Goal: Task Accomplishment & Management: Manage account settings

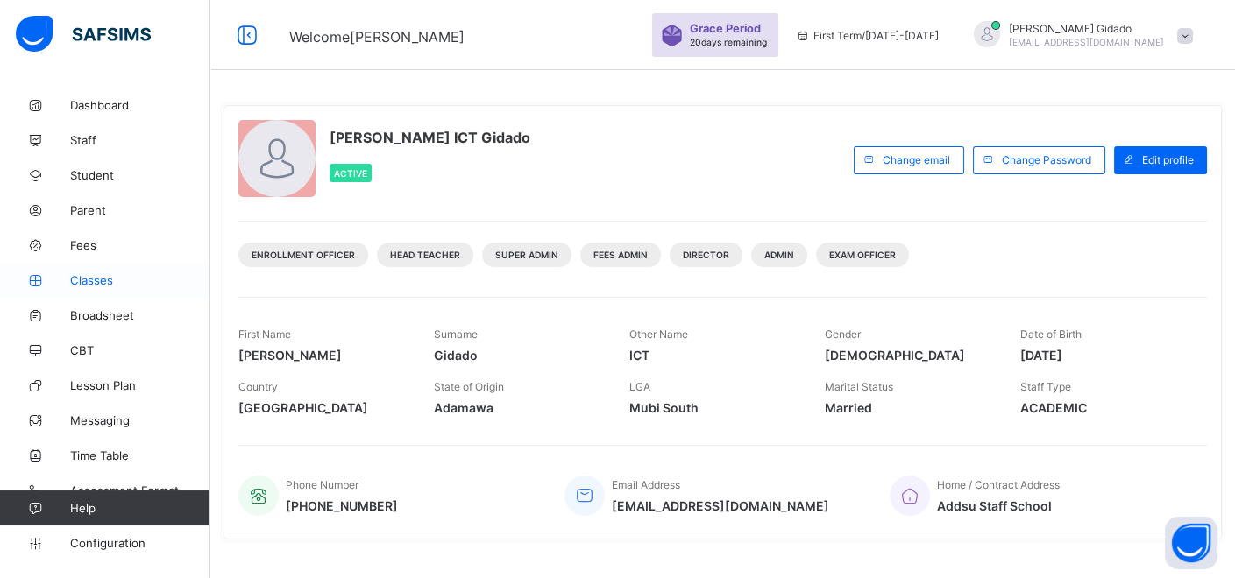
click at [95, 282] on span "Classes" at bounding box center [140, 280] width 140 height 14
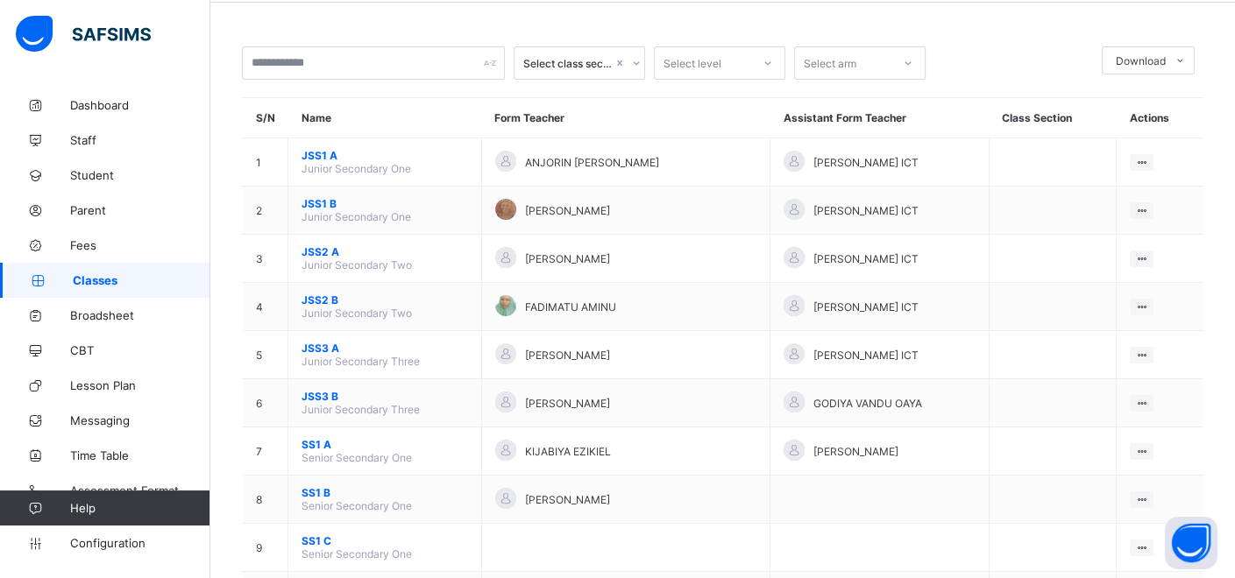
scroll to position [97, 0]
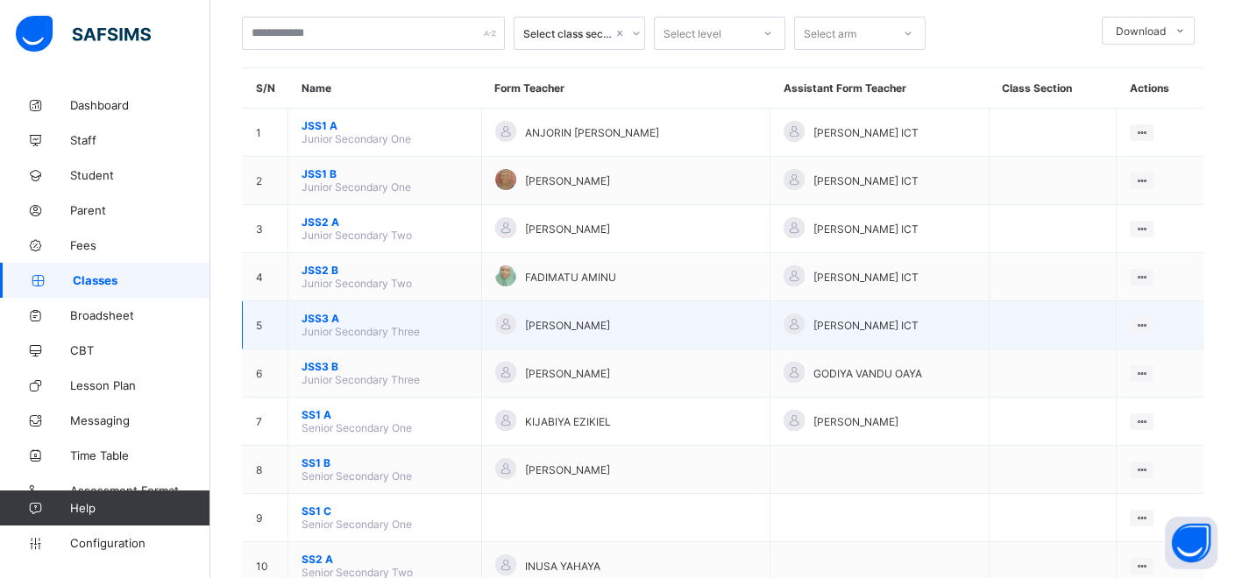
click at [321, 313] on span "JSS3 A" at bounding box center [384, 318] width 167 height 13
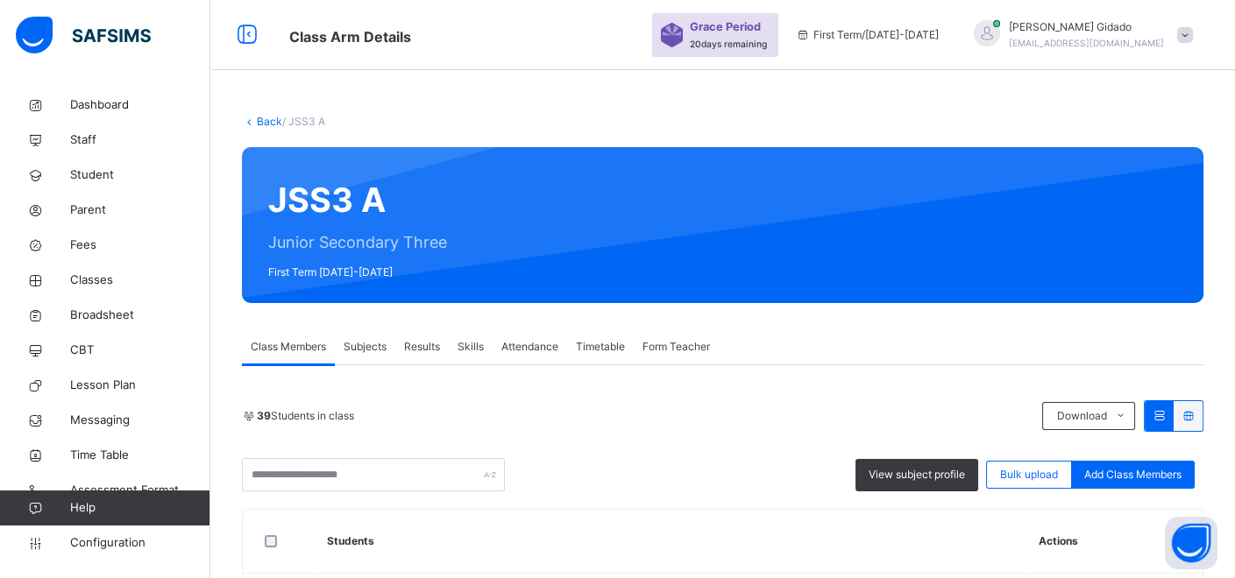
click at [267, 126] on link "Back" at bounding box center [269, 121] width 25 height 13
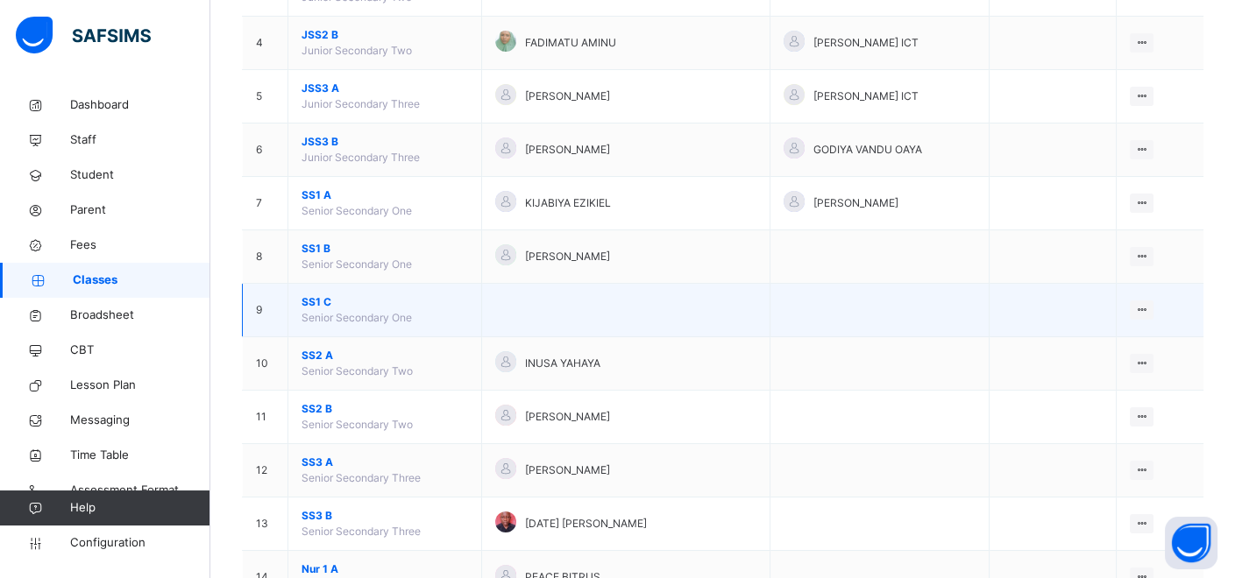
scroll to position [389, 0]
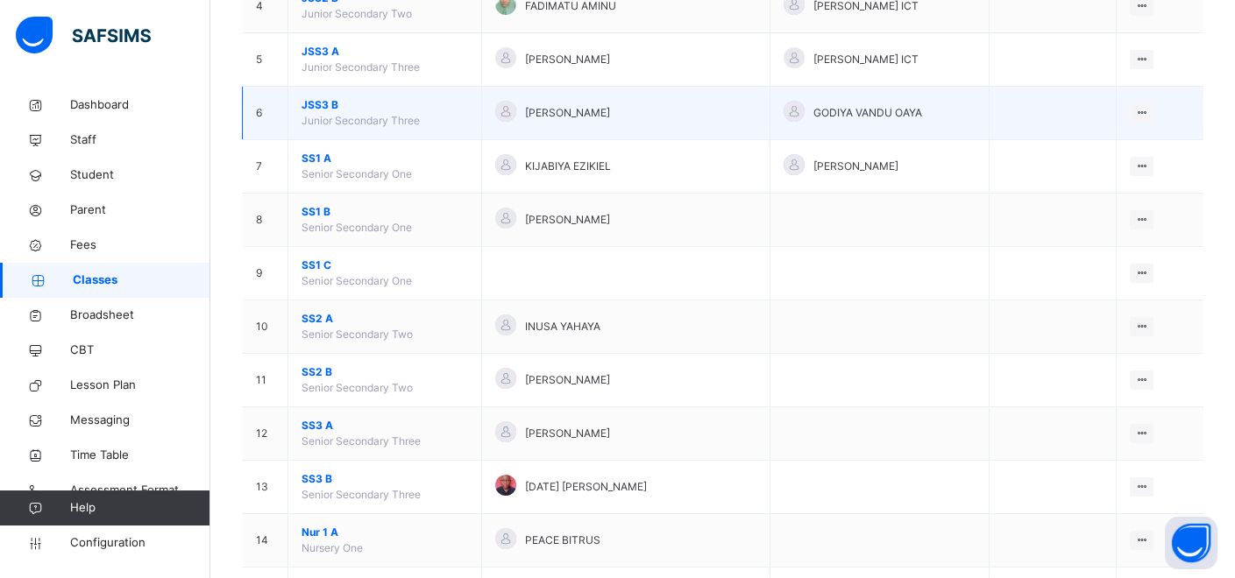
click at [325, 100] on span "JSS3 B" at bounding box center [384, 105] width 167 height 16
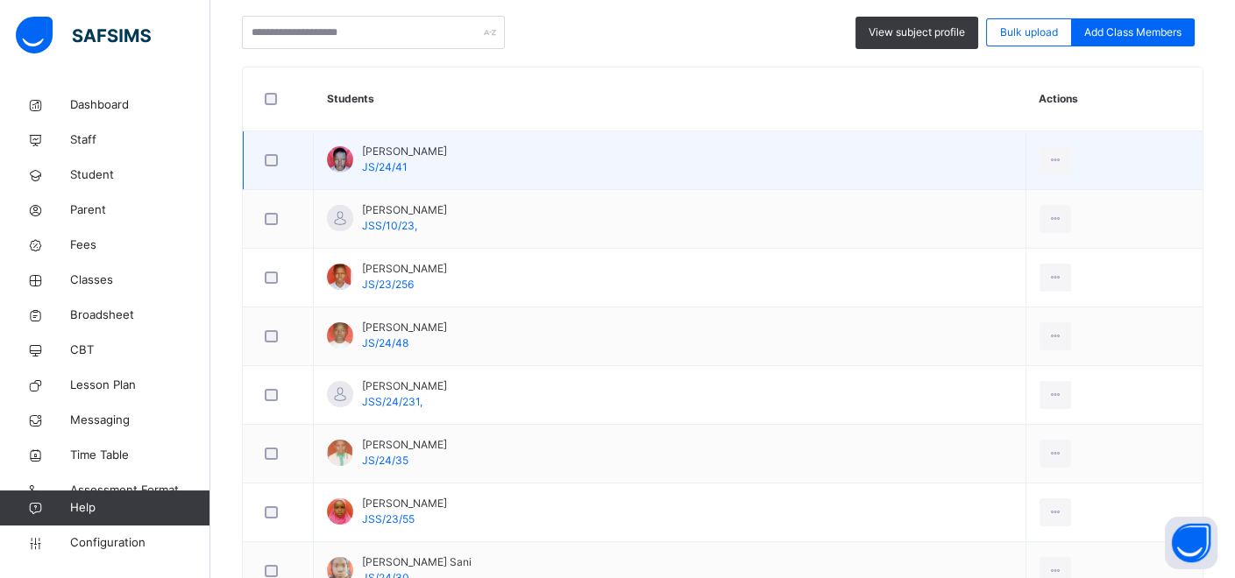
scroll to position [486, 0]
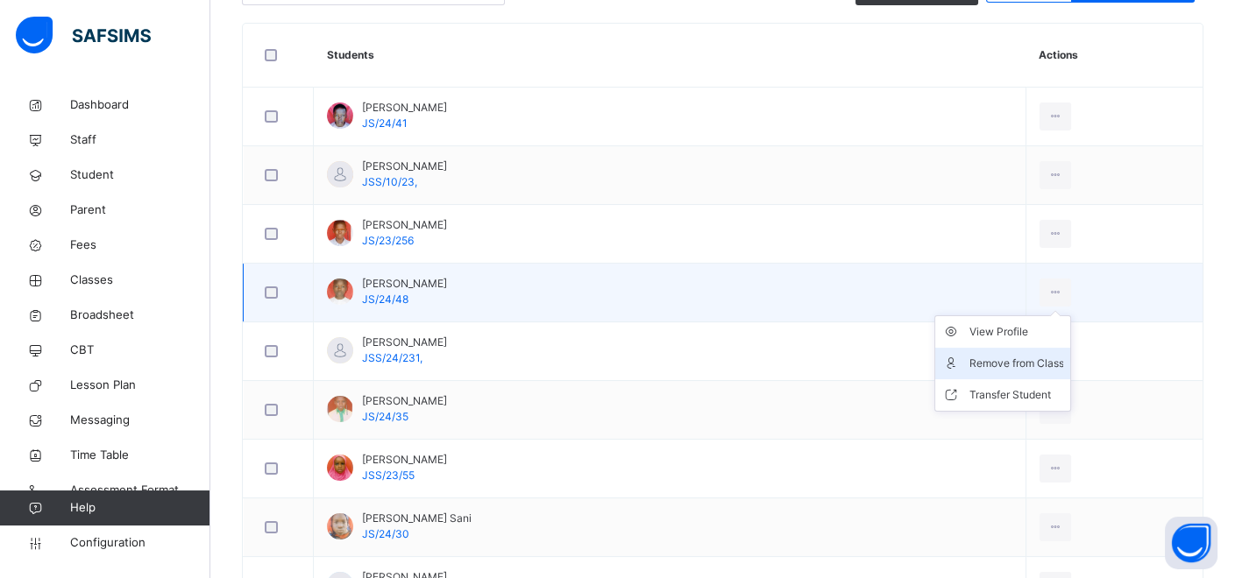
click at [1031, 357] on div "Remove from Class" at bounding box center [1015, 364] width 95 height 18
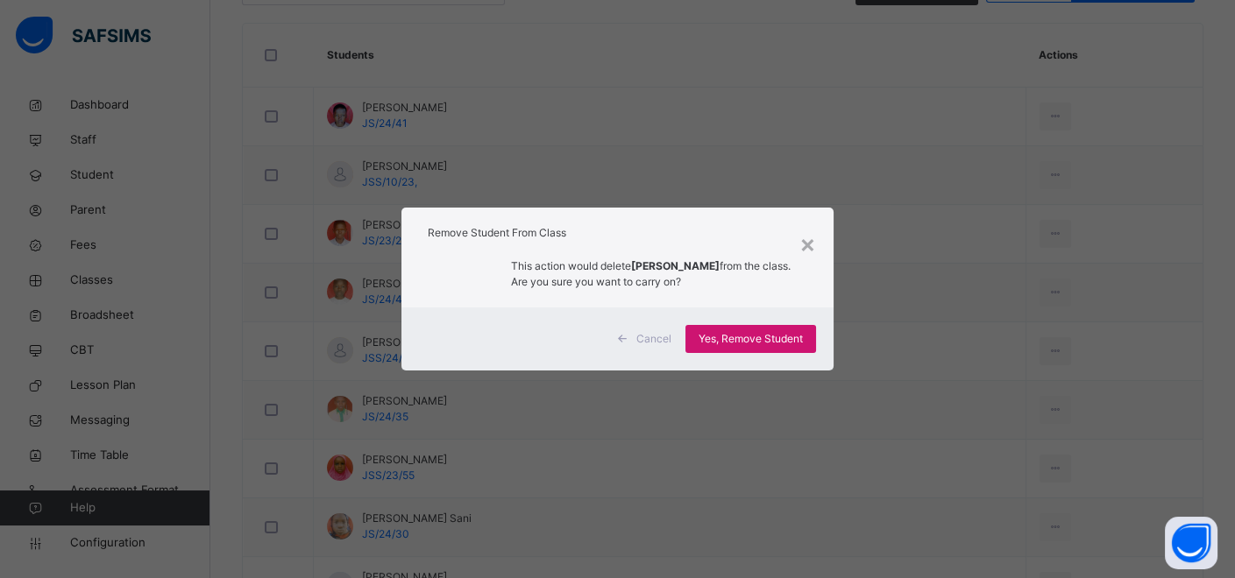
click at [748, 339] on span "Yes, Remove Student" at bounding box center [751, 339] width 104 height 16
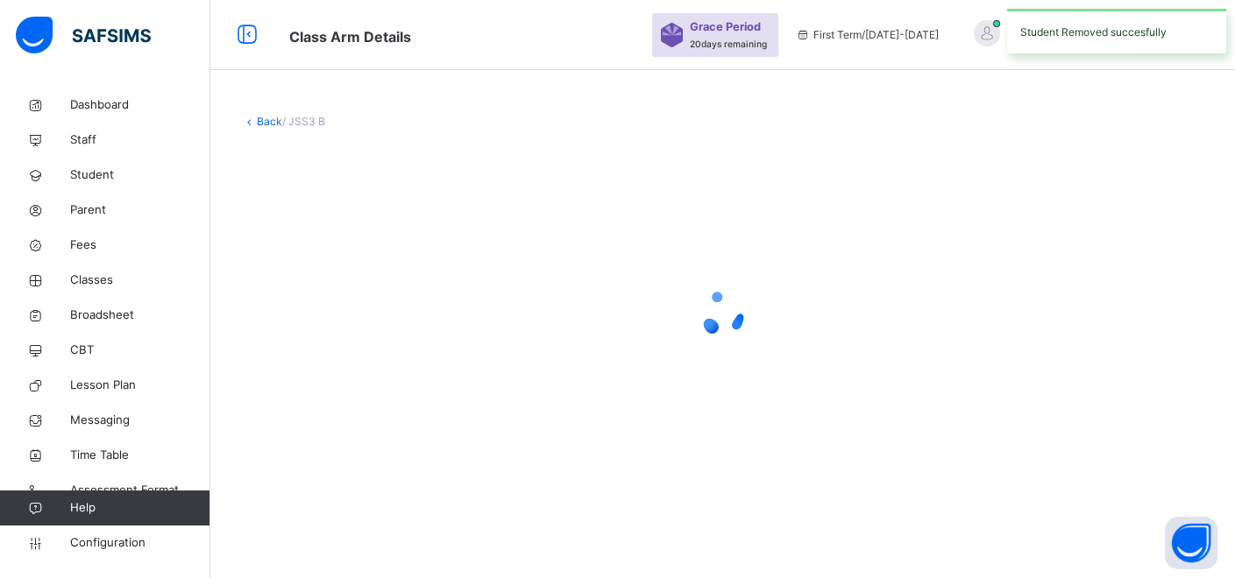
scroll to position [0, 0]
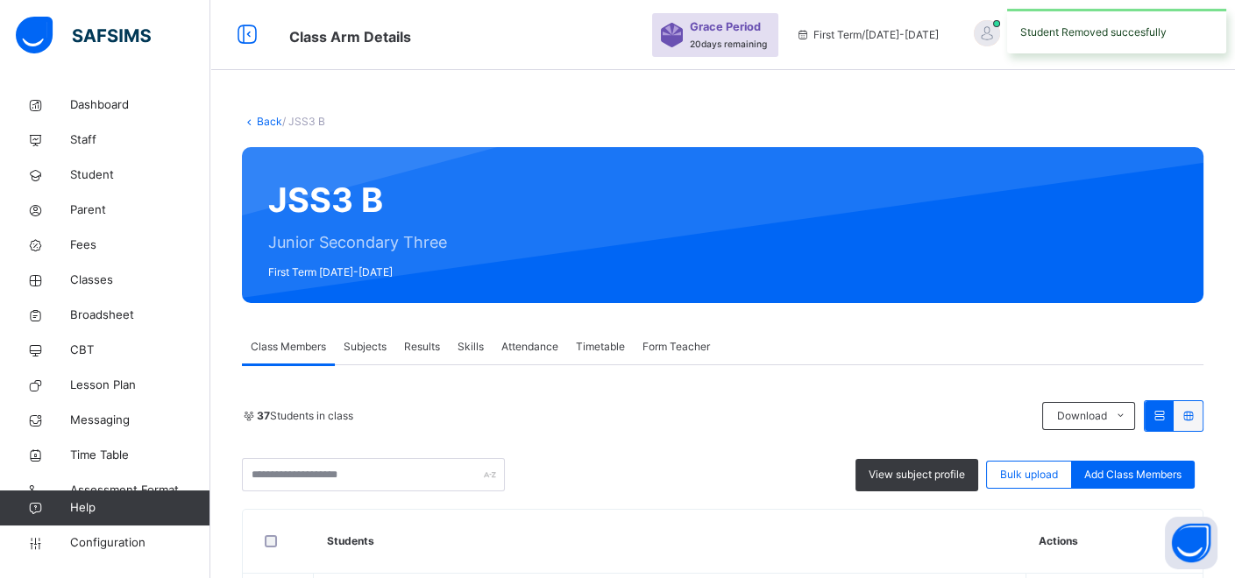
click at [267, 119] on link "Back" at bounding box center [269, 121] width 25 height 13
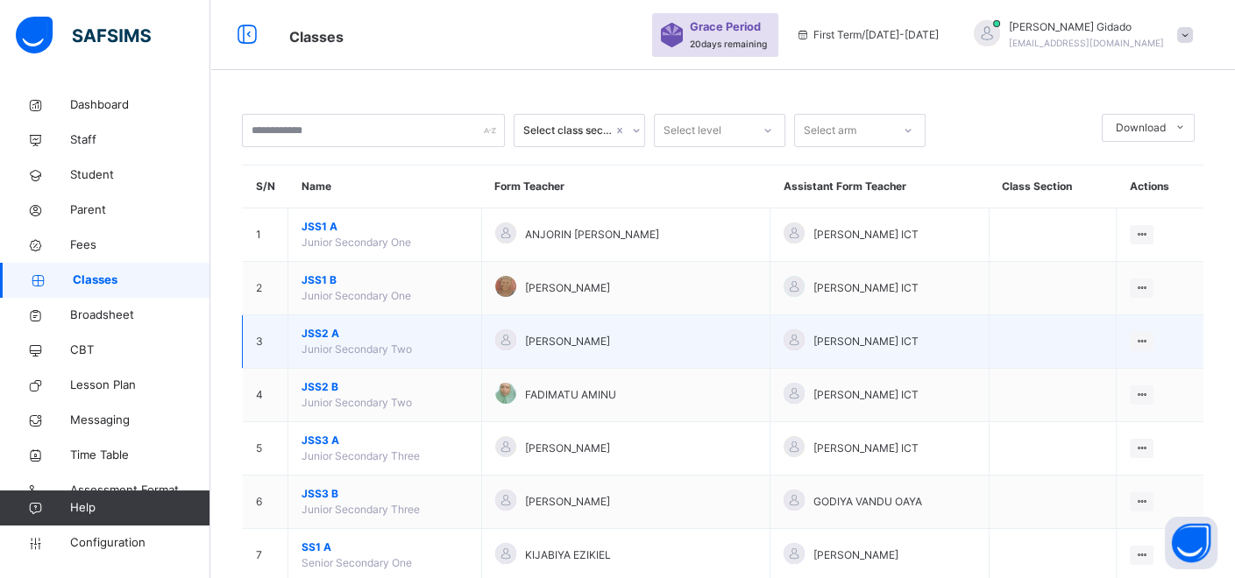
click at [330, 337] on span "JSS2 A" at bounding box center [384, 334] width 167 height 16
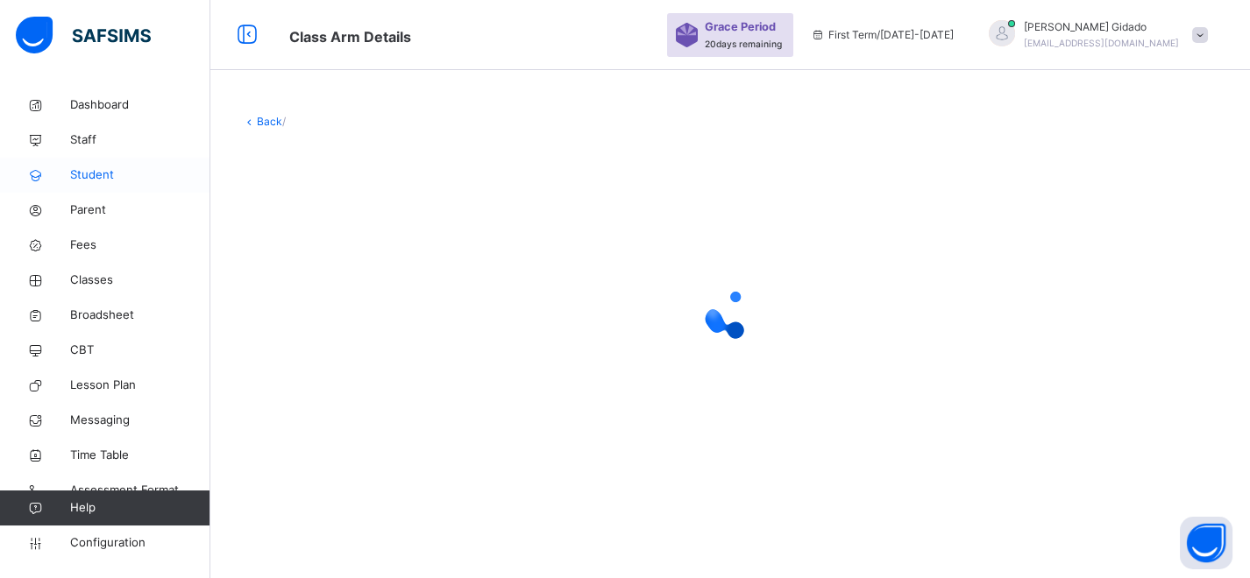
click at [96, 176] on span "Student" at bounding box center [140, 176] width 140 height 18
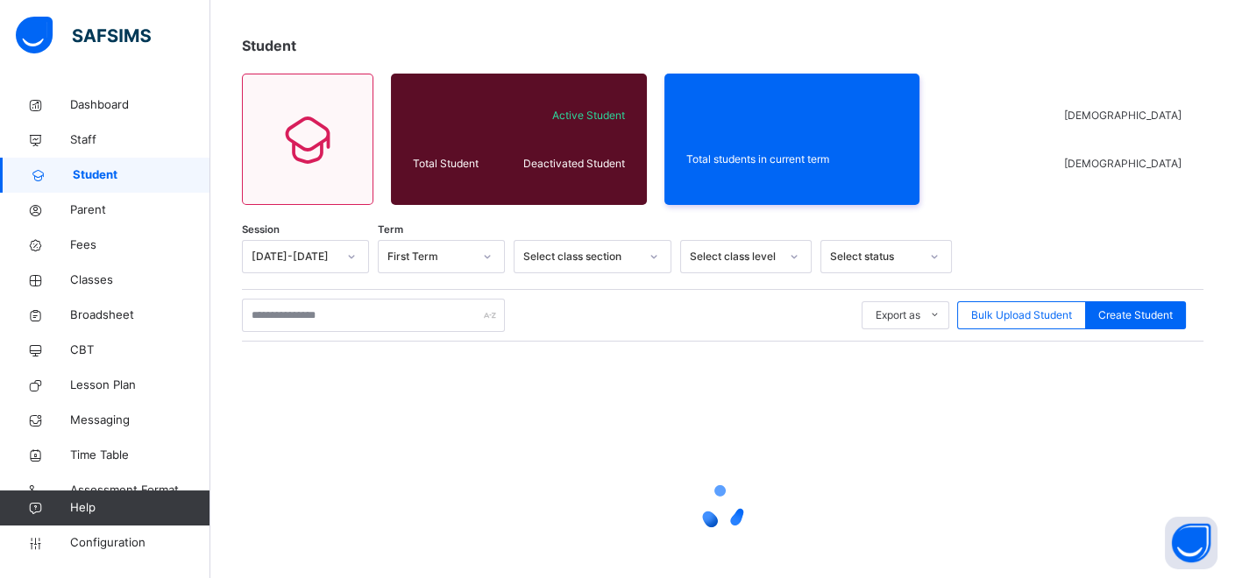
scroll to position [97, 0]
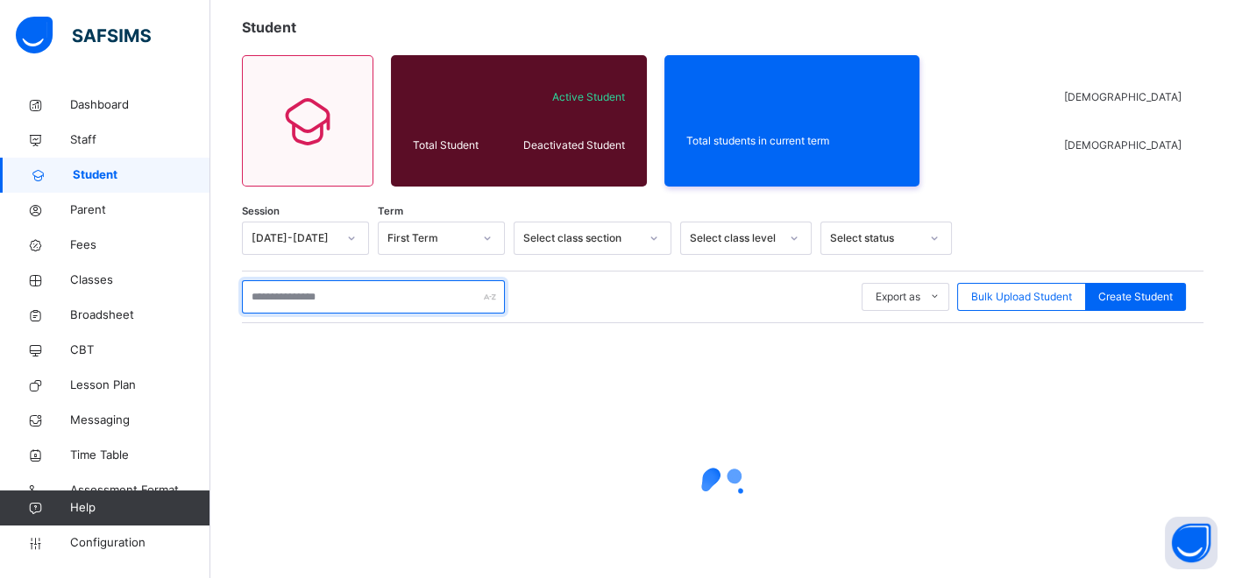
click at [401, 299] on input "text" at bounding box center [373, 296] width 263 height 33
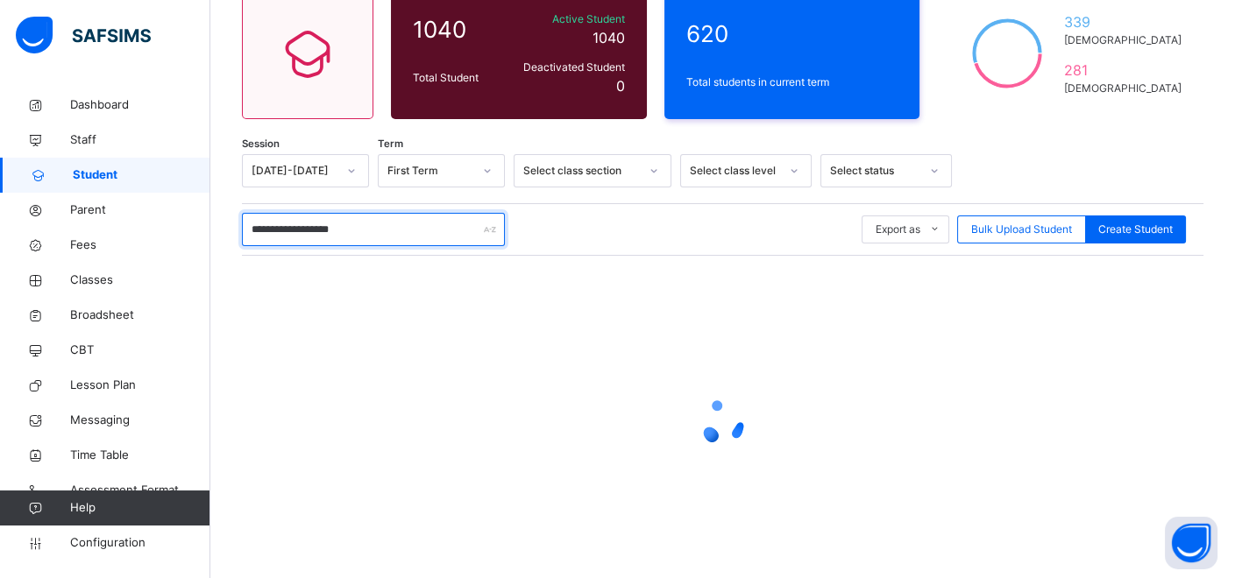
scroll to position [195, 0]
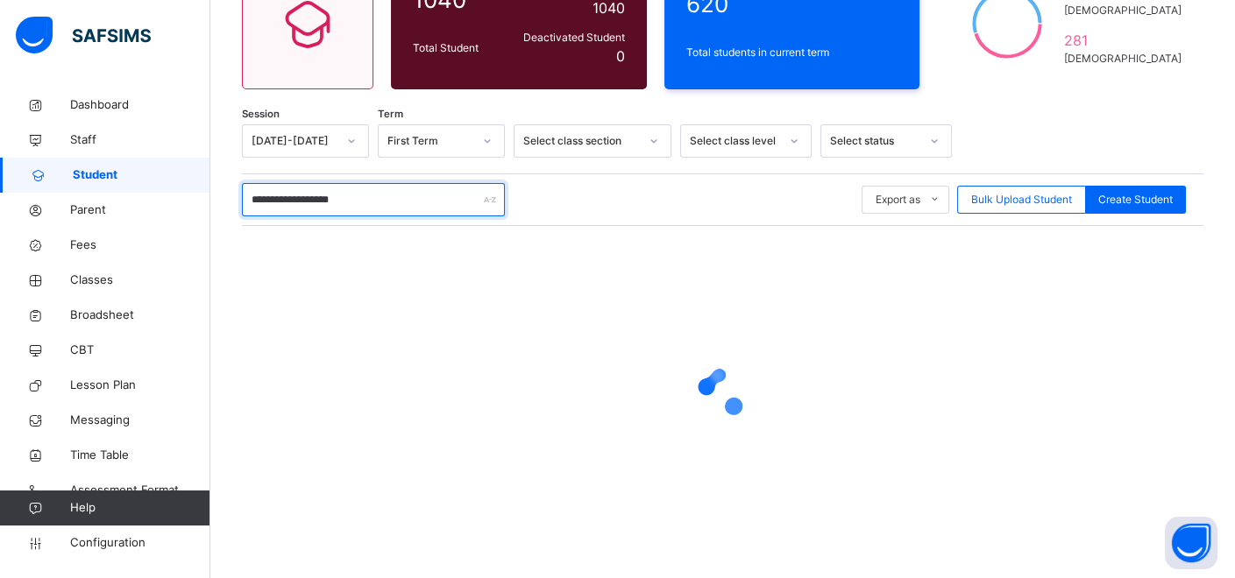
type input "**********"
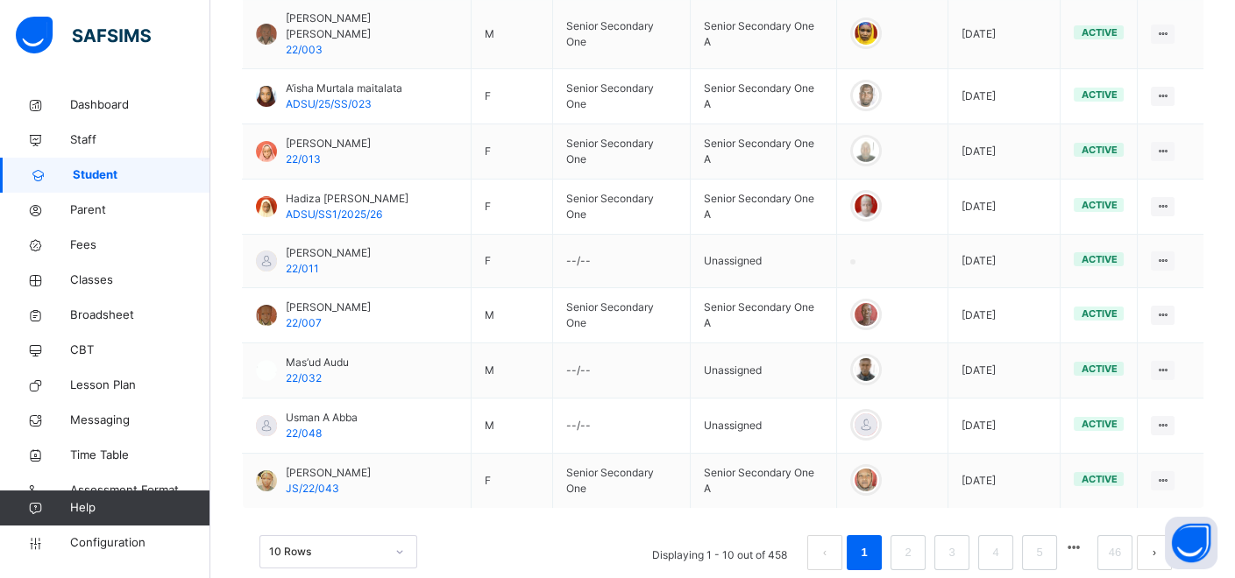
scroll to position [605, 0]
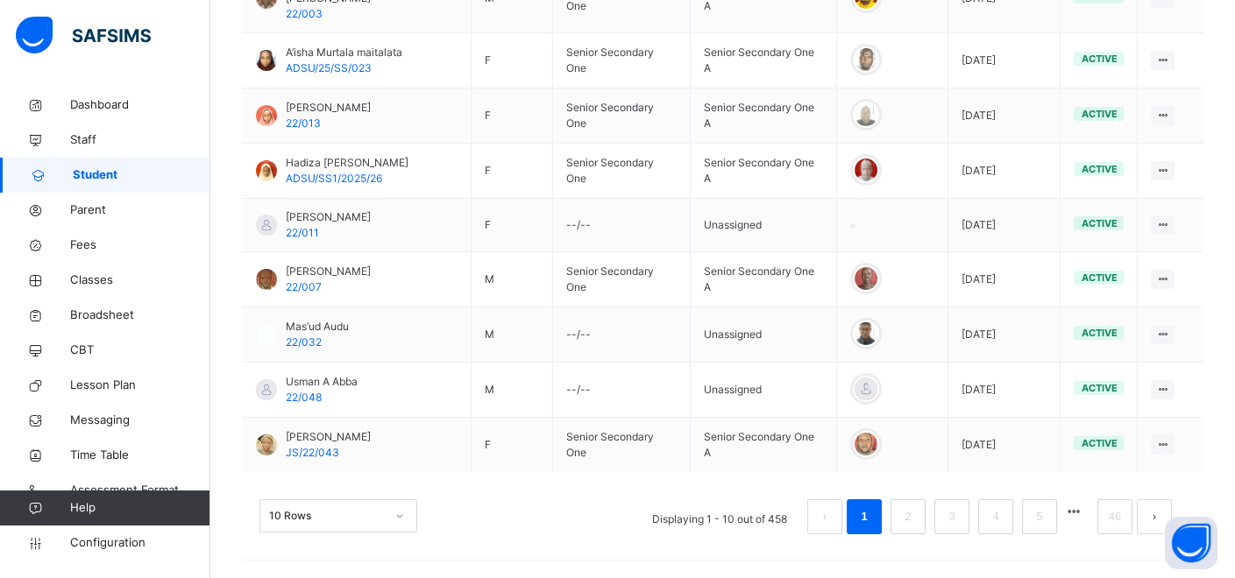
click at [403, 514] on div "10 Rows" at bounding box center [338, 516] width 158 height 33
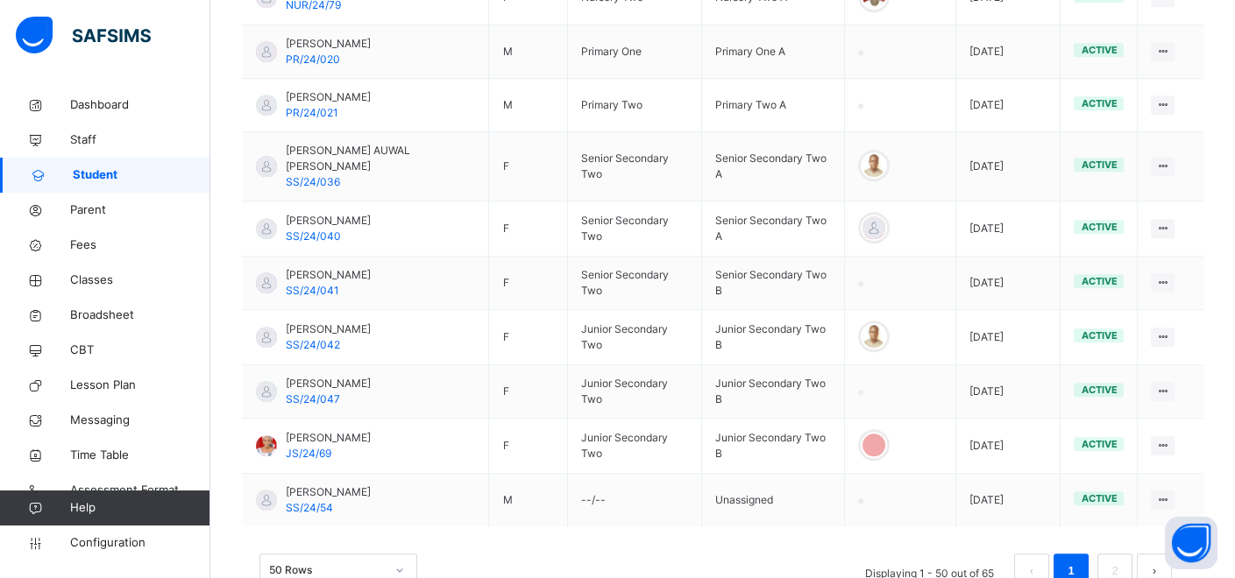
scroll to position [2748, 0]
click at [1123, 559] on link "2" at bounding box center [1114, 570] width 17 height 23
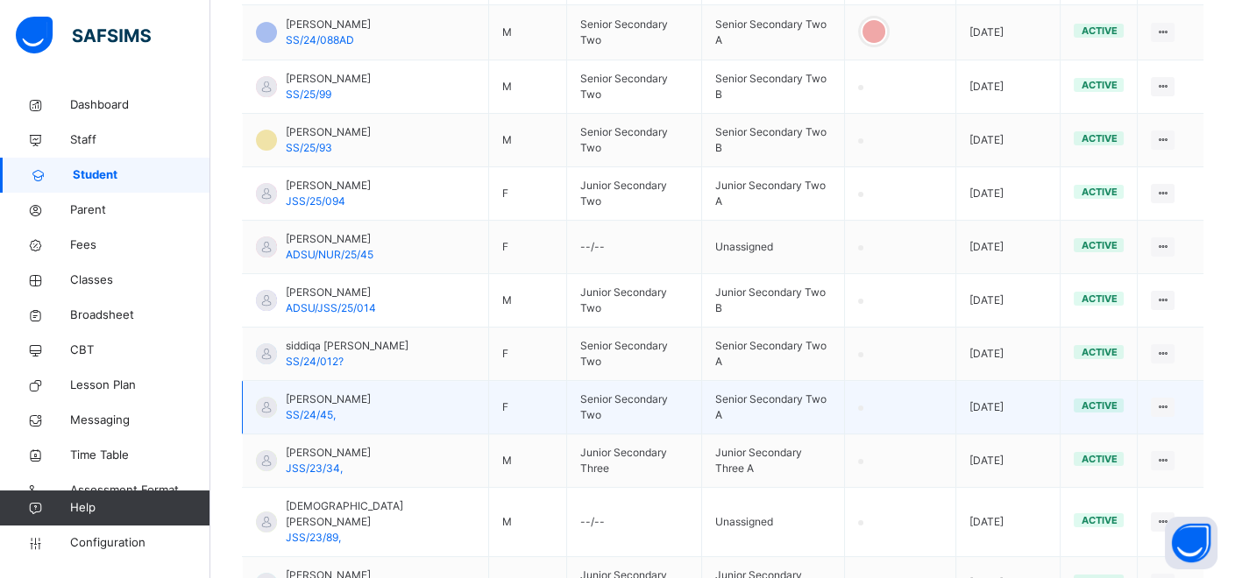
scroll to position [840, 0]
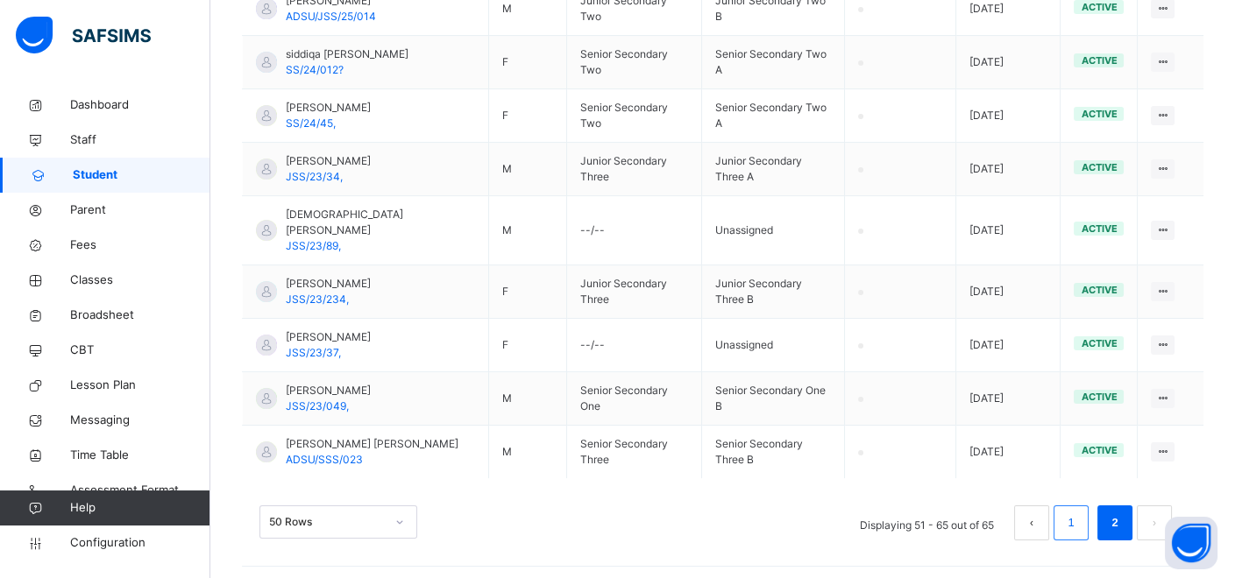
click at [1079, 519] on link "1" at bounding box center [1070, 523] width 17 height 23
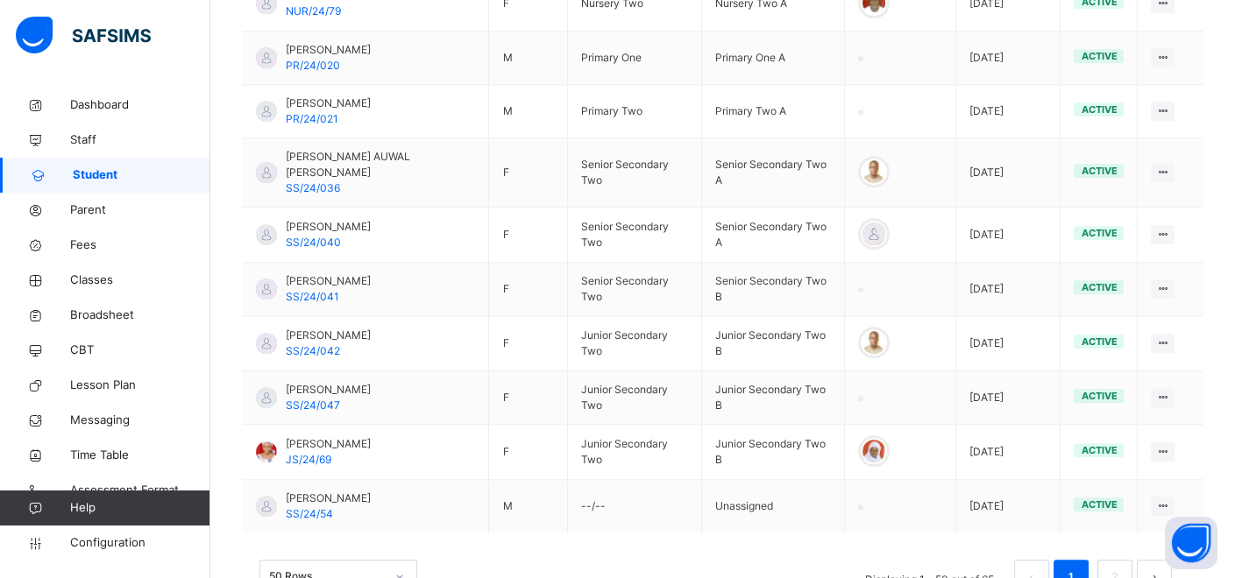
scroll to position [2748, 0]
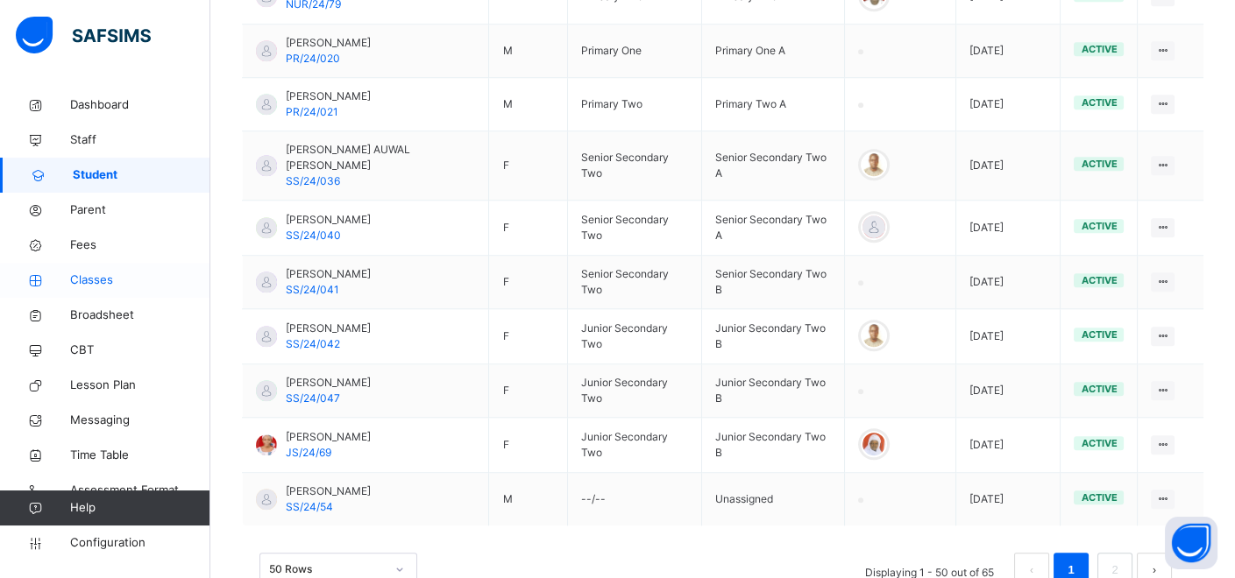
click at [74, 273] on span "Classes" at bounding box center [140, 281] width 140 height 18
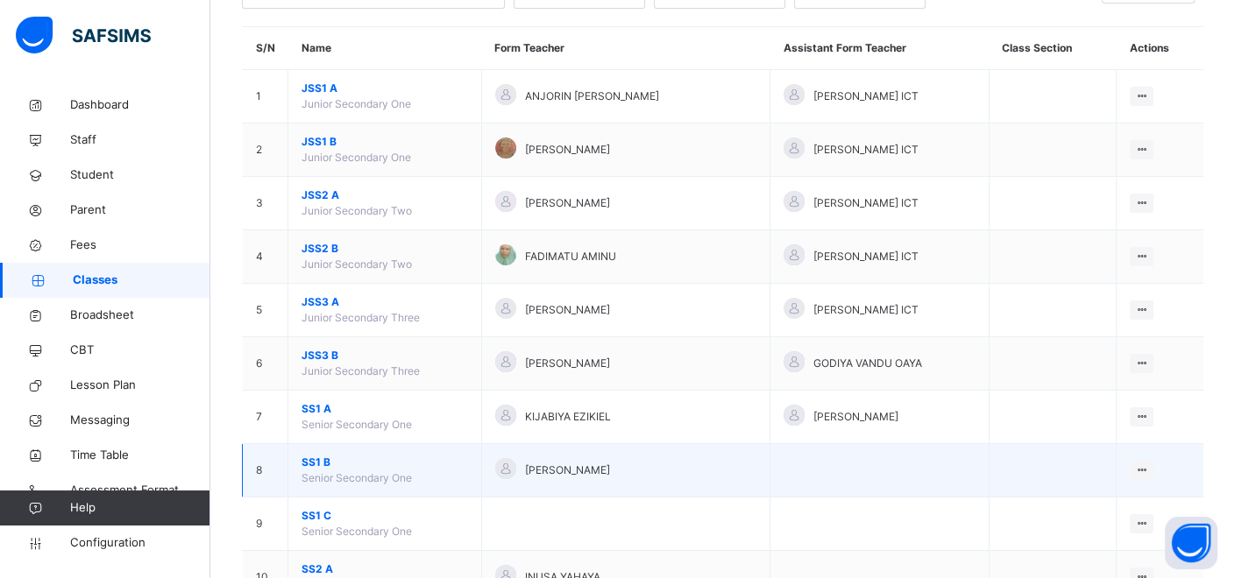
scroll to position [195, 0]
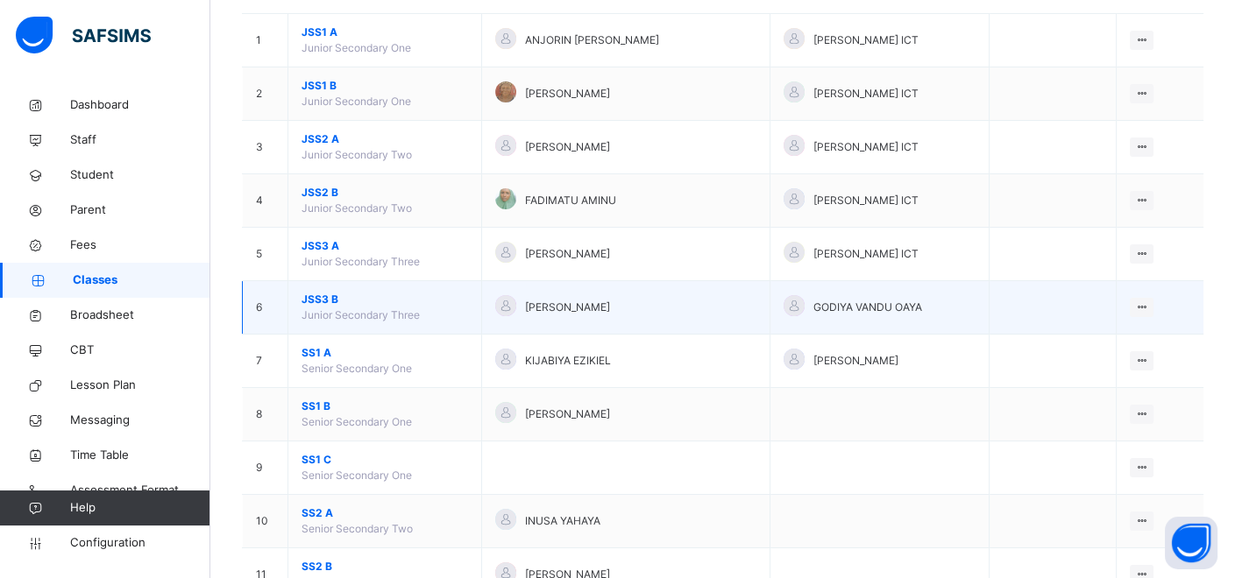
click at [313, 285] on td "JSS3 B Junior Secondary Three" at bounding box center [385, 307] width 194 height 53
click at [319, 302] on span "JSS3 B" at bounding box center [384, 300] width 167 height 16
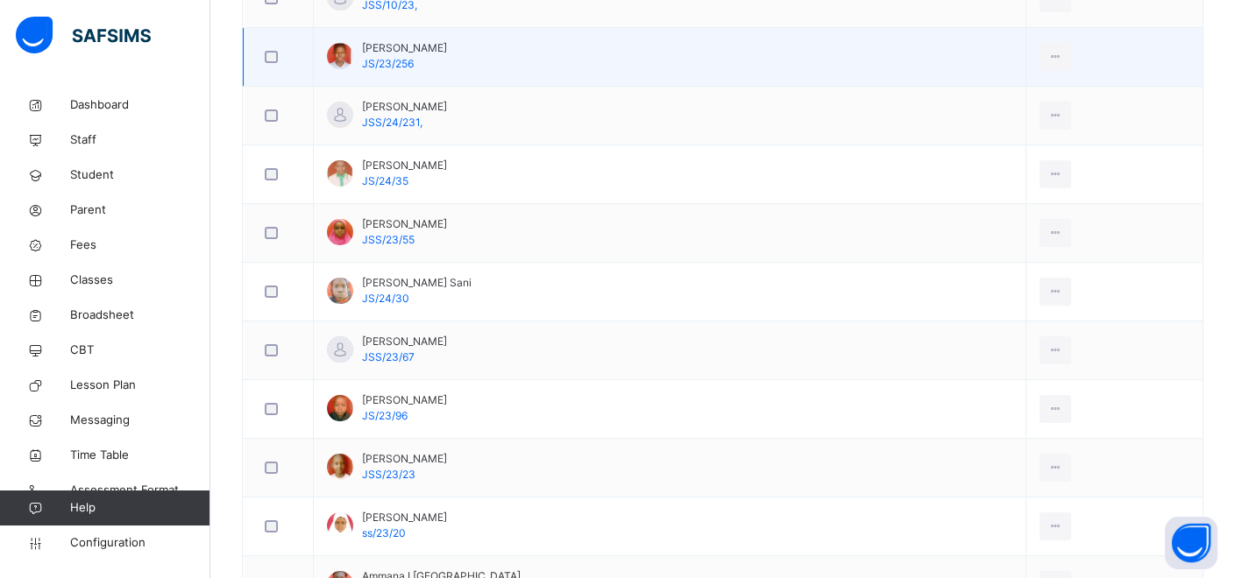
scroll to position [681, 0]
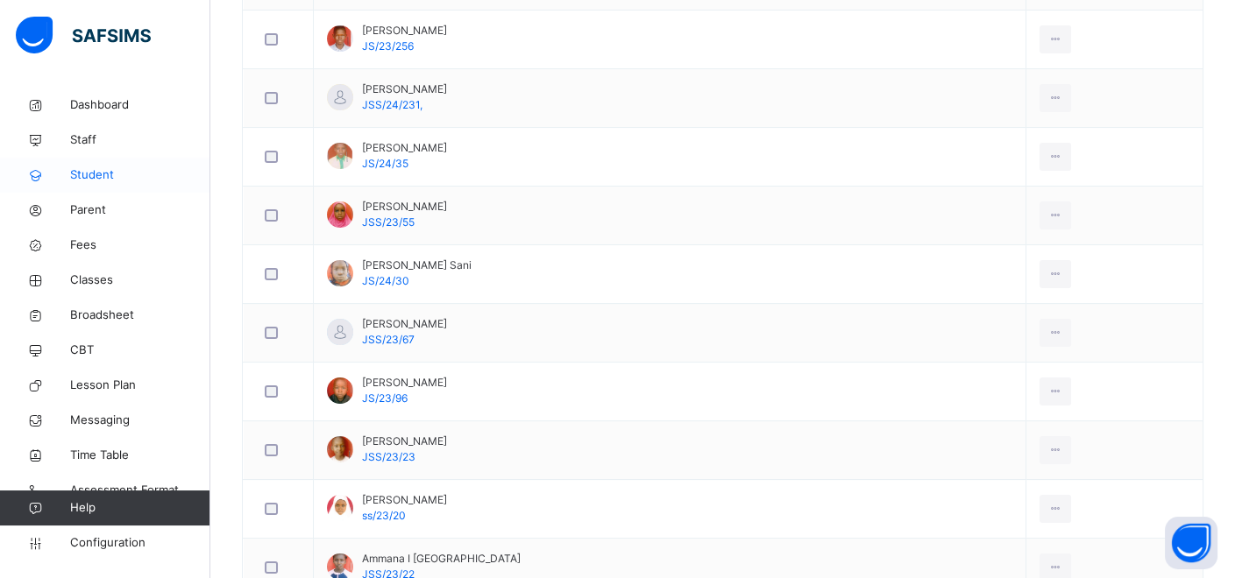
click at [99, 174] on span "Student" at bounding box center [140, 176] width 140 height 18
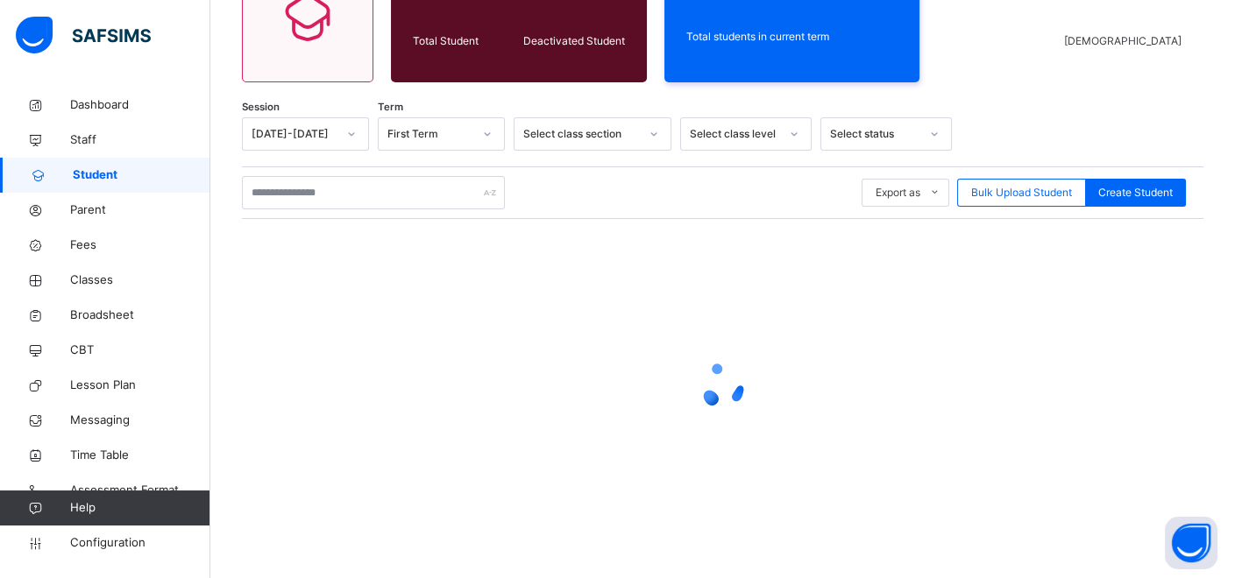
scroll to position [201, 0]
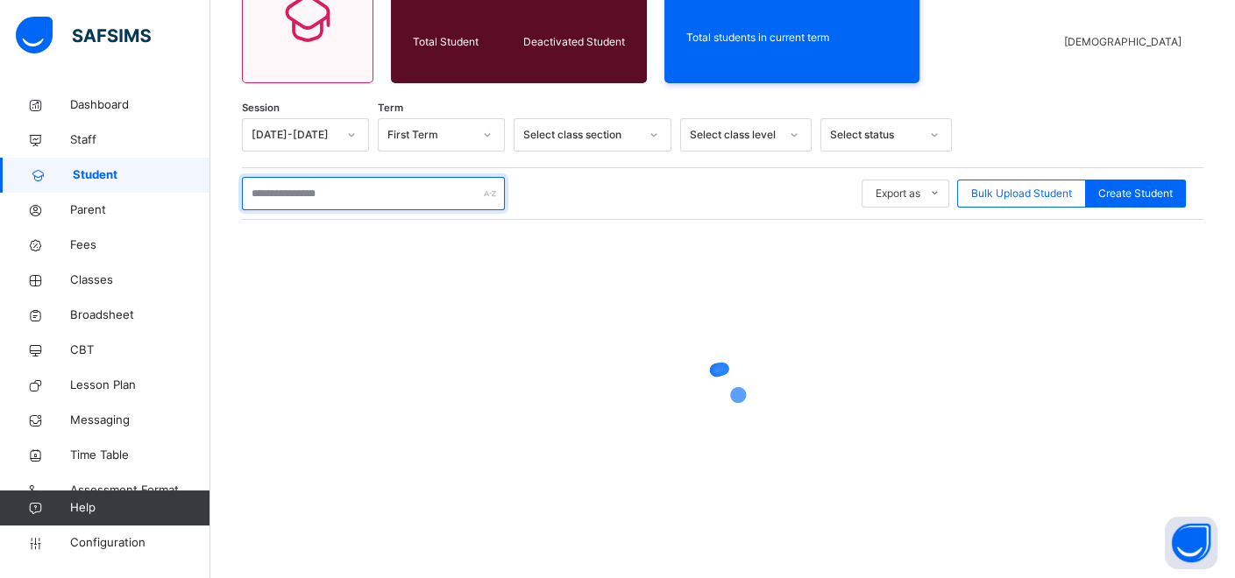
click at [378, 191] on input "text" at bounding box center [373, 193] width 263 height 33
click at [339, 191] on input "**********" at bounding box center [373, 193] width 263 height 33
click at [310, 198] on input "**********" at bounding box center [373, 193] width 263 height 33
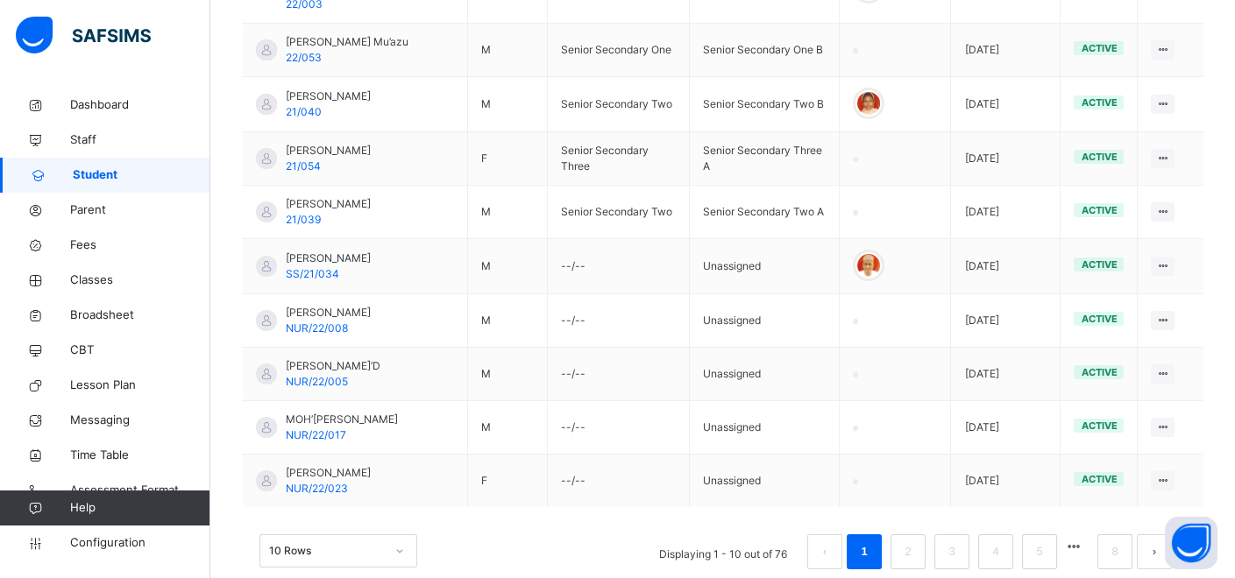
scroll to position [596, 0]
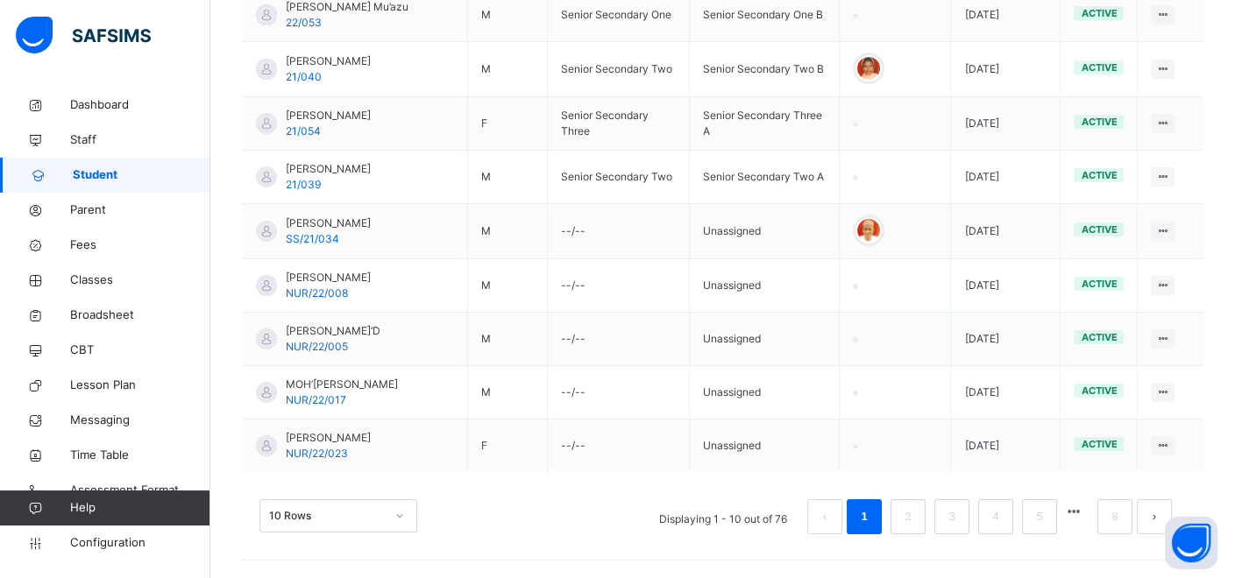
click at [397, 513] on div "10 Rows" at bounding box center [338, 516] width 158 height 33
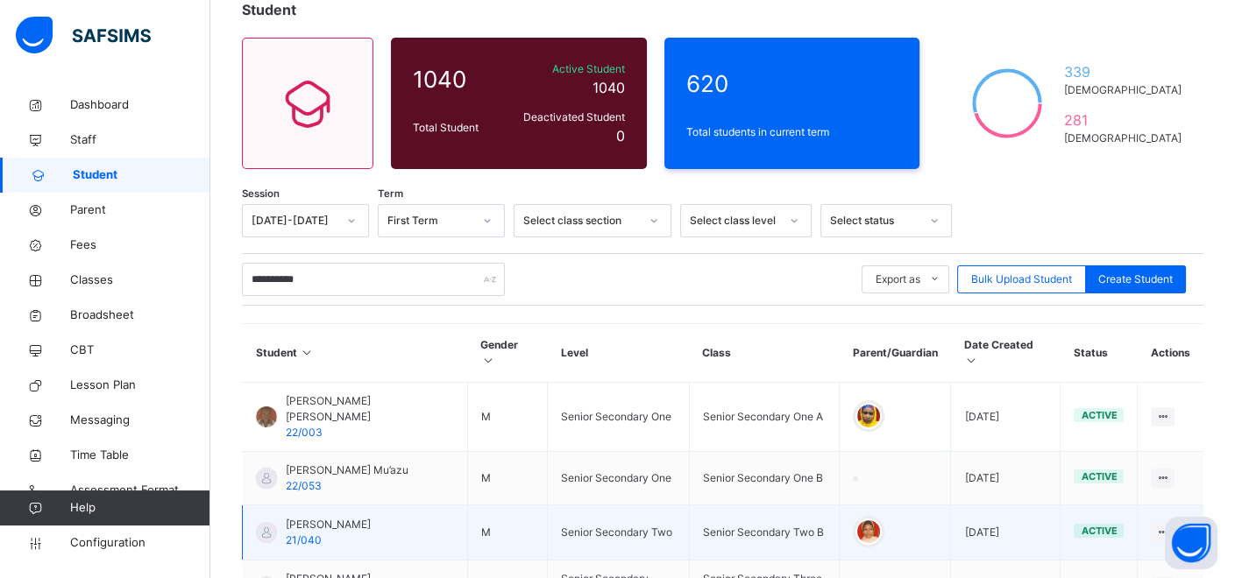
scroll to position [0, 0]
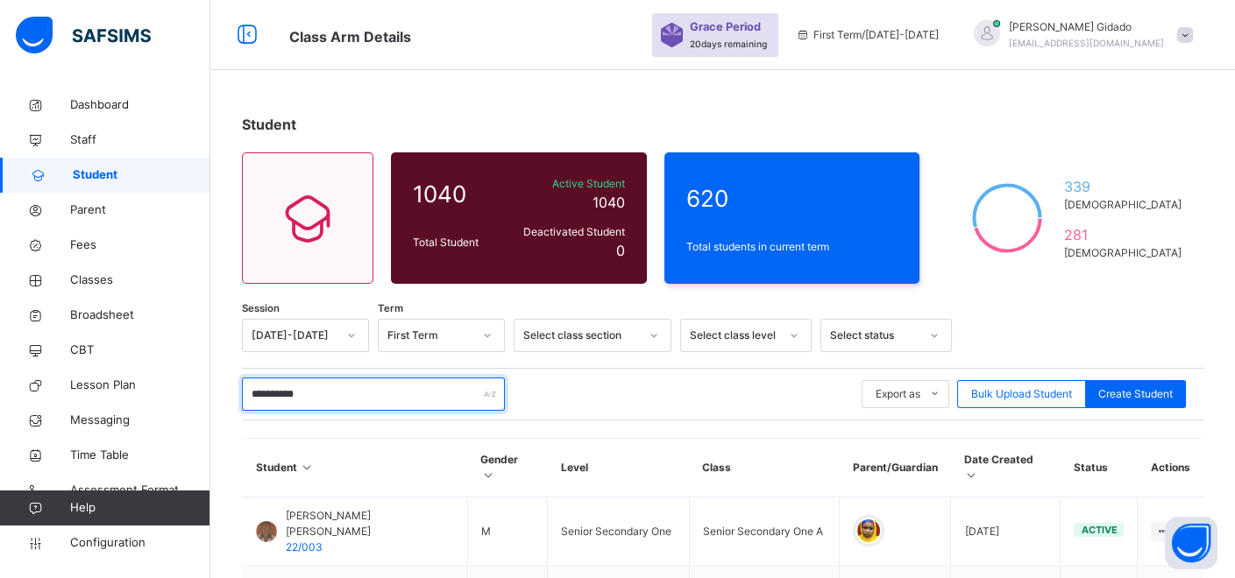
click at [355, 391] on input "**********" at bounding box center [373, 394] width 263 height 33
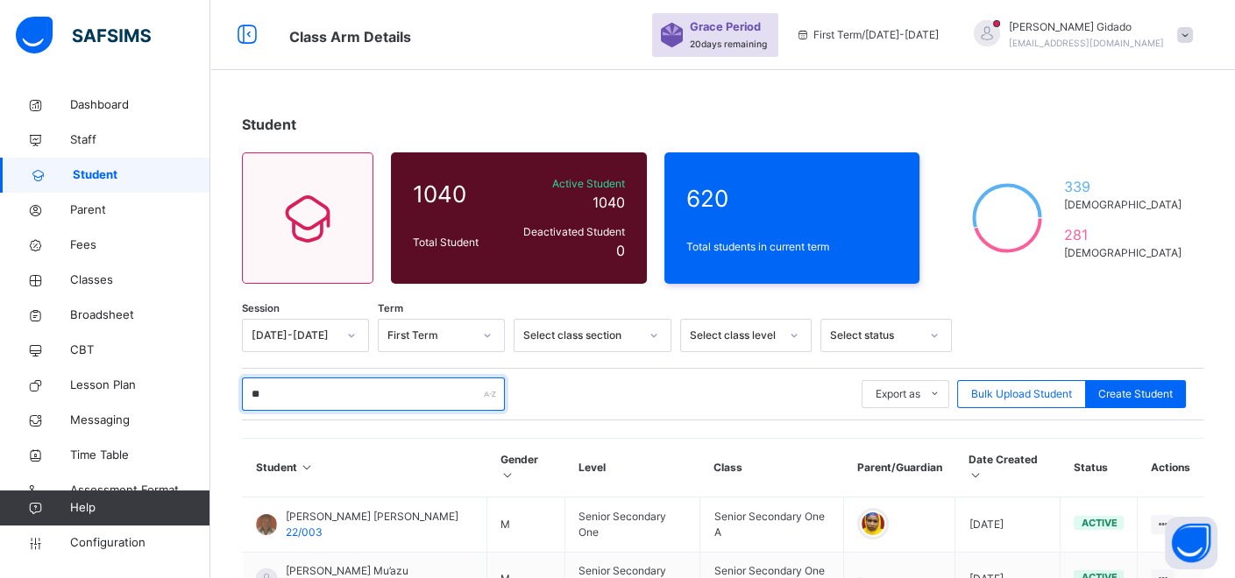
type input "*"
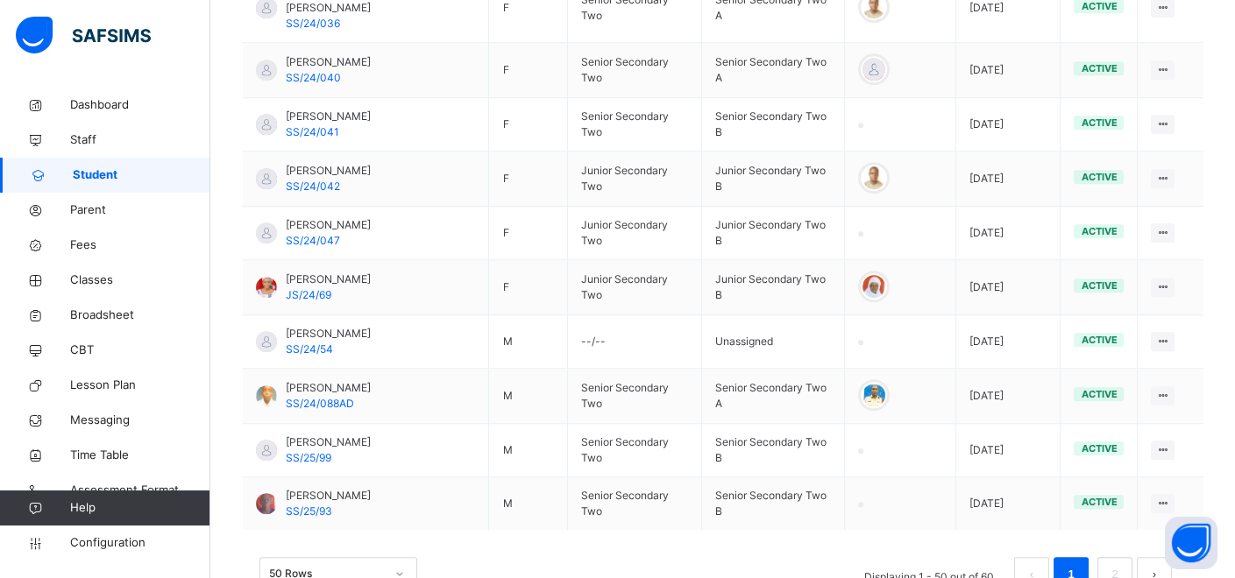
scroll to position [2746, 0]
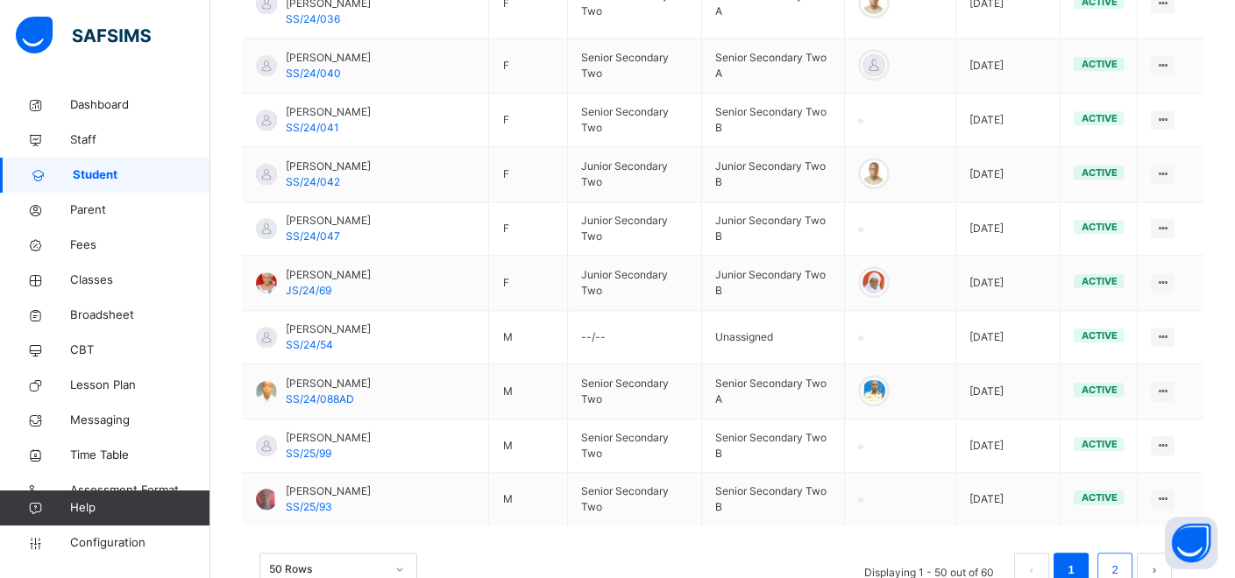
click at [1123, 559] on link "2" at bounding box center [1114, 570] width 17 height 23
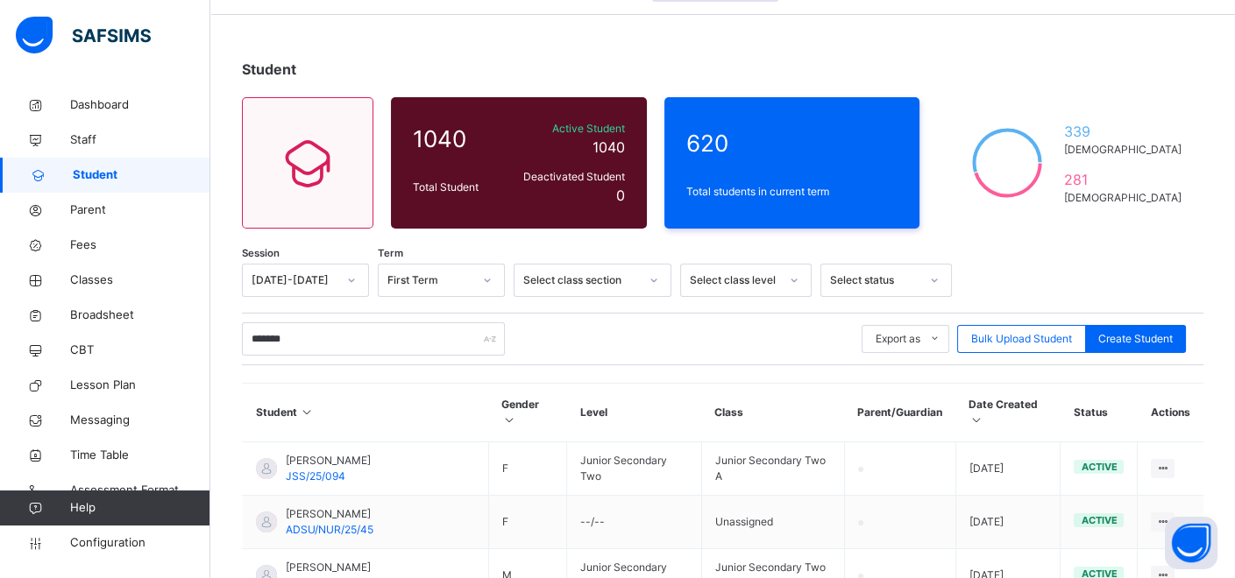
scroll to position [53, 0]
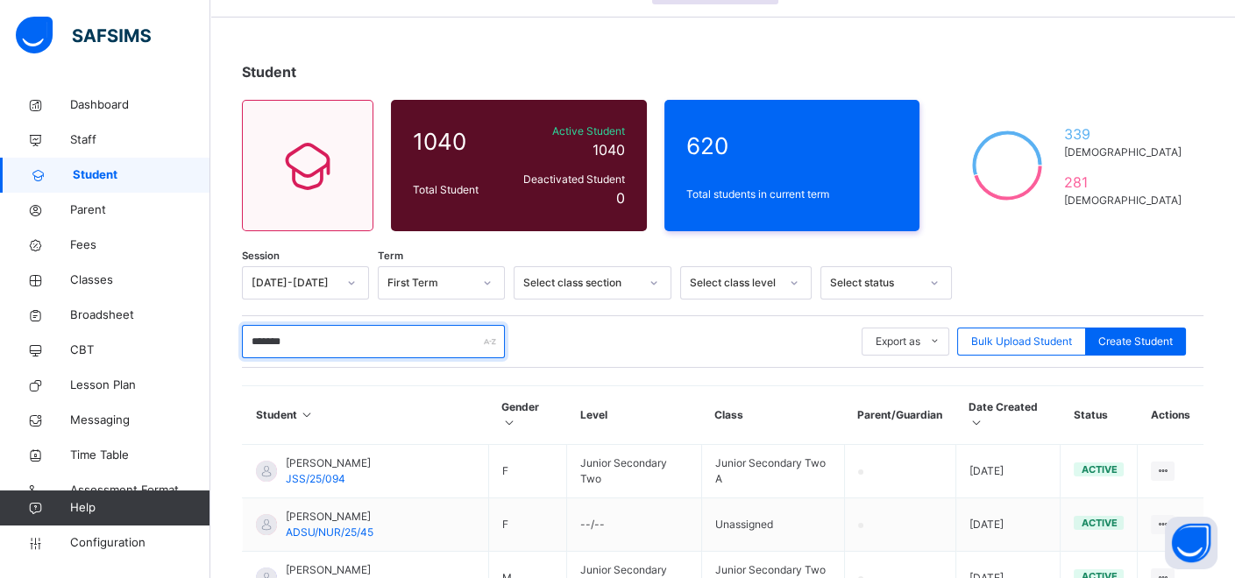
click at [302, 346] on input "*******" at bounding box center [373, 341] width 263 height 33
type input "*"
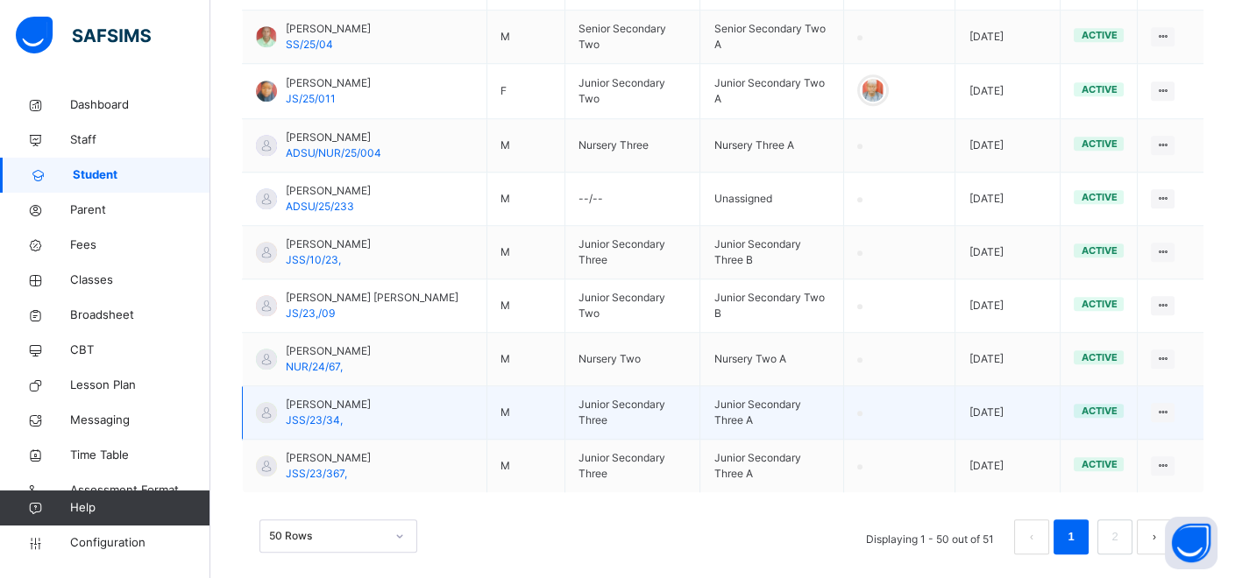
scroll to position [2753, 0]
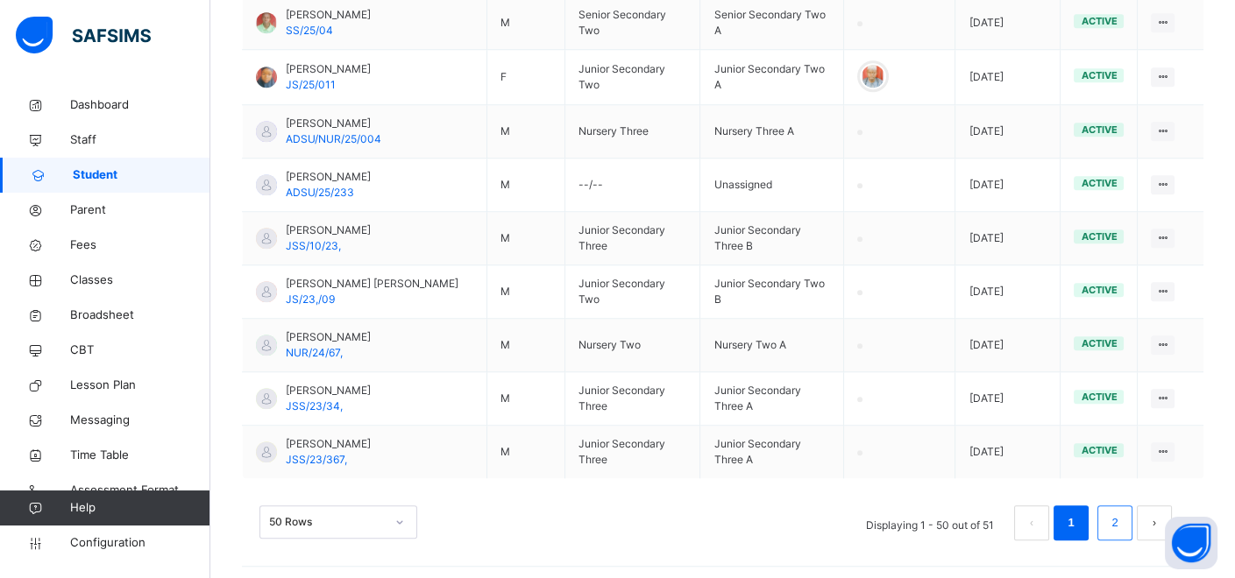
type input "**********"
click at [1123, 519] on link "2" at bounding box center [1114, 523] width 17 height 23
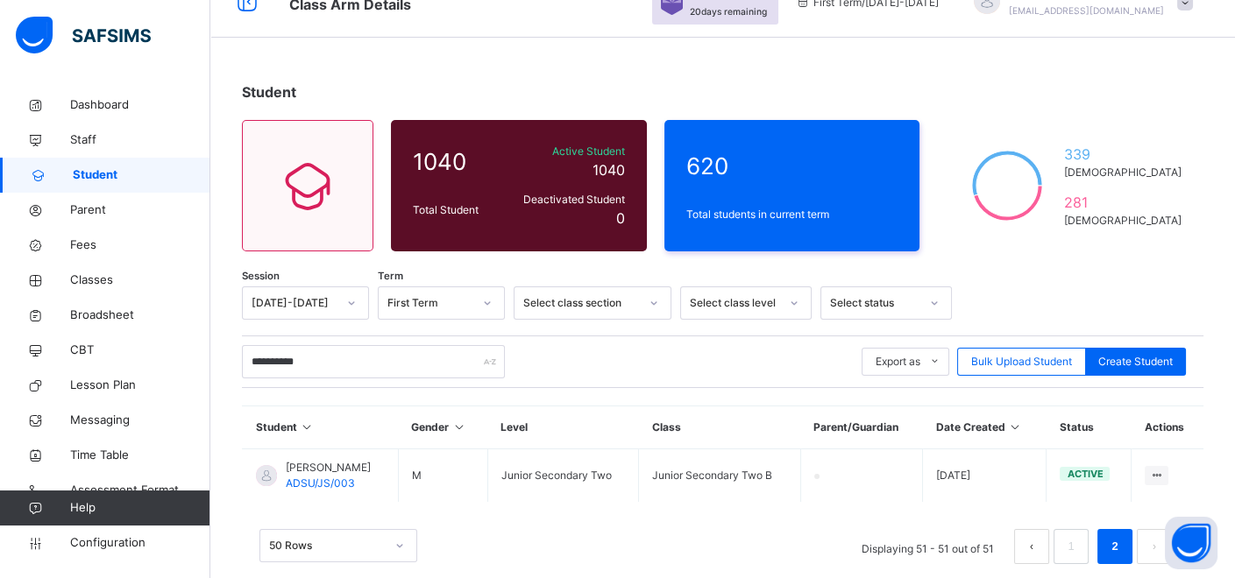
scroll to position [60, 0]
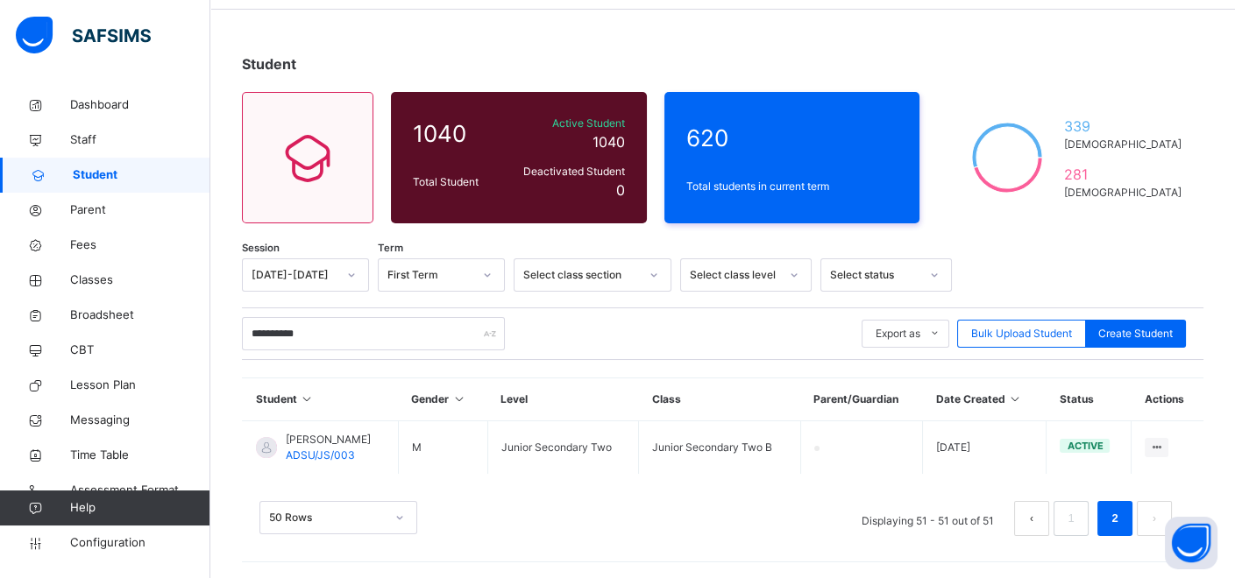
click at [1046, 515] on button "prev page" at bounding box center [1031, 518] width 35 height 35
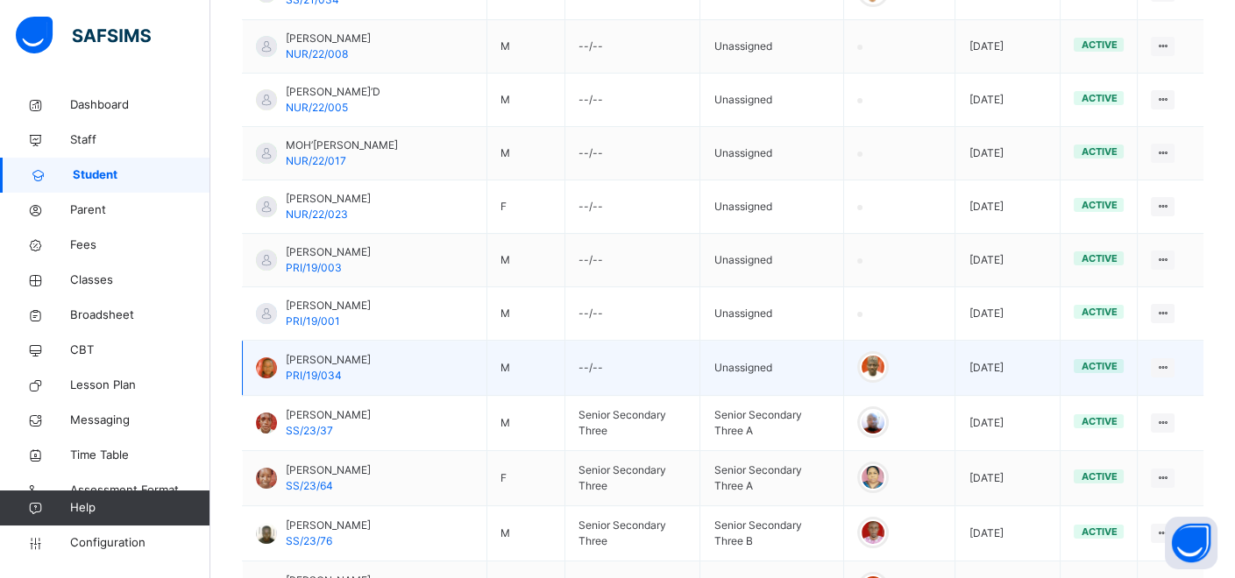
scroll to position [778, 0]
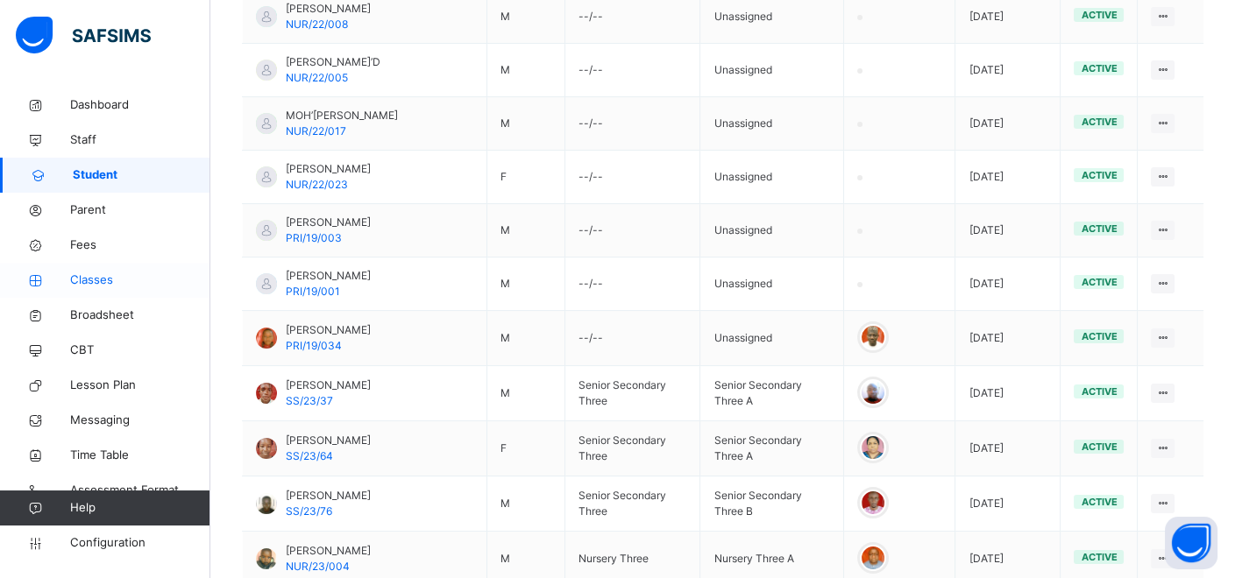
click at [97, 280] on span "Classes" at bounding box center [140, 281] width 140 height 18
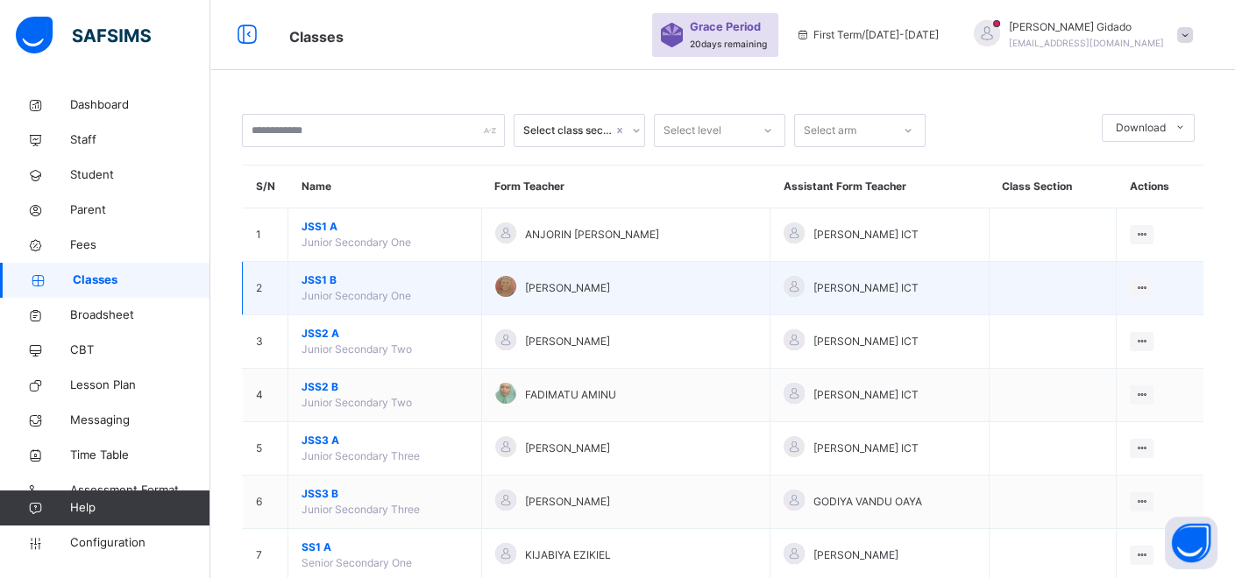
scroll to position [97, 0]
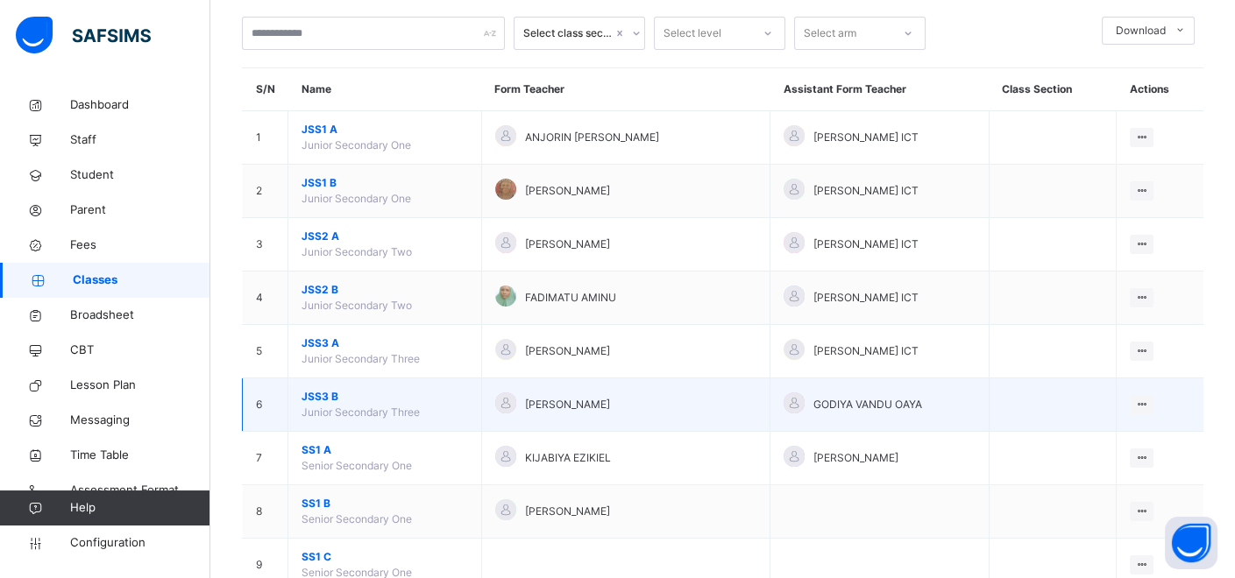
click at [313, 394] on span "JSS3 B" at bounding box center [384, 397] width 167 height 16
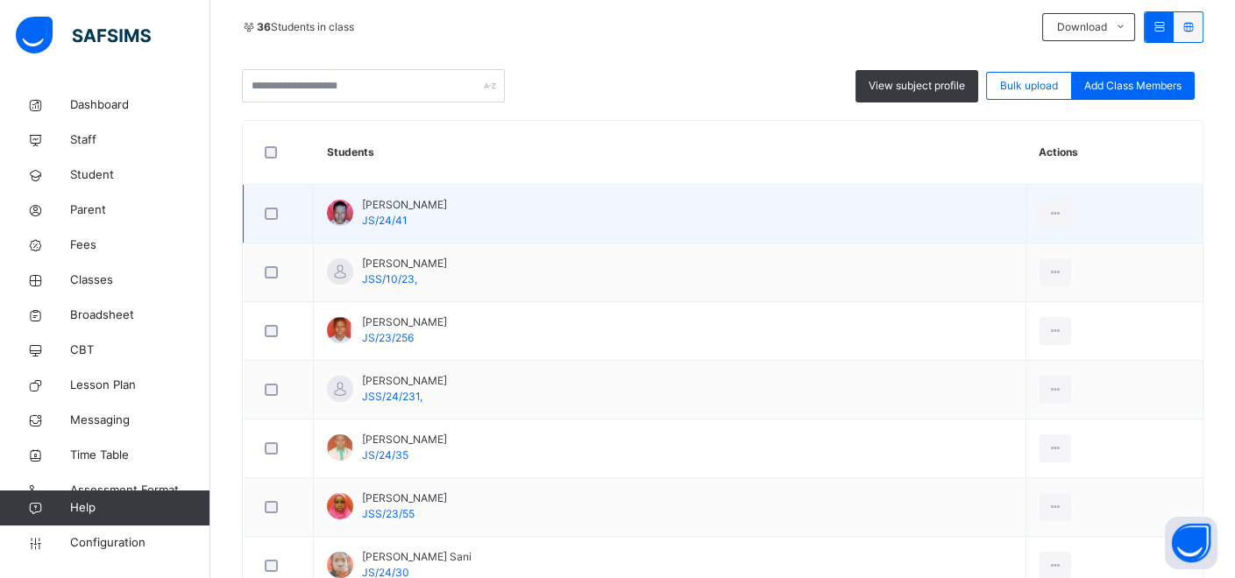
scroll to position [97, 0]
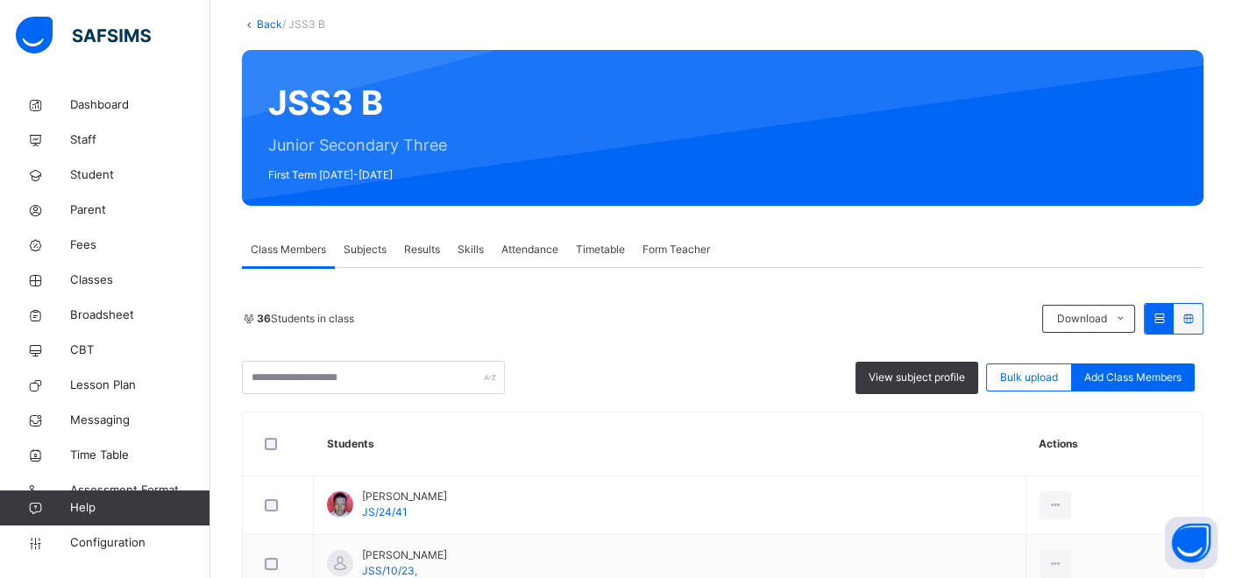
click at [269, 17] on div "Back / JSS3 B" at bounding box center [722, 25] width 961 height 16
click at [266, 24] on link "Back" at bounding box center [269, 24] width 25 height 13
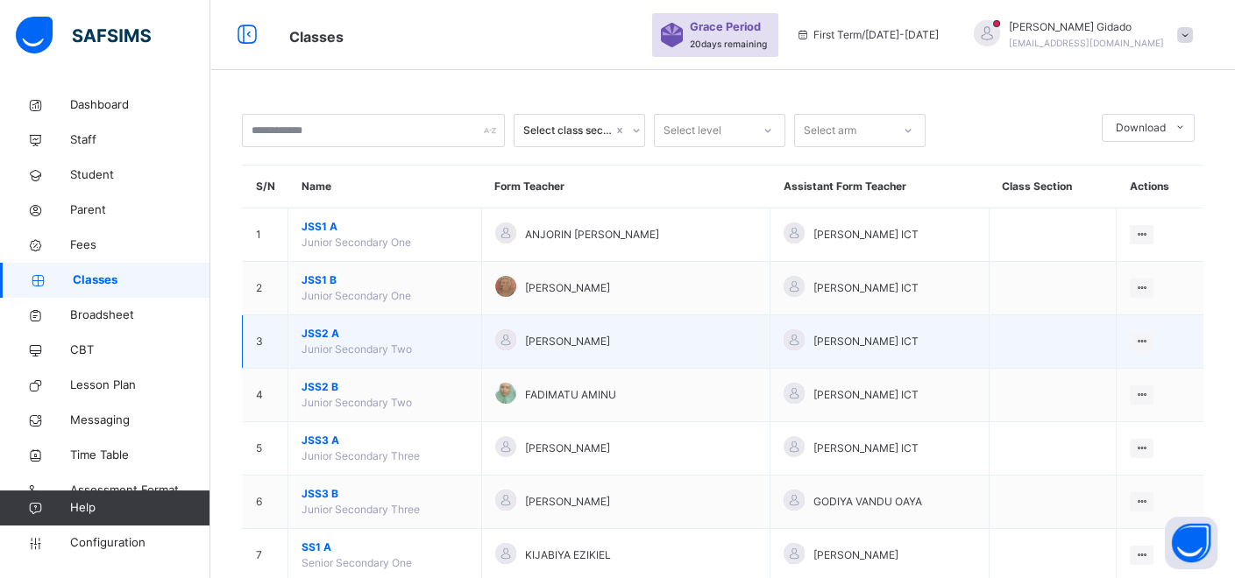
click at [309, 334] on span "JSS2 A" at bounding box center [384, 334] width 167 height 16
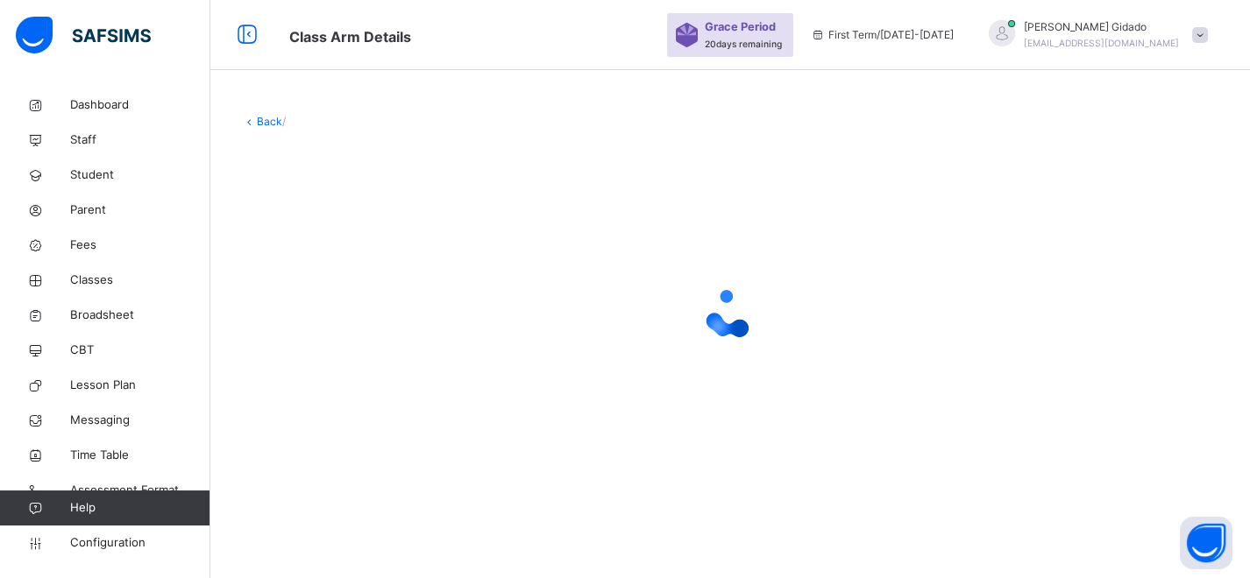
click at [926, 385] on div at bounding box center [730, 313] width 976 height 333
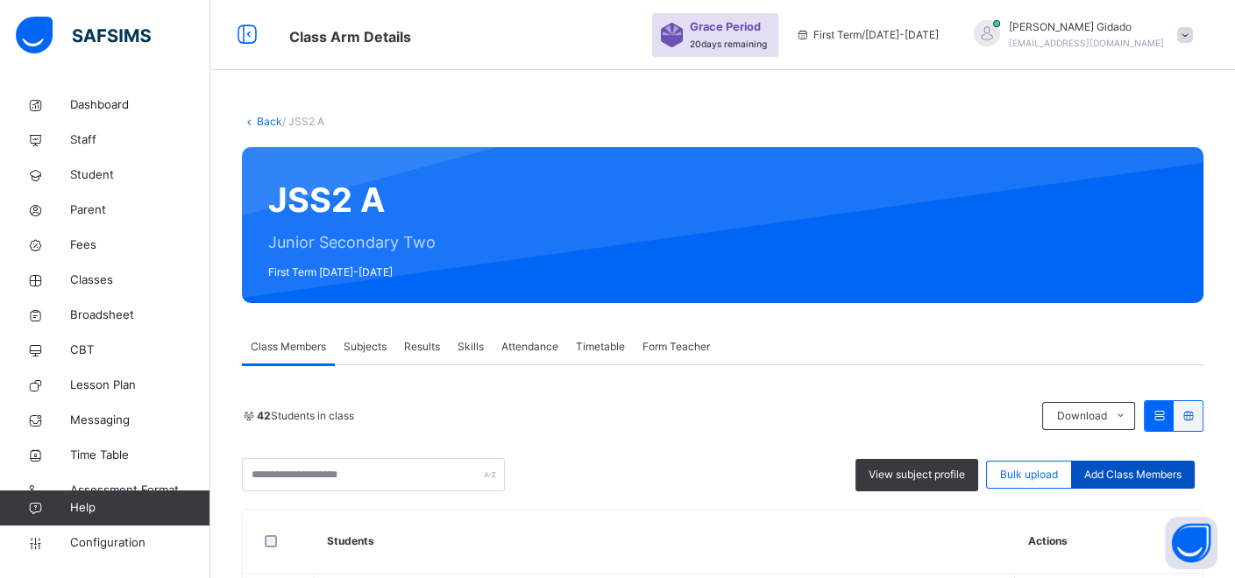
click at [1131, 479] on span "Add Class Members" at bounding box center [1132, 475] width 97 height 16
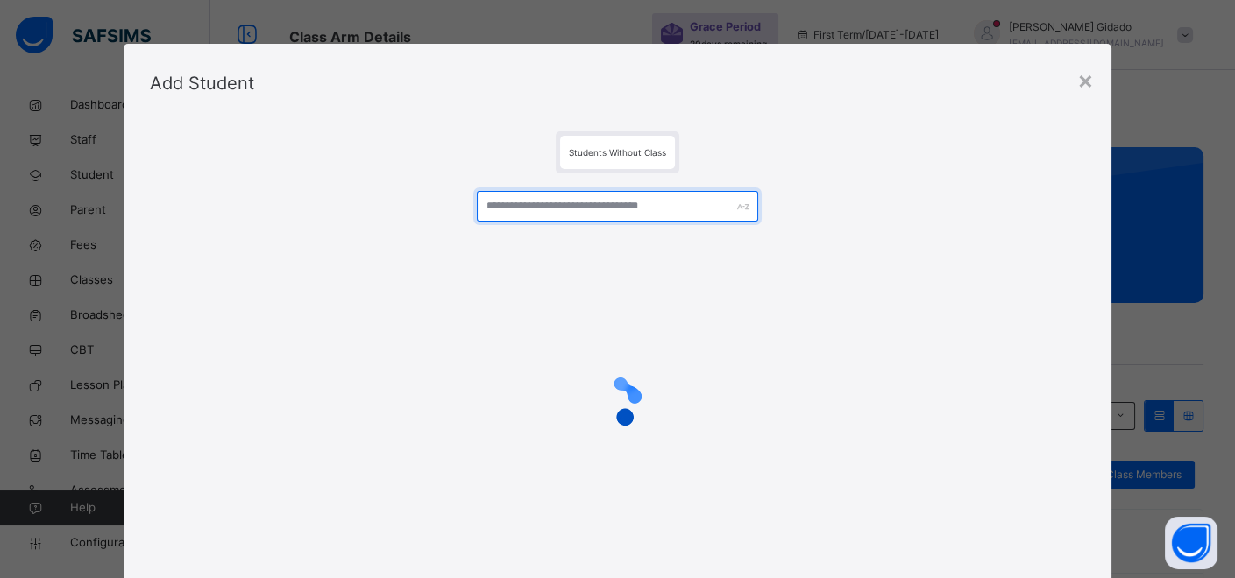
click at [543, 210] on input "text" at bounding box center [617, 206] width 280 height 31
type input "*"
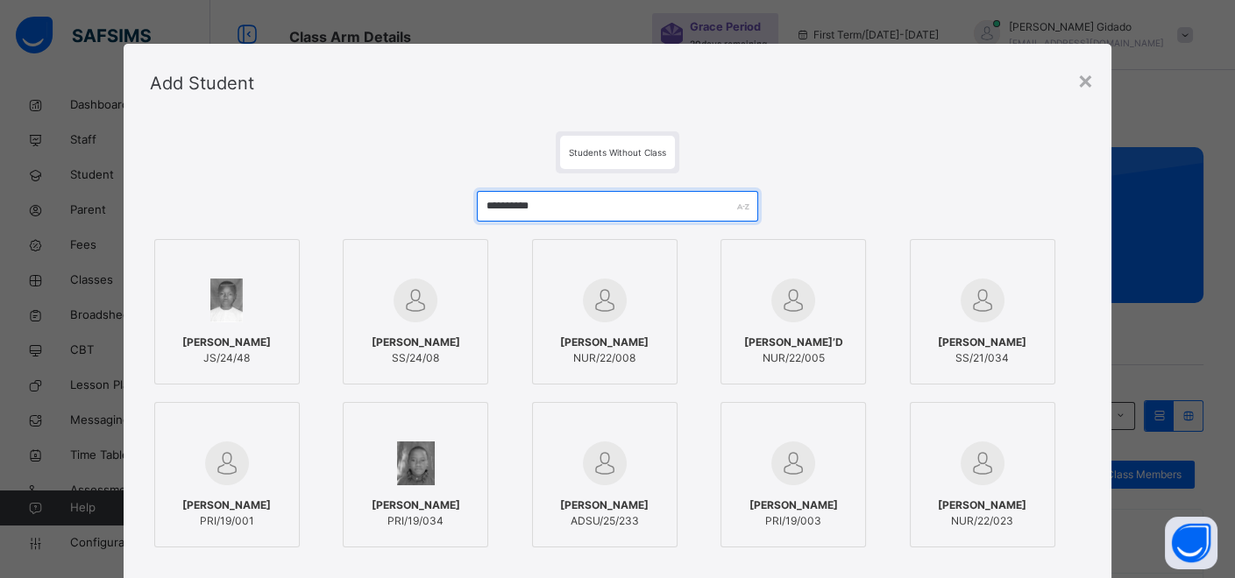
type input "**********"
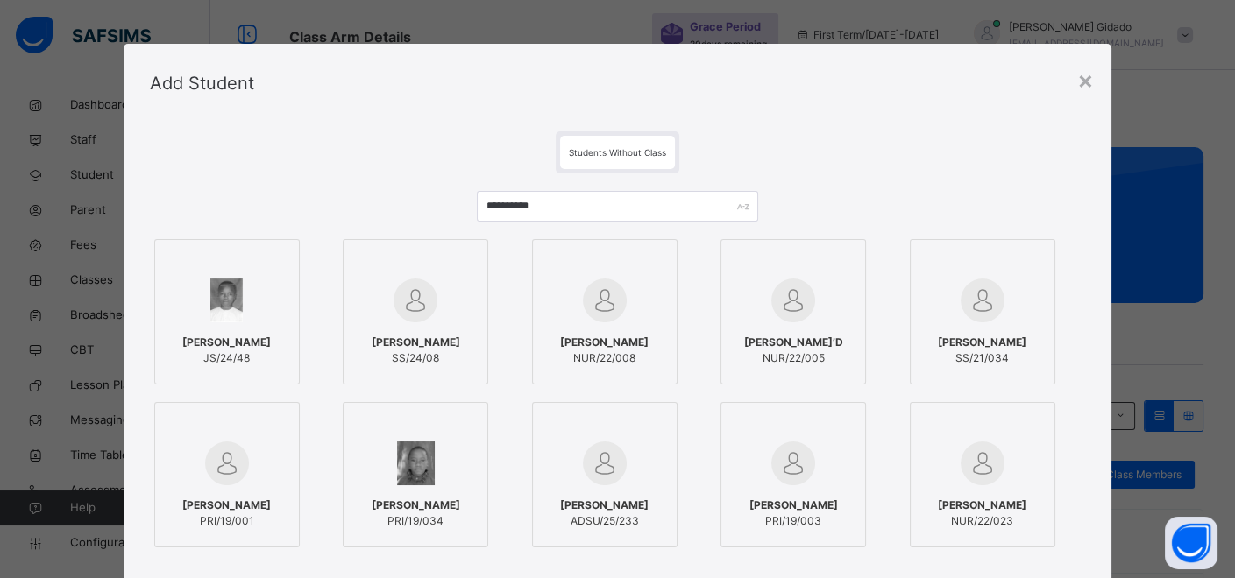
click at [252, 311] on div at bounding box center [227, 300] width 126 height 51
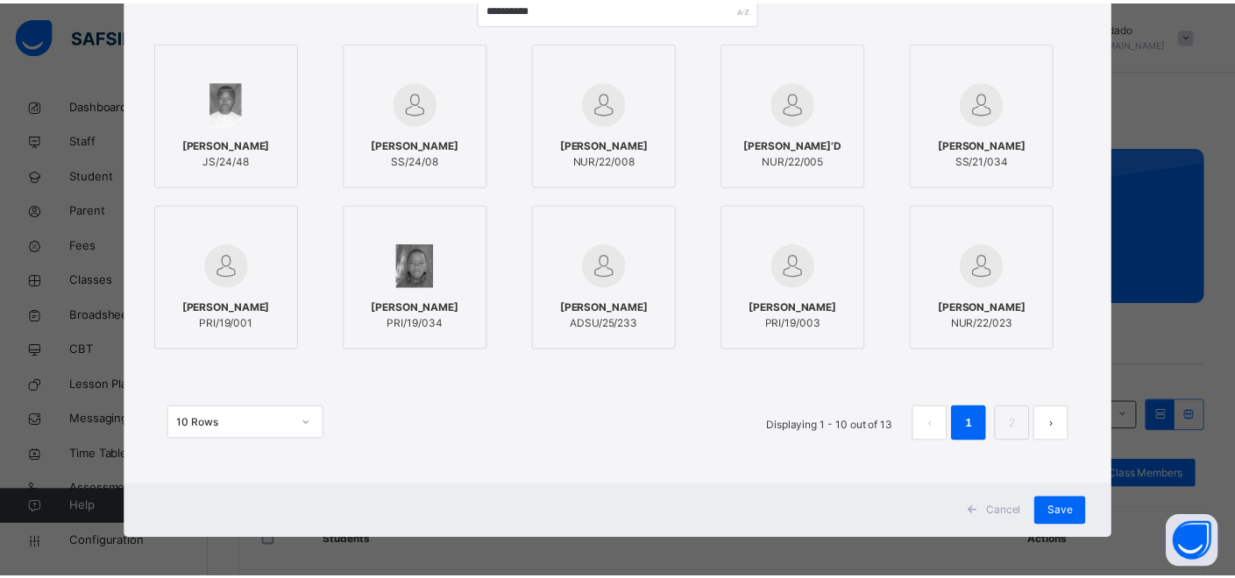
scroll to position [202, 0]
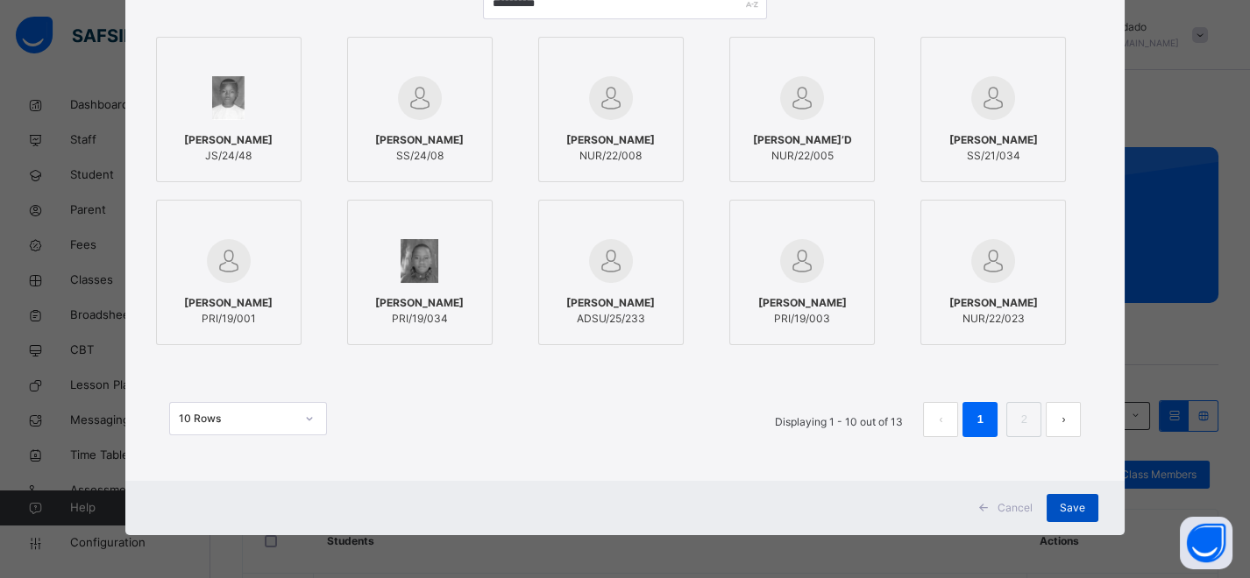
click at [1060, 507] on span "Save" at bounding box center [1072, 508] width 25 height 16
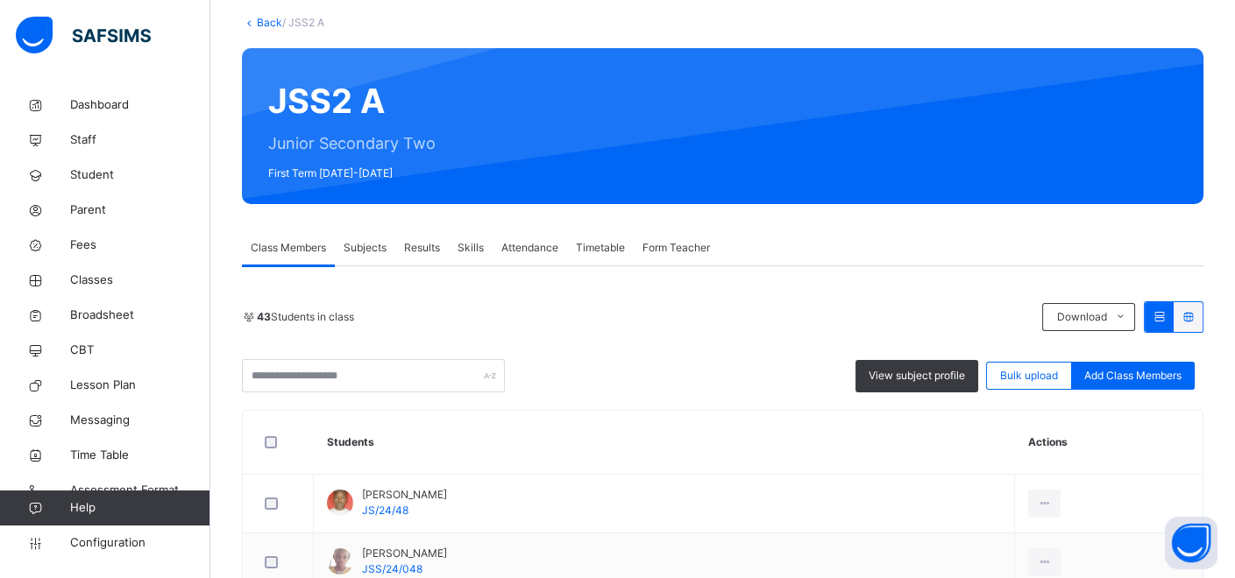
scroll to position [97, 0]
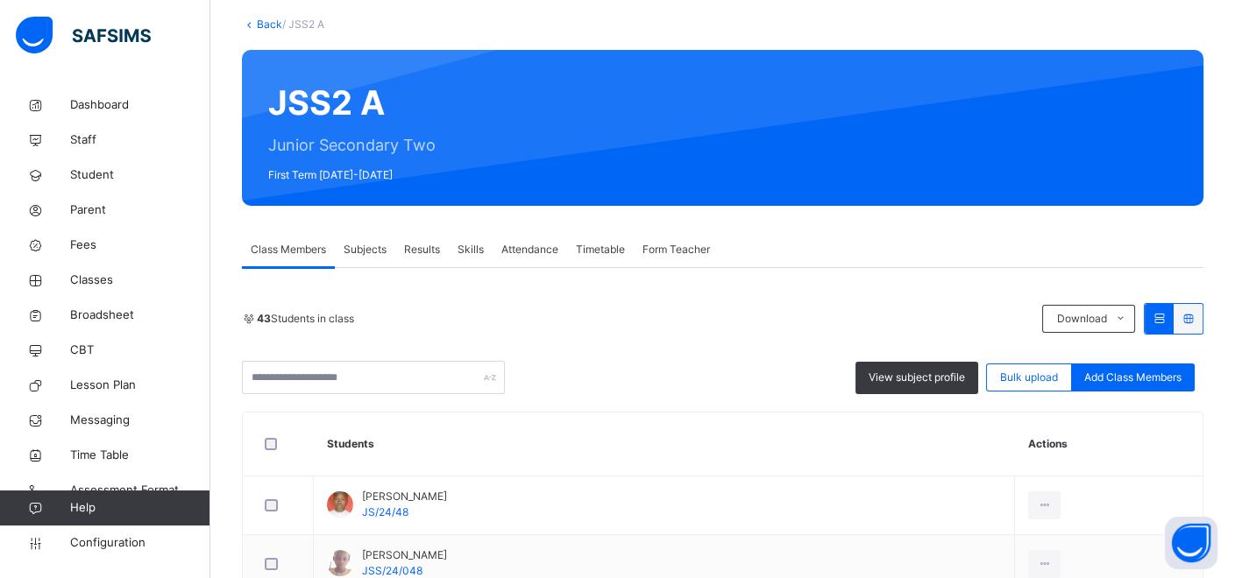
click at [360, 252] on span "Subjects" at bounding box center [365, 250] width 43 height 16
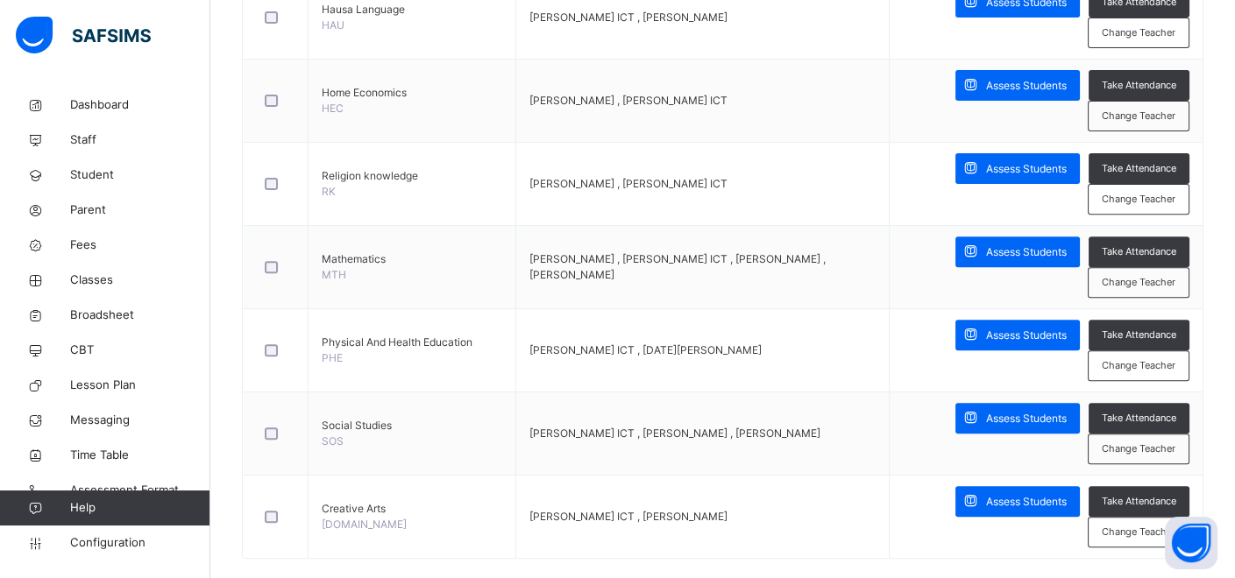
scroll to position [1211, 0]
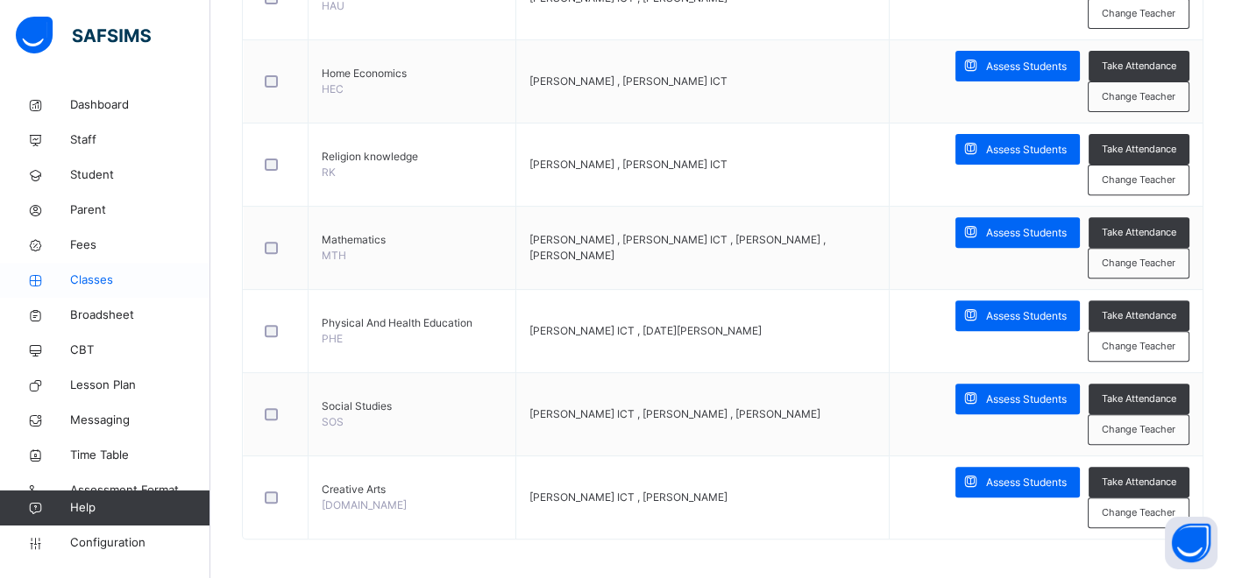
click at [82, 280] on span "Classes" at bounding box center [140, 281] width 140 height 18
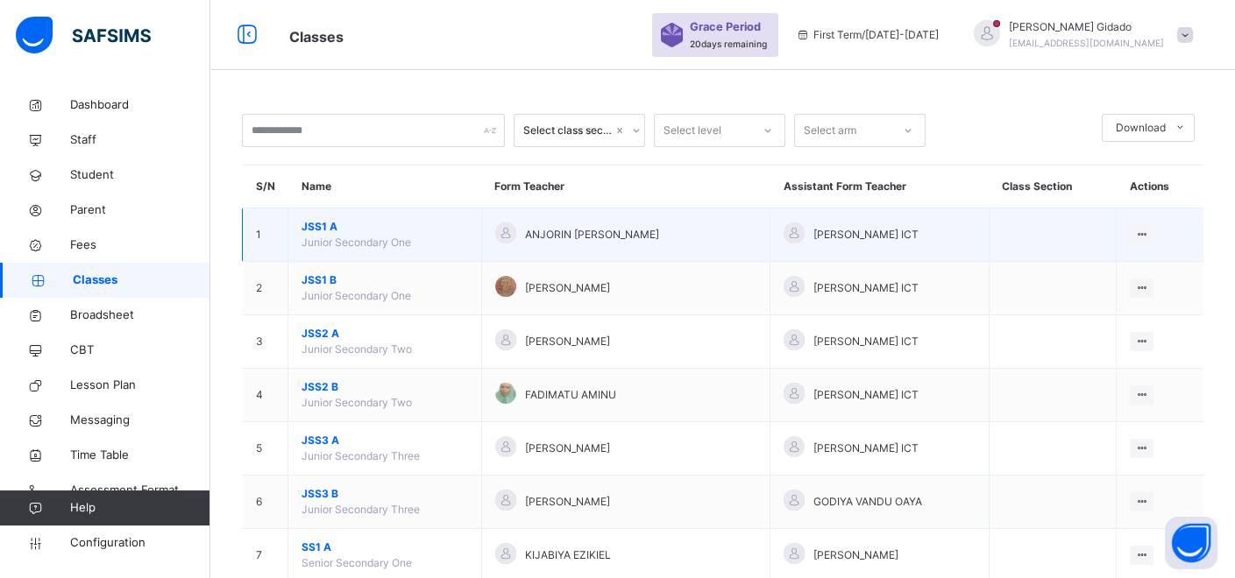
click at [607, 230] on span "ANJORIN F.DORCAS" at bounding box center [592, 235] width 134 height 16
click at [635, 233] on div "ANJORIN F.DORCAS" at bounding box center [625, 235] width 261 height 25
click at [1145, 299] on div "Assign form Teacher" at bounding box center [1096, 302] width 100 height 18
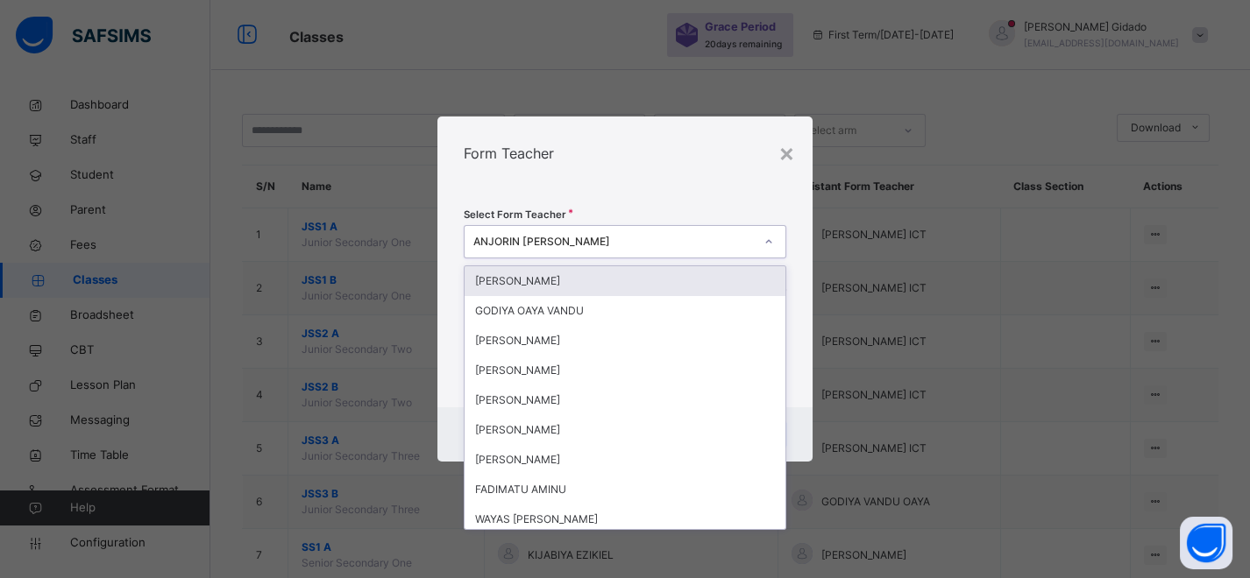
click at [677, 241] on div "ANJORIN F.DORCAS" at bounding box center [613, 242] width 280 height 16
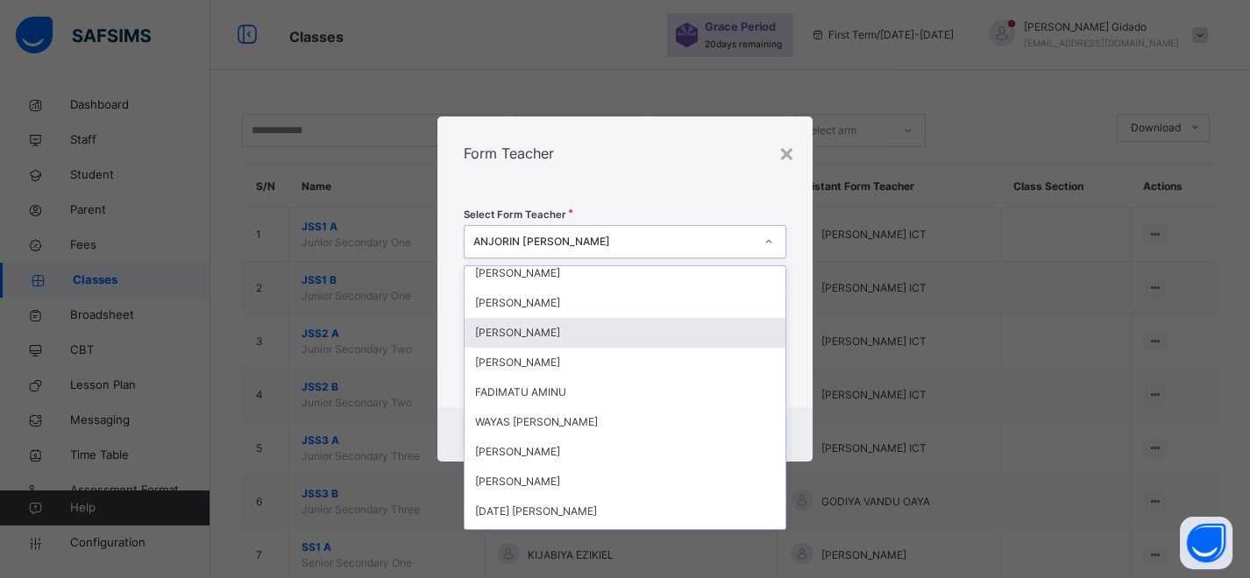
scroll to position [195, 0]
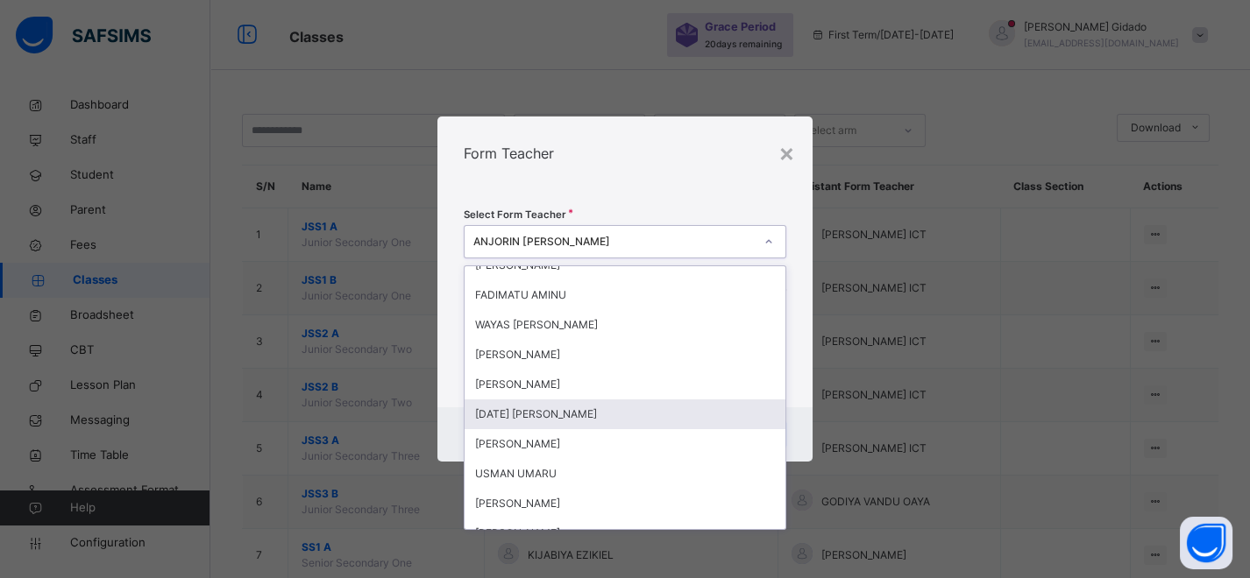
click at [541, 411] on div "SUNDAY DANIEL" at bounding box center [625, 415] width 321 height 30
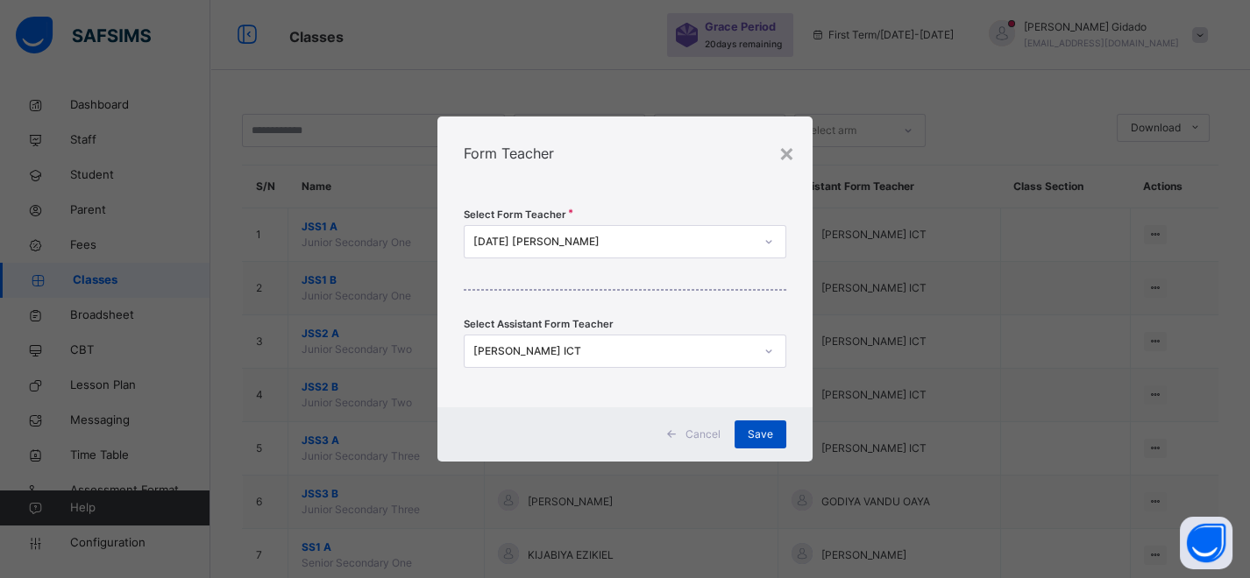
click at [754, 431] on span "Save" at bounding box center [760, 435] width 25 height 16
click at [769, 440] on span "Save" at bounding box center [760, 435] width 25 height 16
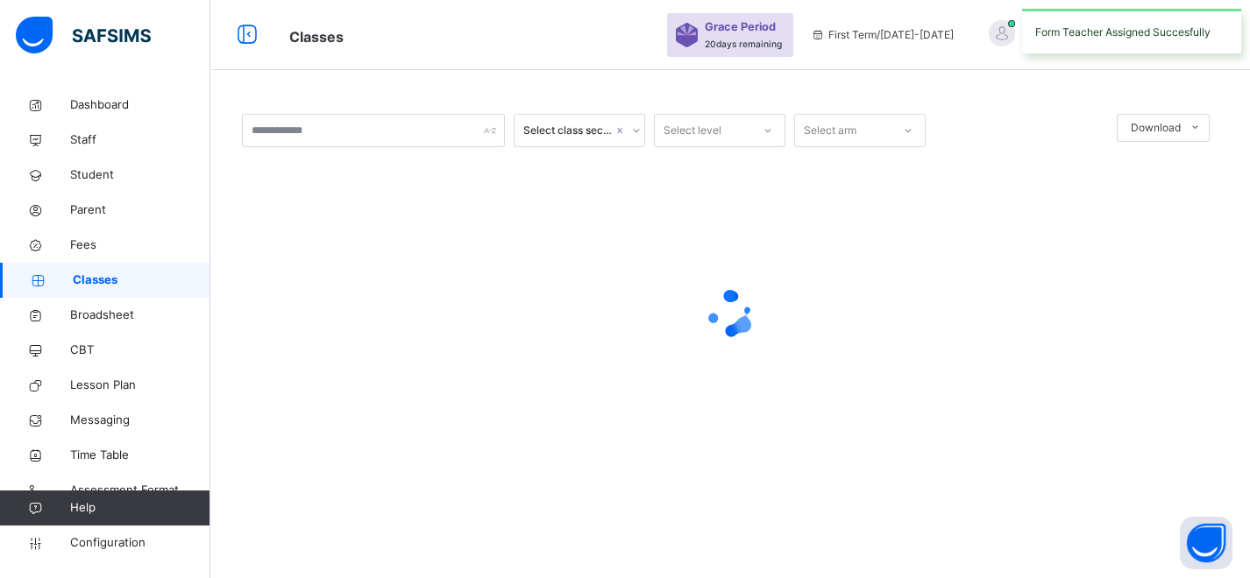
click at [713, 193] on div at bounding box center [730, 313] width 976 height 333
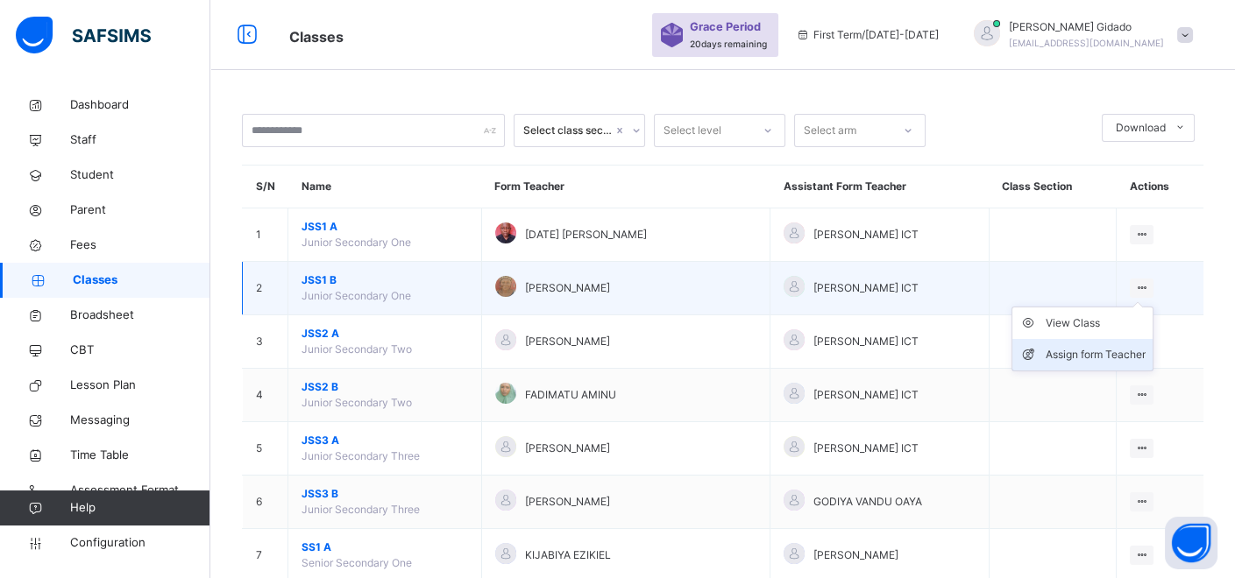
click at [1131, 346] on div "Assign form Teacher" at bounding box center [1096, 355] width 100 height 18
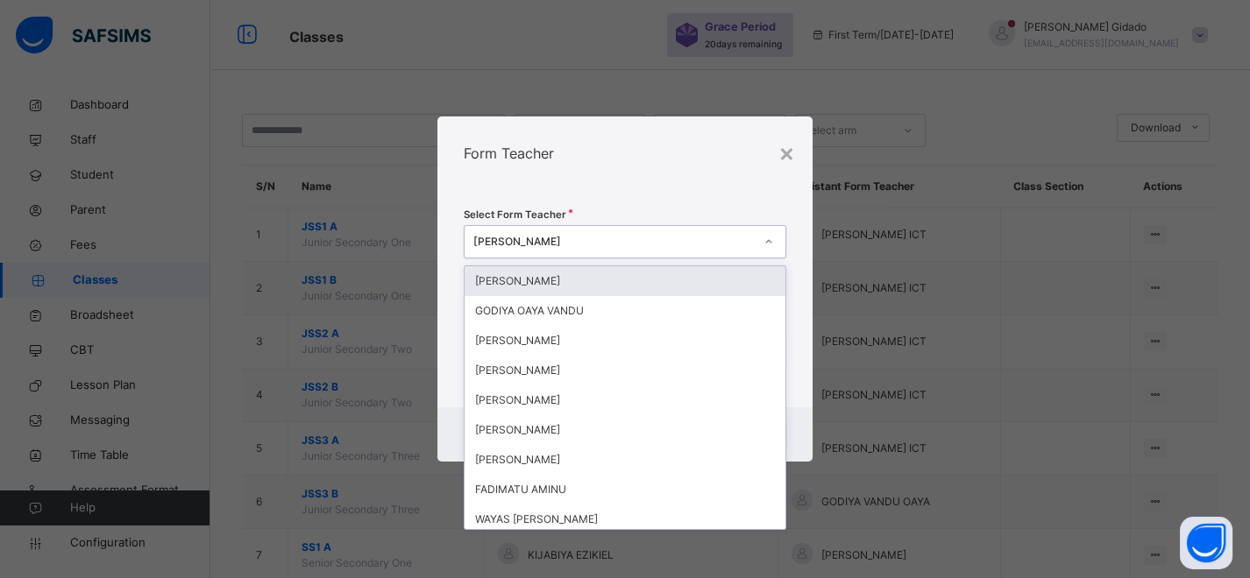
click at [768, 240] on icon at bounding box center [768, 242] width 11 height 18
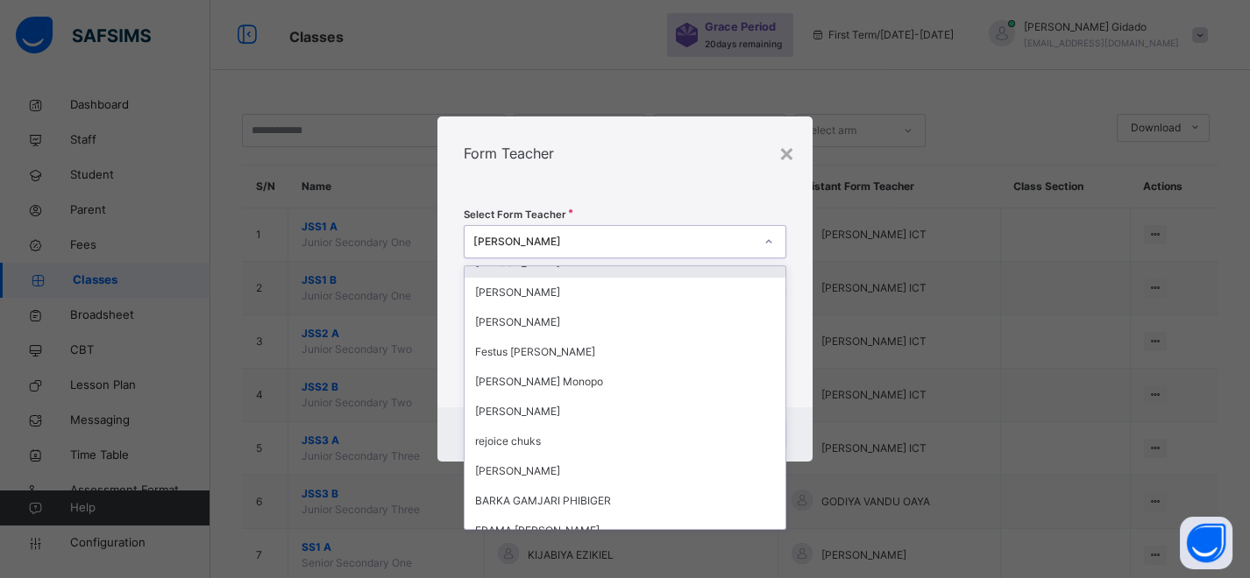
scroll to position [876, 0]
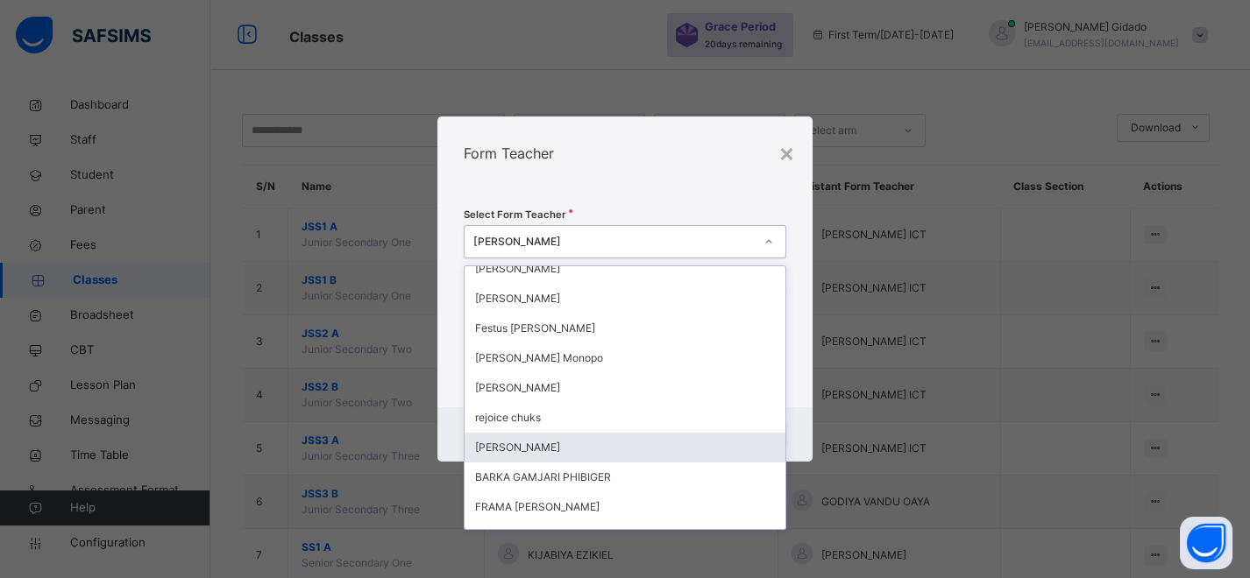
click at [567, 447] on div "Audu Benjamin" at bounding box center [625, 448] width 321 height 30
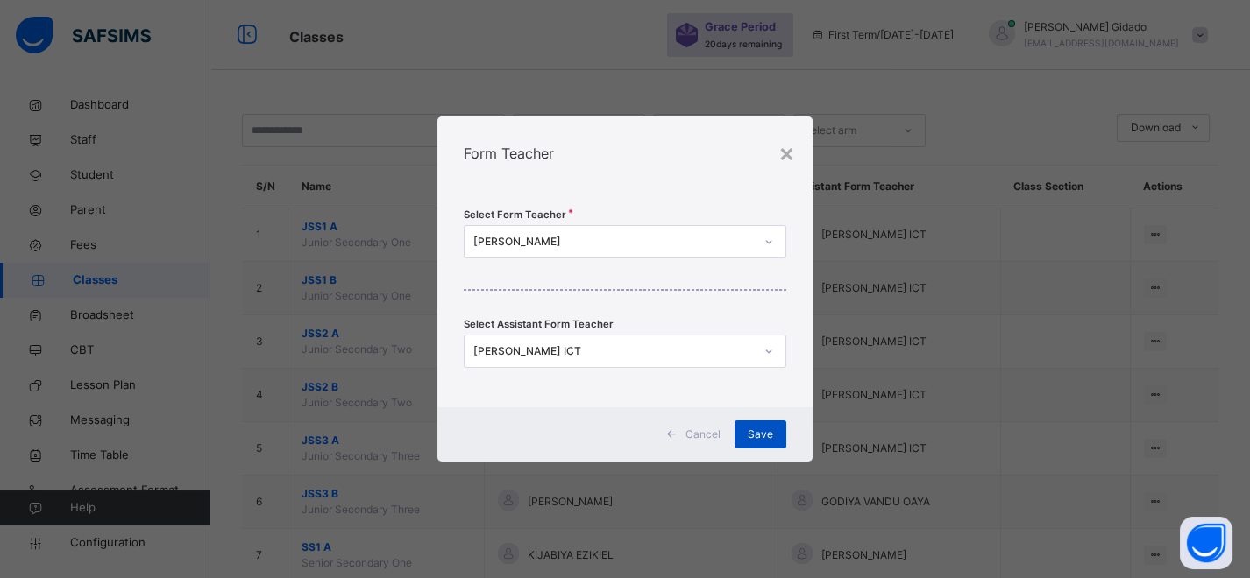
click at [769, 437] on span "Save" at bounding box center [760, 435] width 25 height 16
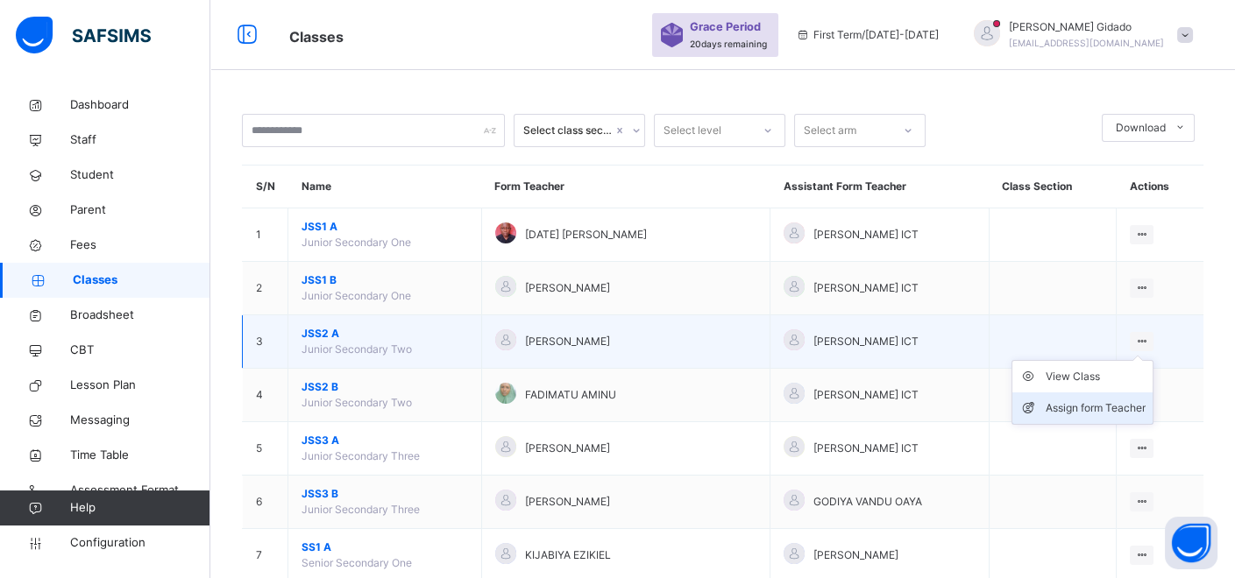
click at [1122, 407] on div "Assign form Teacher" at bounding box center [1096, 409] width 100 height 18
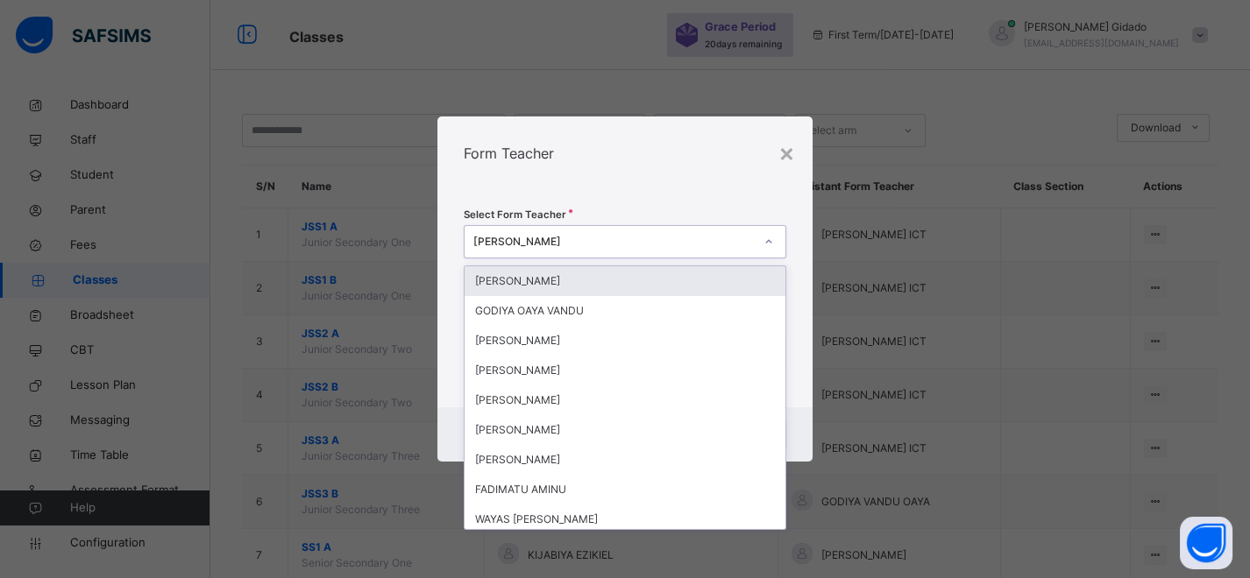
click at [772, 244] on icon at bounding box center [768, 242] width 11 height 18
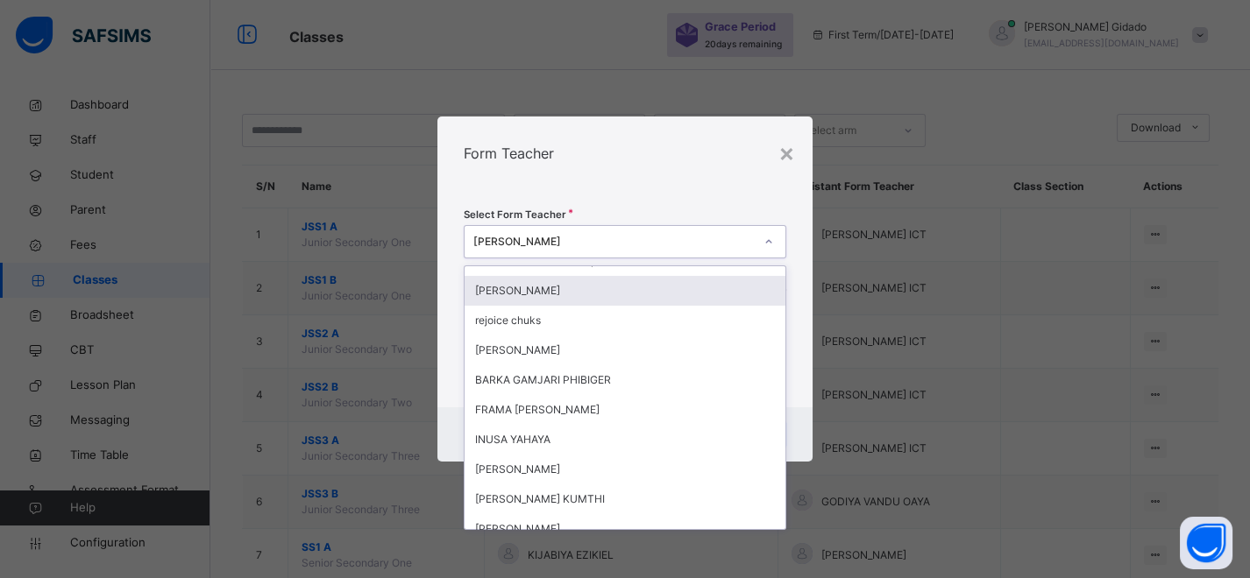
scroll to position [1071, 0]
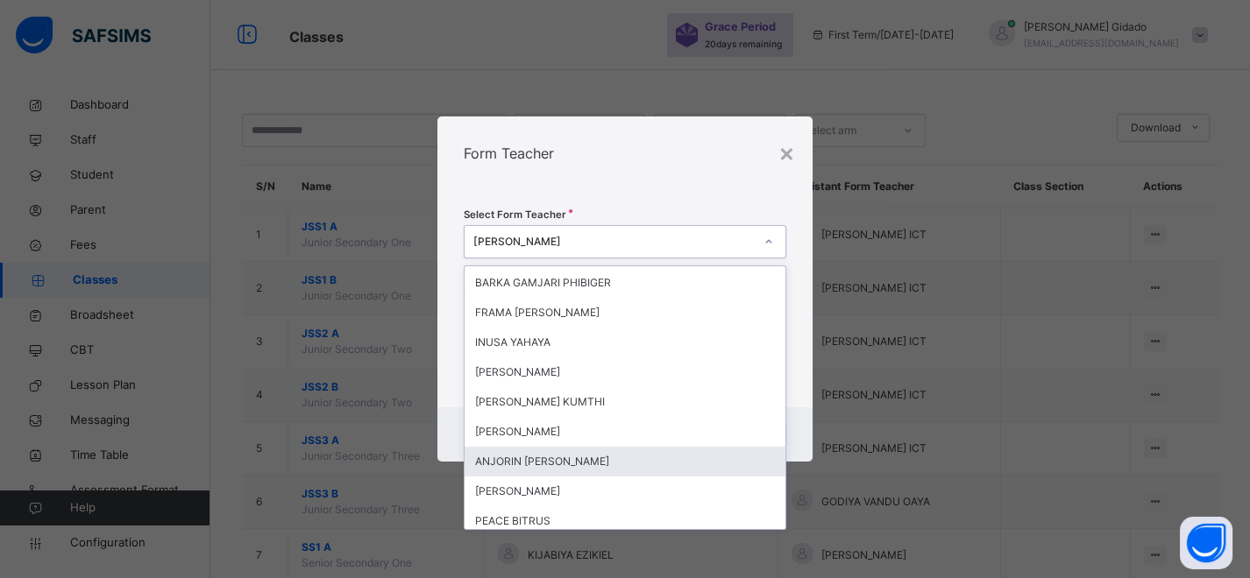
click at [584, 459] on div "ANJORIN F.DORCAS" at bounding box center [625, 462] width 321 height 30
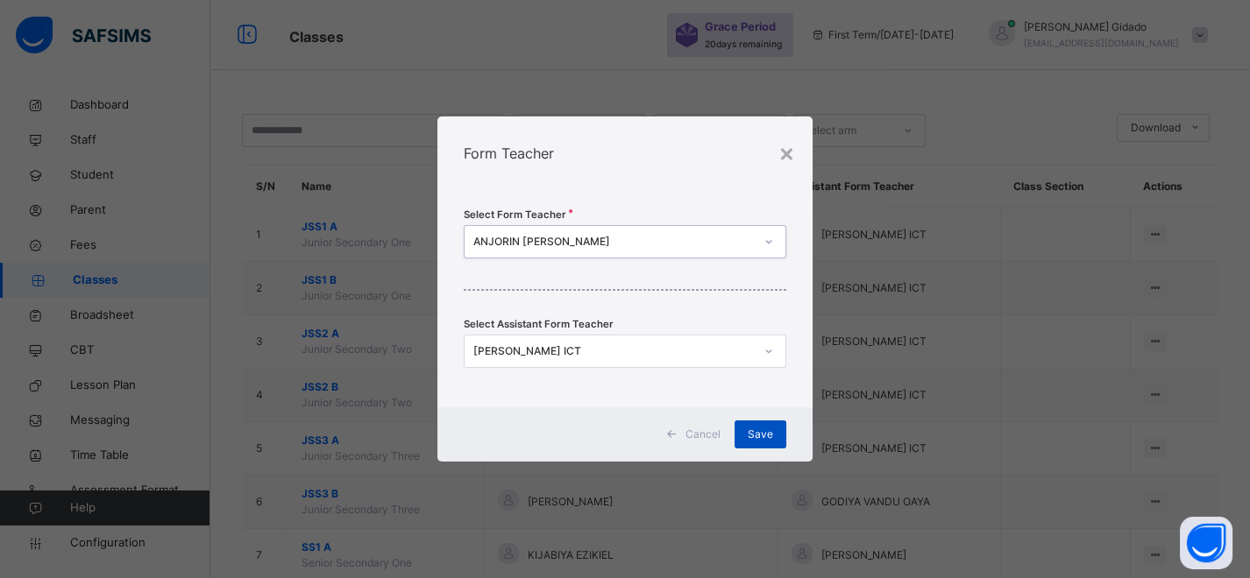
click at [776, 438] on div "Save" at bounding box center [760, 435] width 52 height 28
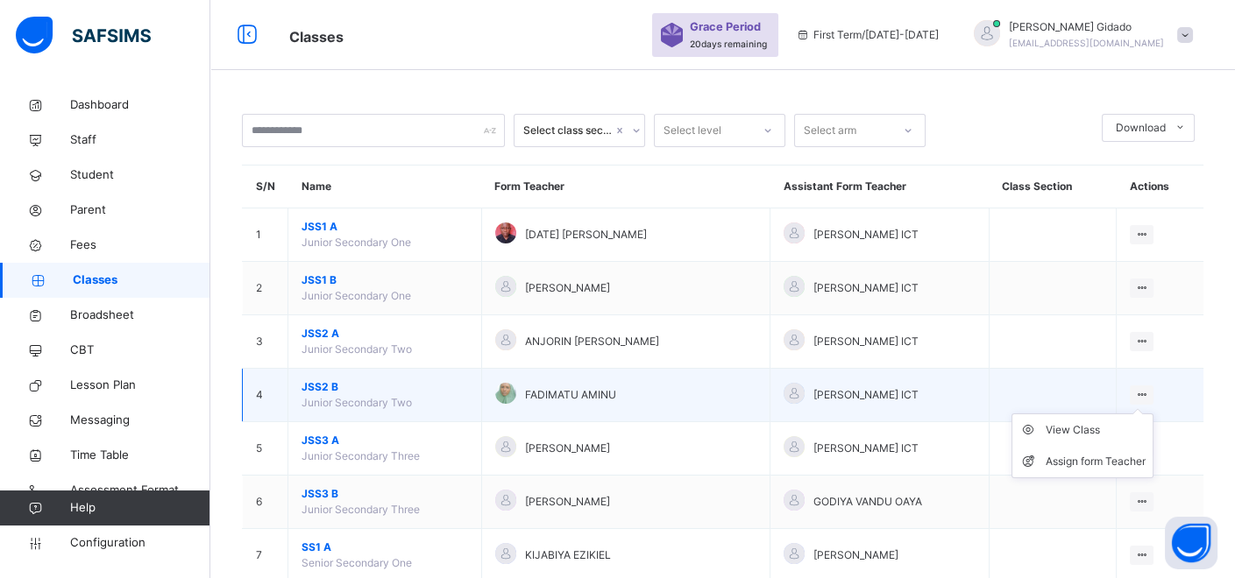
click at [1153, 414] on ul "View Class Assign form Teacher" at bounding box center [1082, 446] width 142 height 65
click at [1106, 458] on div "Assign form Teacher" at bounding box center [1096, 462] width 100 height 18
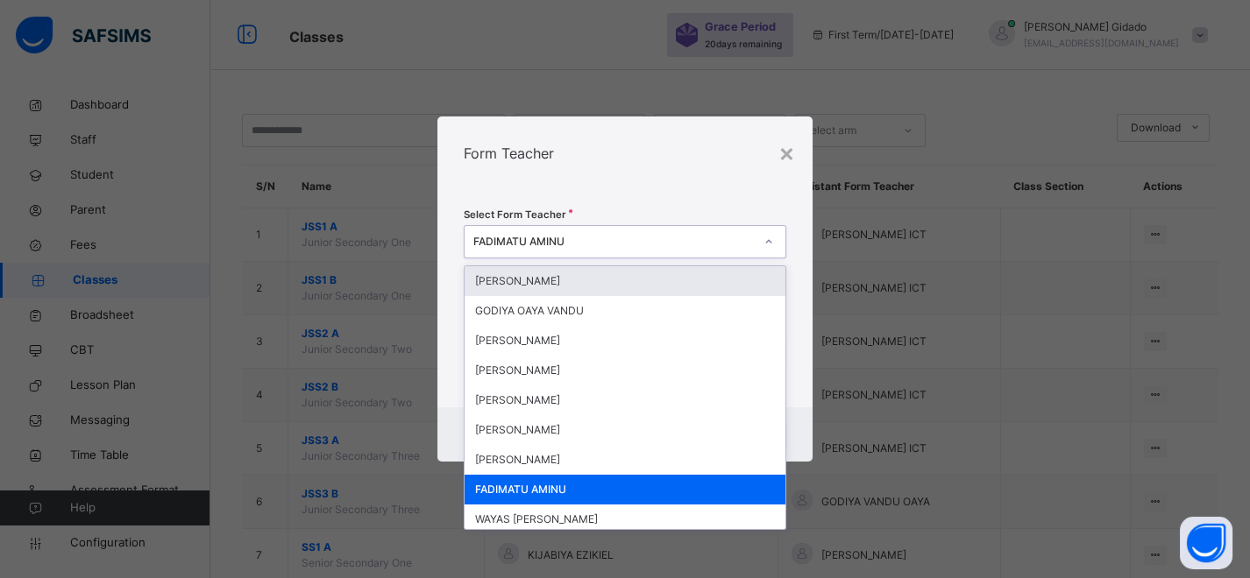
click at [771, 248] on icon at bounding box center [768, 242] width 11 height 18
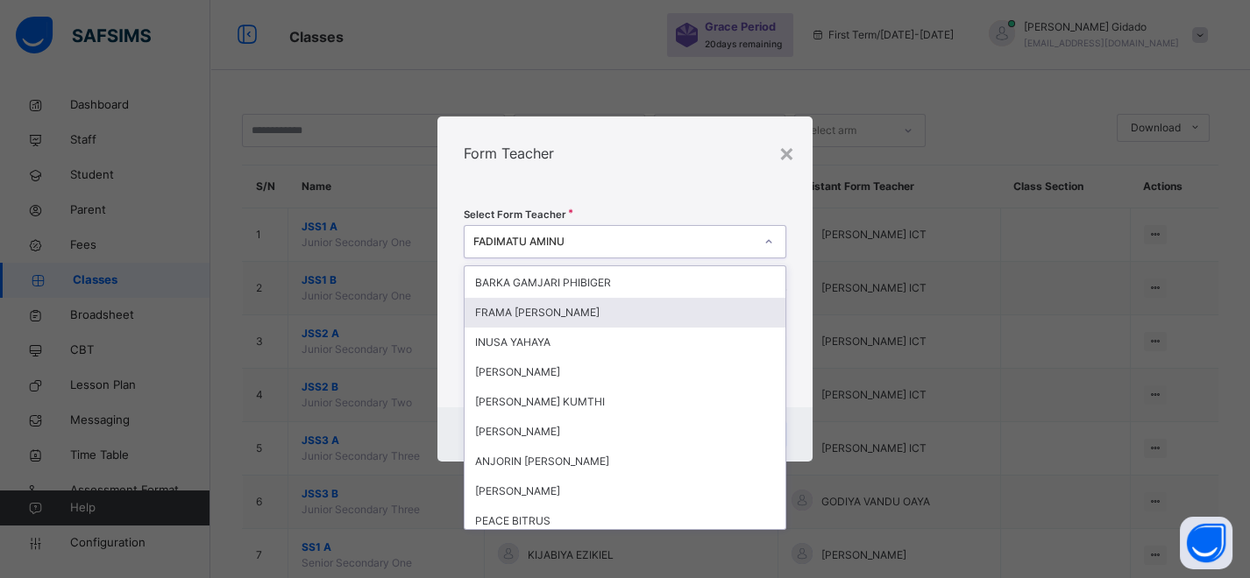
scroll to position [1168, 0]
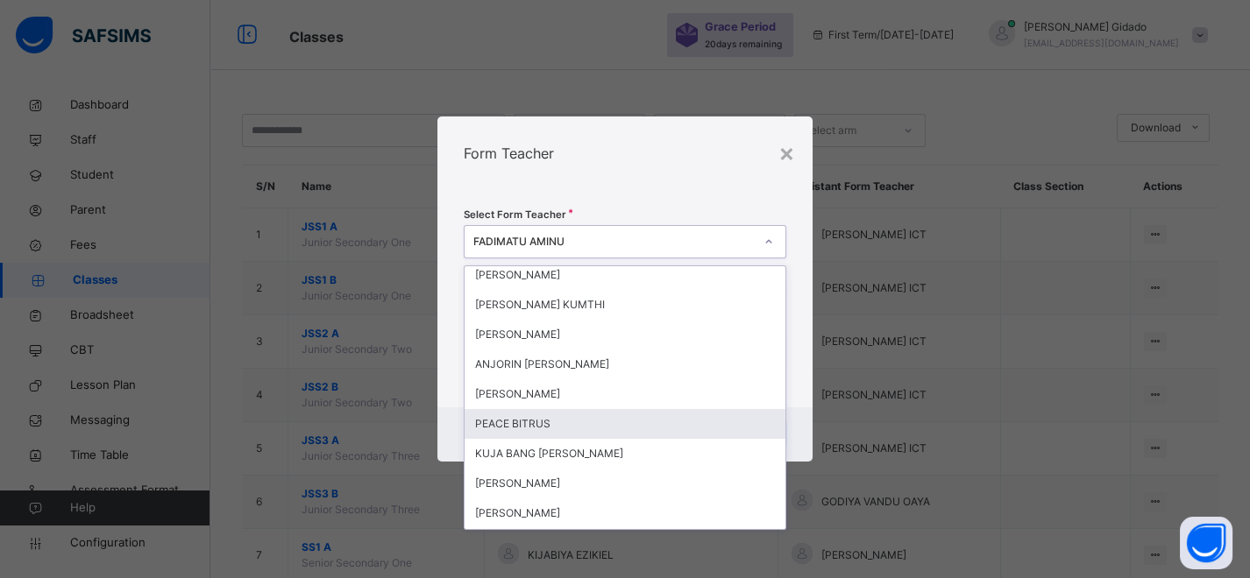
click at [535, 423] on div "PEACE BITRUS" at bounding box center [625, 424] width 321 height 30
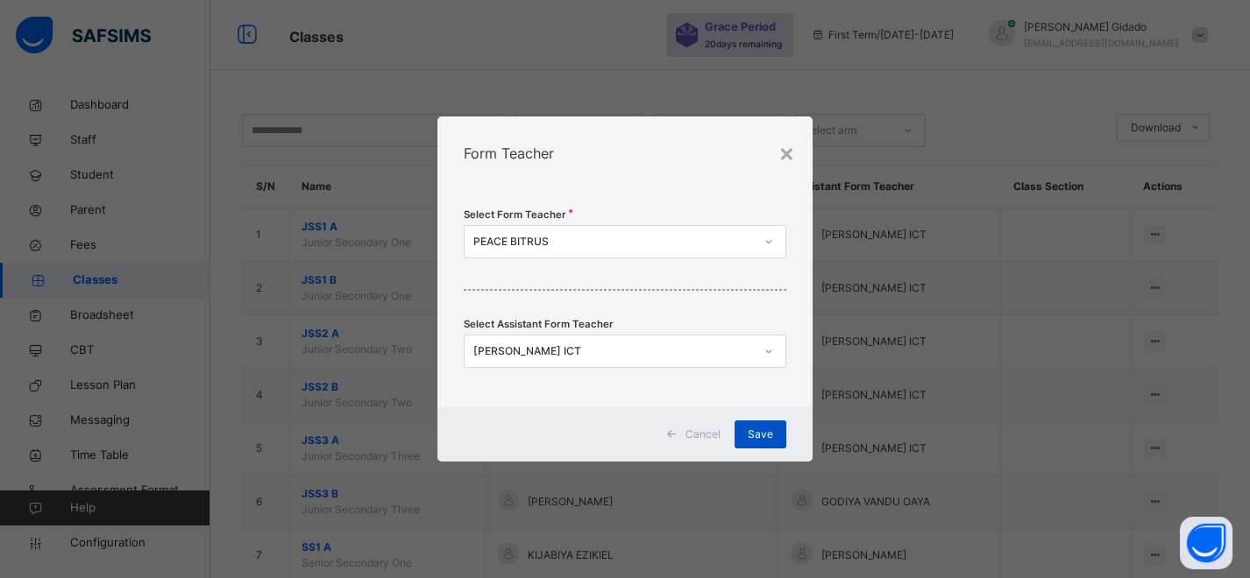
click at [769, 442] on div "Save" at bounding box center [760, 435] width 52 height 28
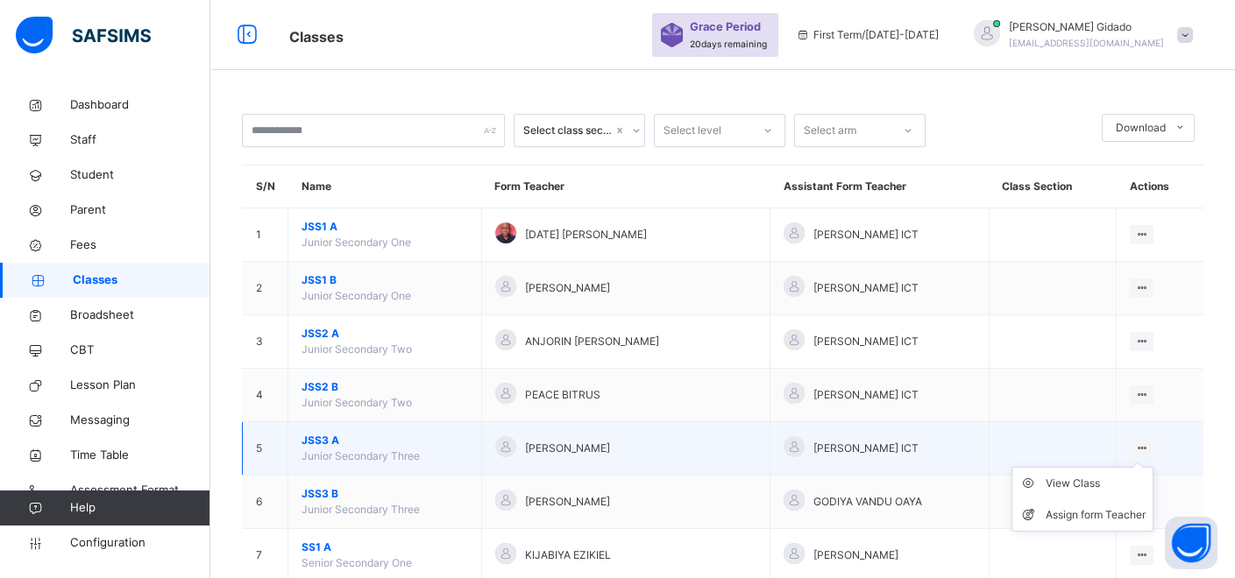
click at [1152, 467] on ul "View Class Assign form Teacher" at bounding box center [1082, 499] width 142 height 65
click at [1102, 512] on div "Assign form Teacher" at bounding box center [1096, 516] width 100 height 18
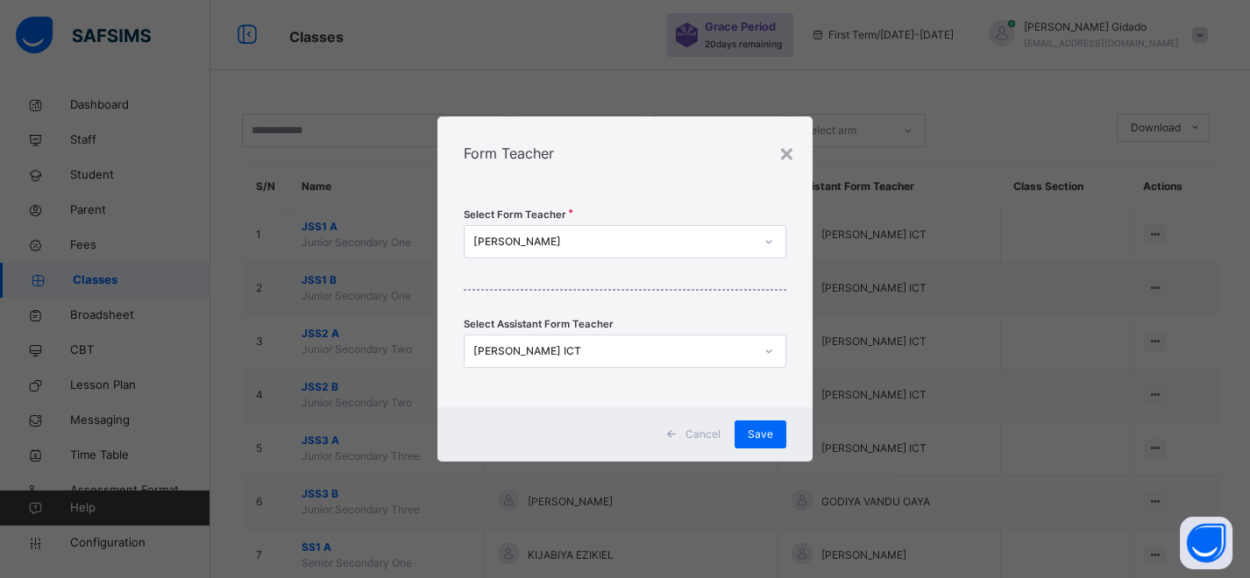
click at [770, 246] on icon at bounding box center [768, 242] width 11 height 18
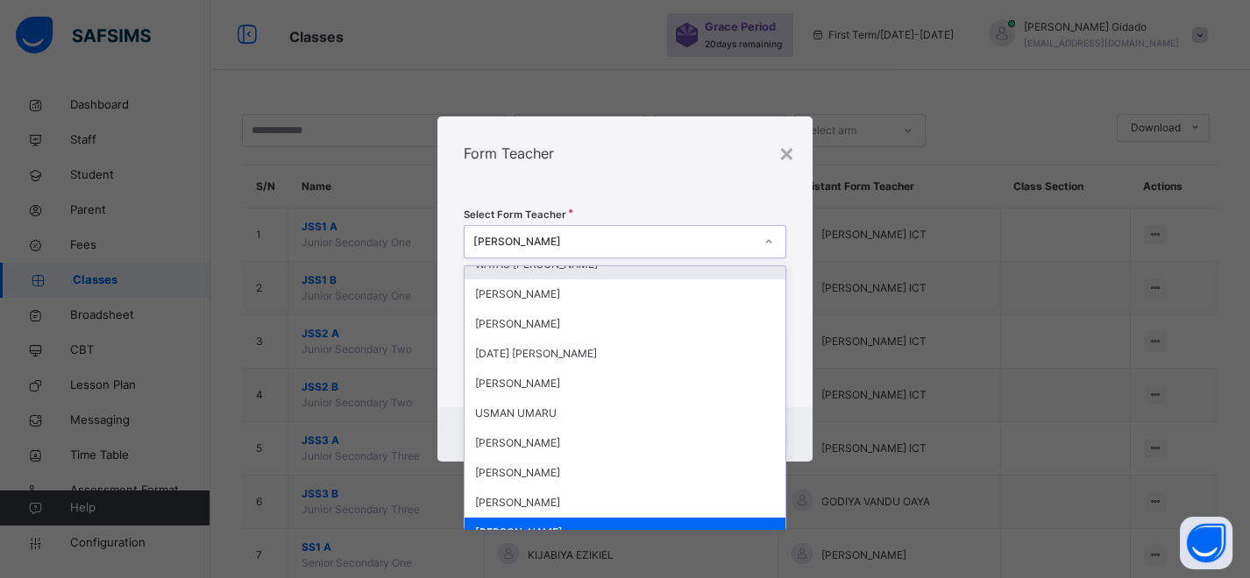
scroll to position [292, 0]
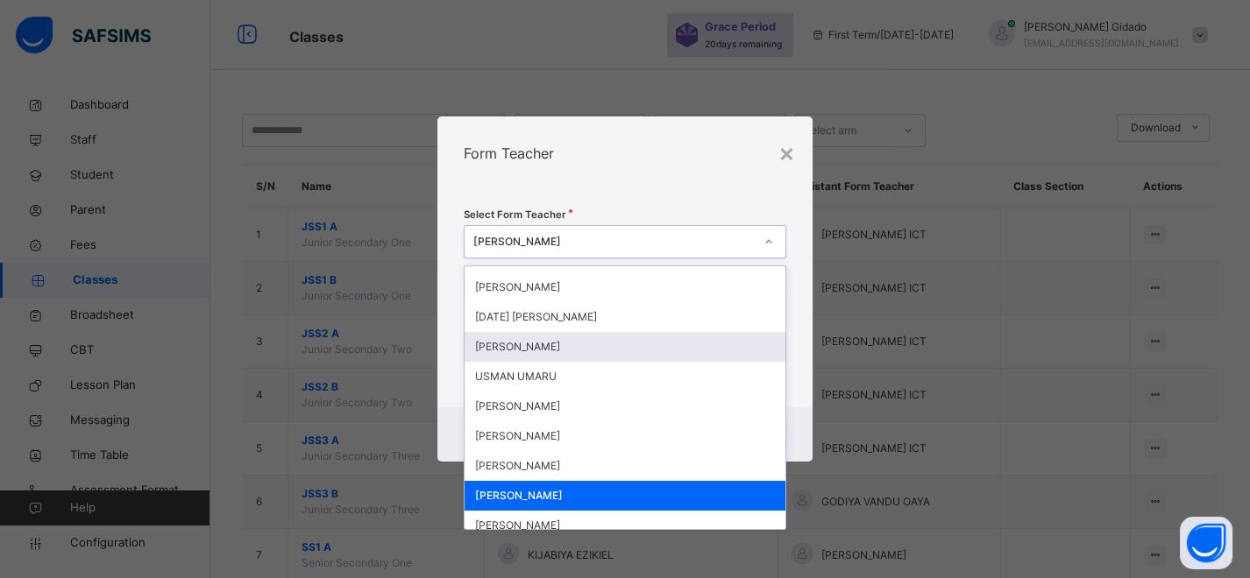
click at [566, 351] on div "MARY YUNANA" at bounding box center [625, 347] width 321 height 30
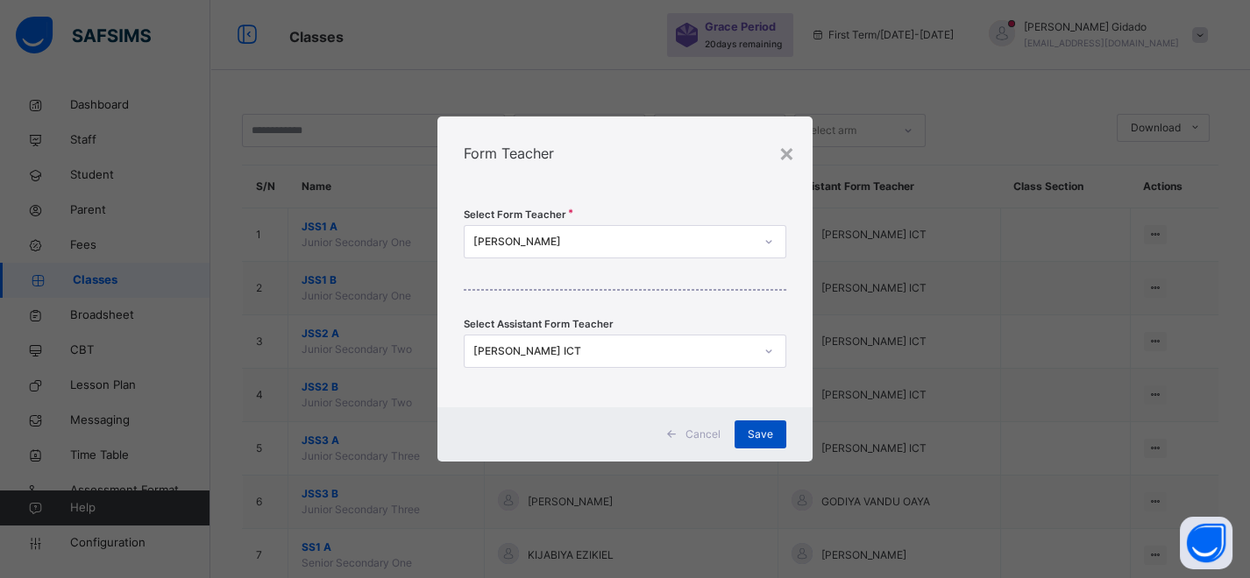
click at [761, 436] on span "Save" at bounding box center [760, 435] width 25 height 16
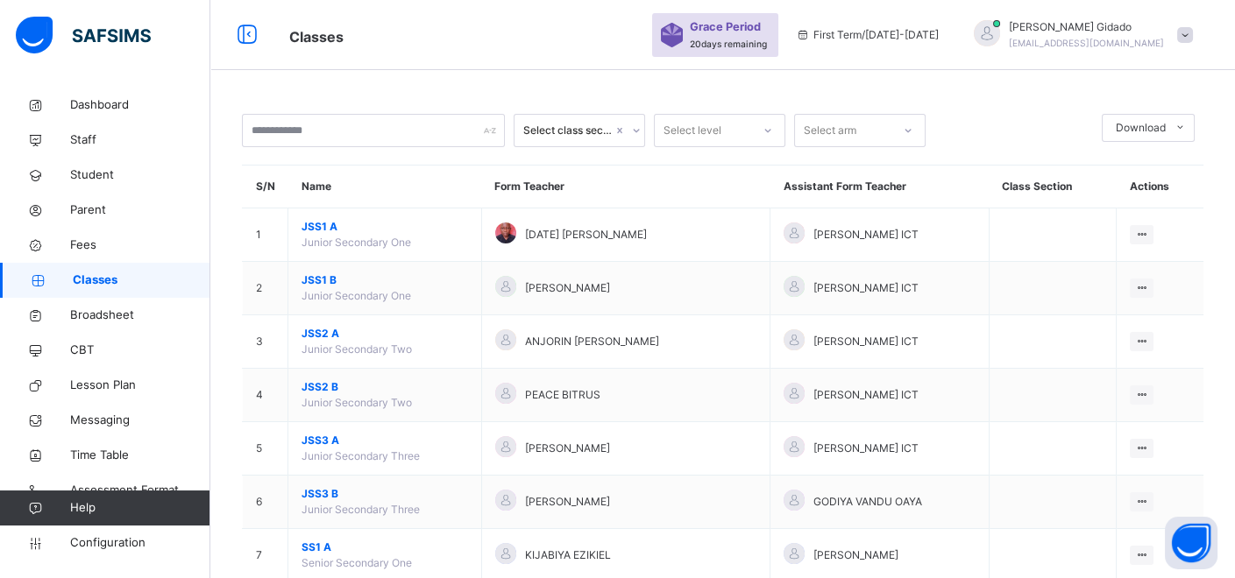
click at [1192, 32] on span at bounding box center [1185, 35] width 16 height 16
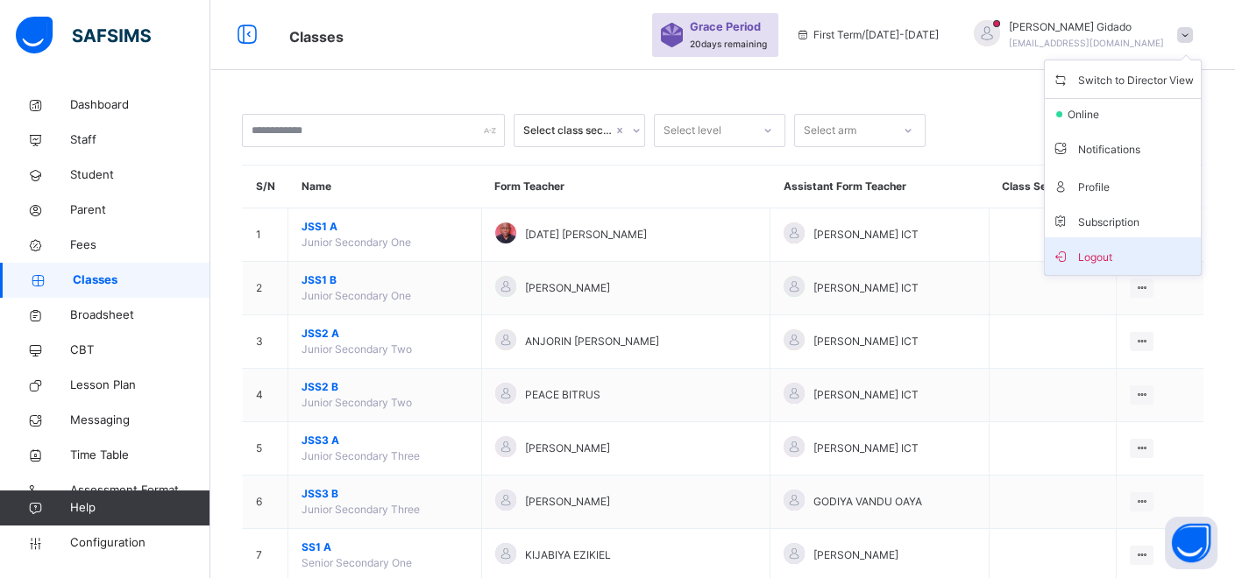
click at [1142, 253] on span "Logout" at bounding box center [1123, 257] width 142 height 24
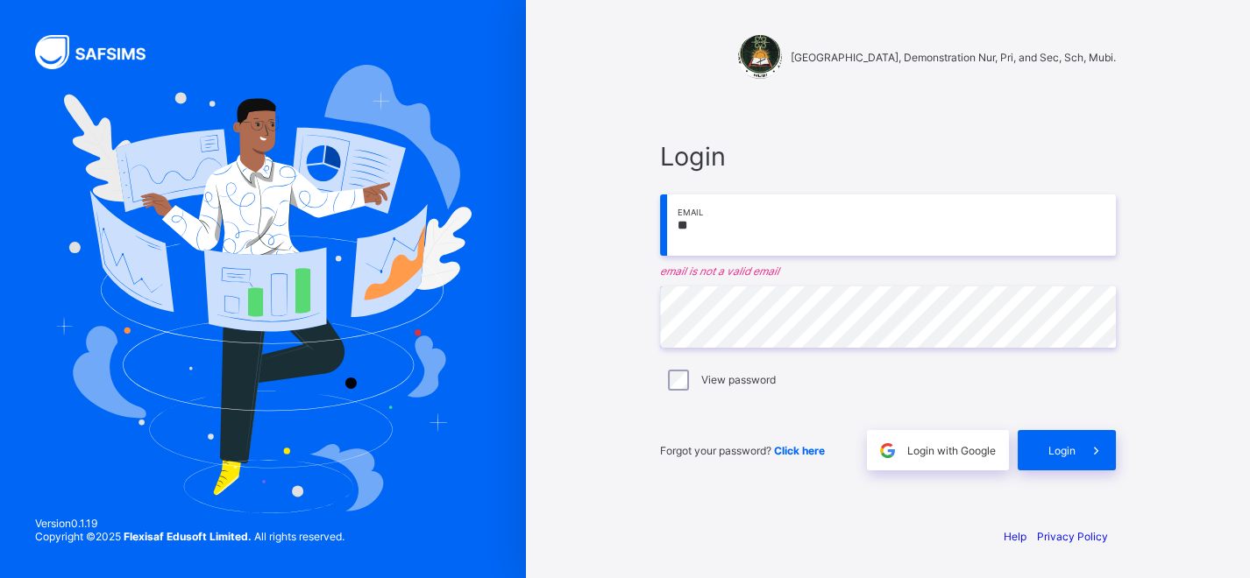
type input "**********"
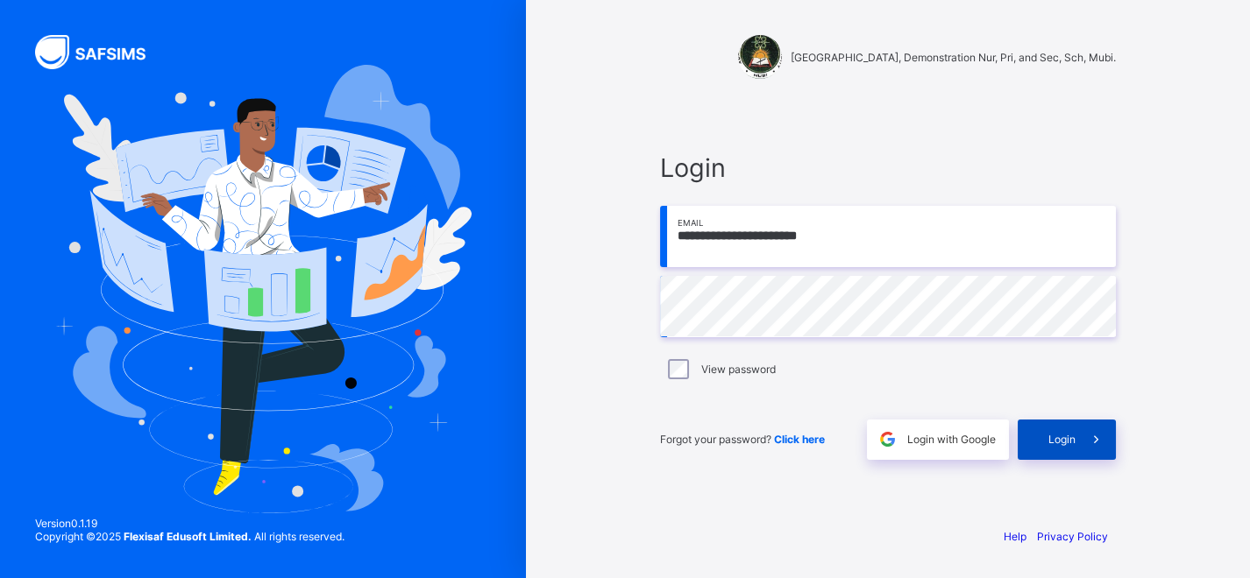
click at [1053, 434] on span "Login" at bounding box center [1061, 439] width 27 height 13
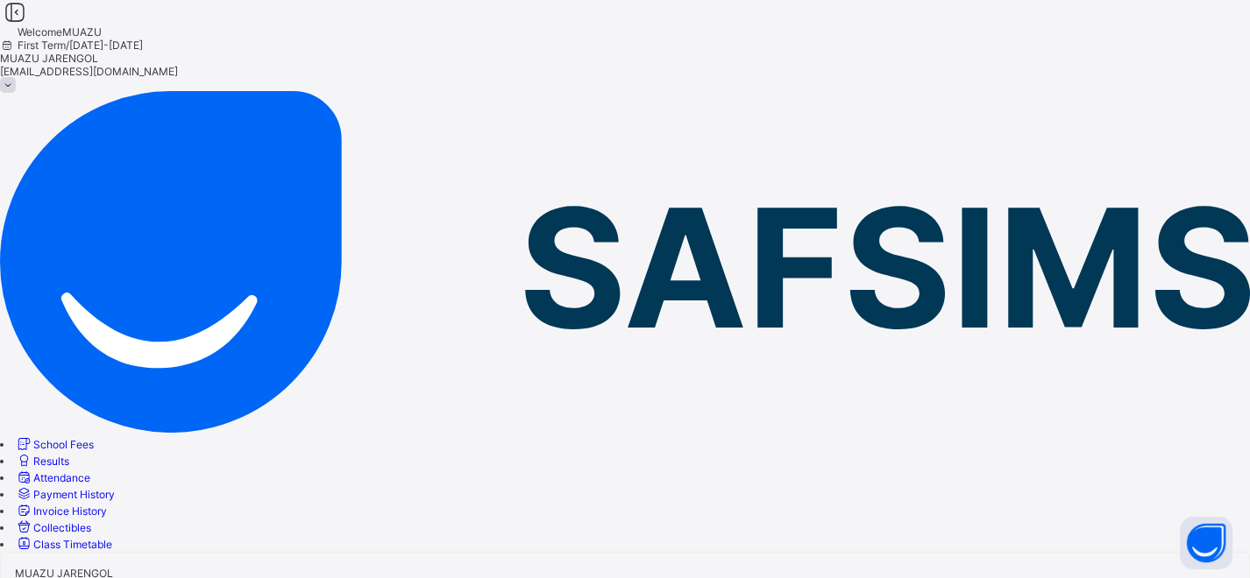
click at [85, 438] on span "School Fees" at bounding box center [63, 444] width 60 height 13
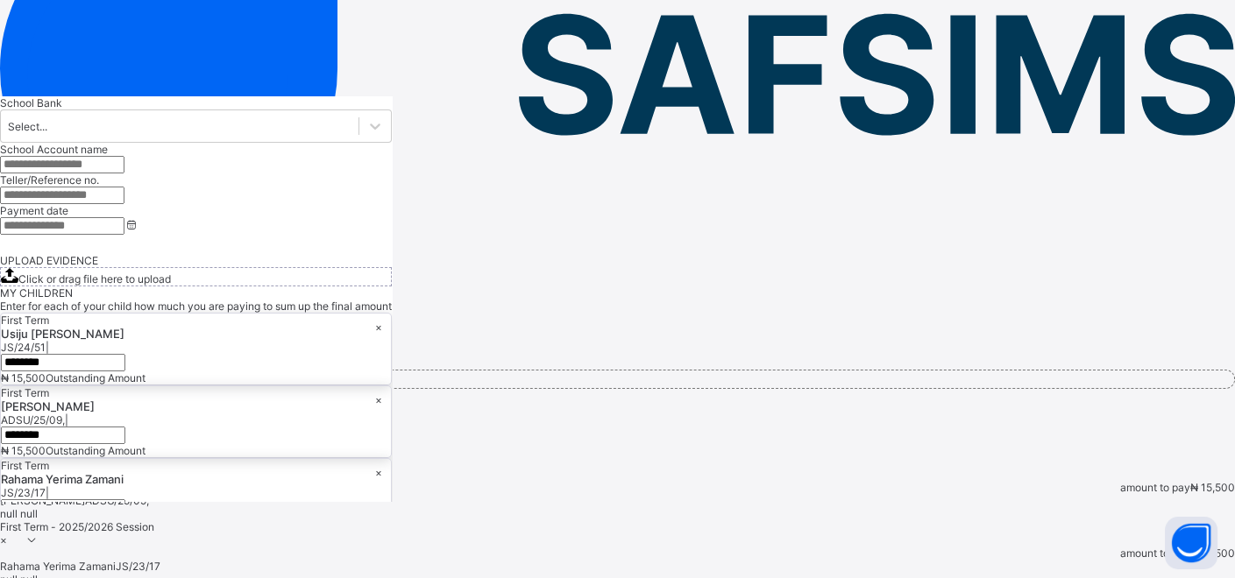
scroll to position [259, 0]
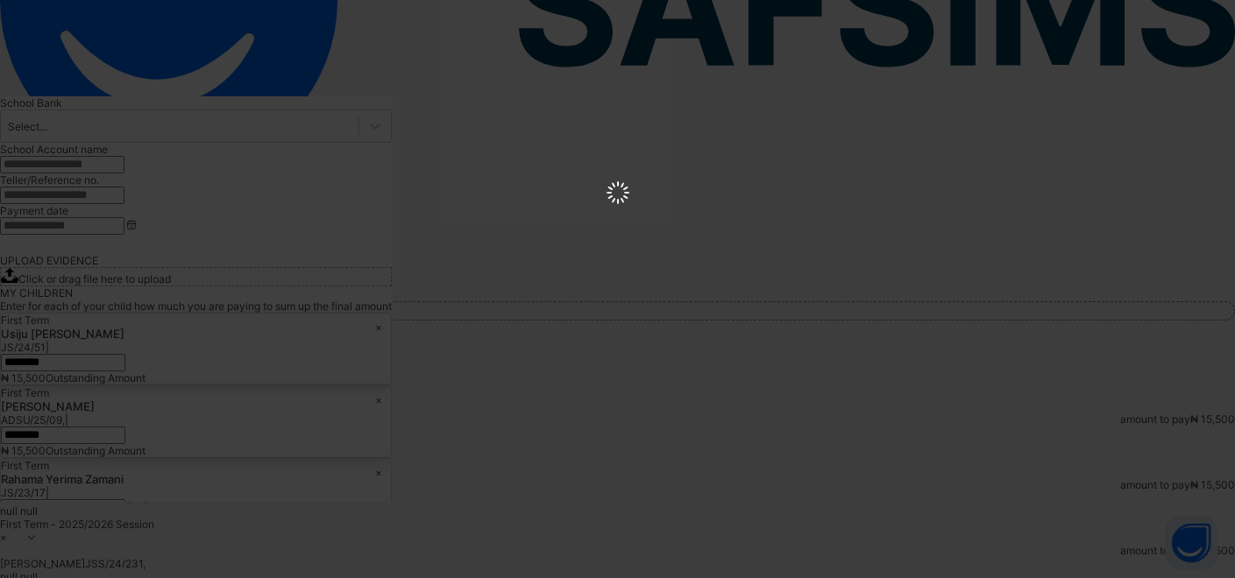
scroll to position [0, 0]
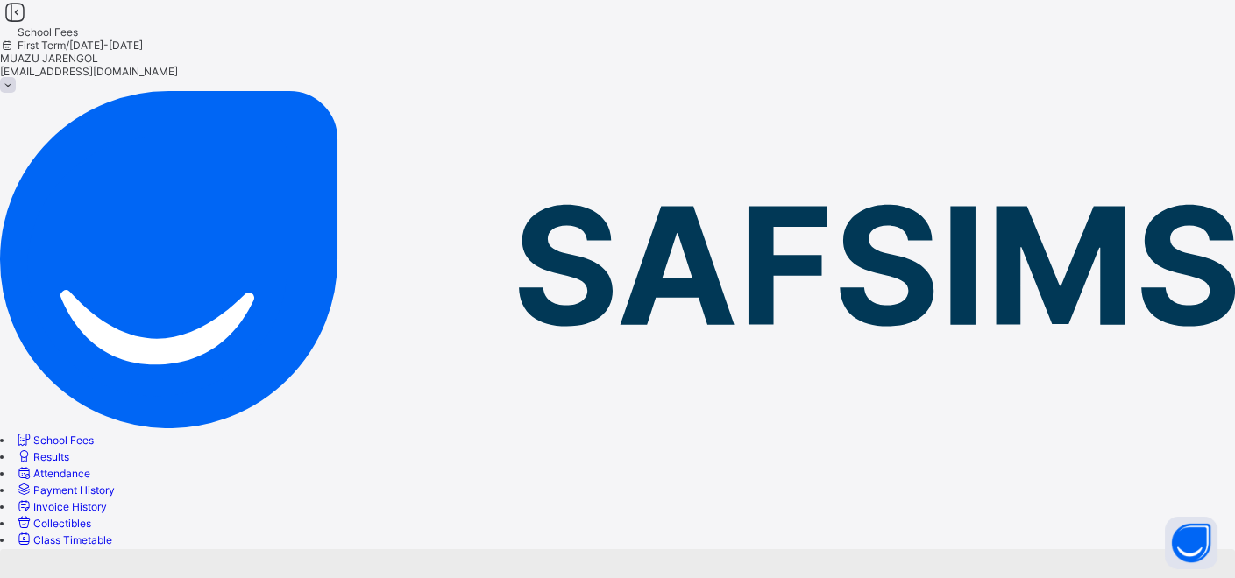
click at [16, 77] on span at bounding box center [8, 85] width 16 height 16
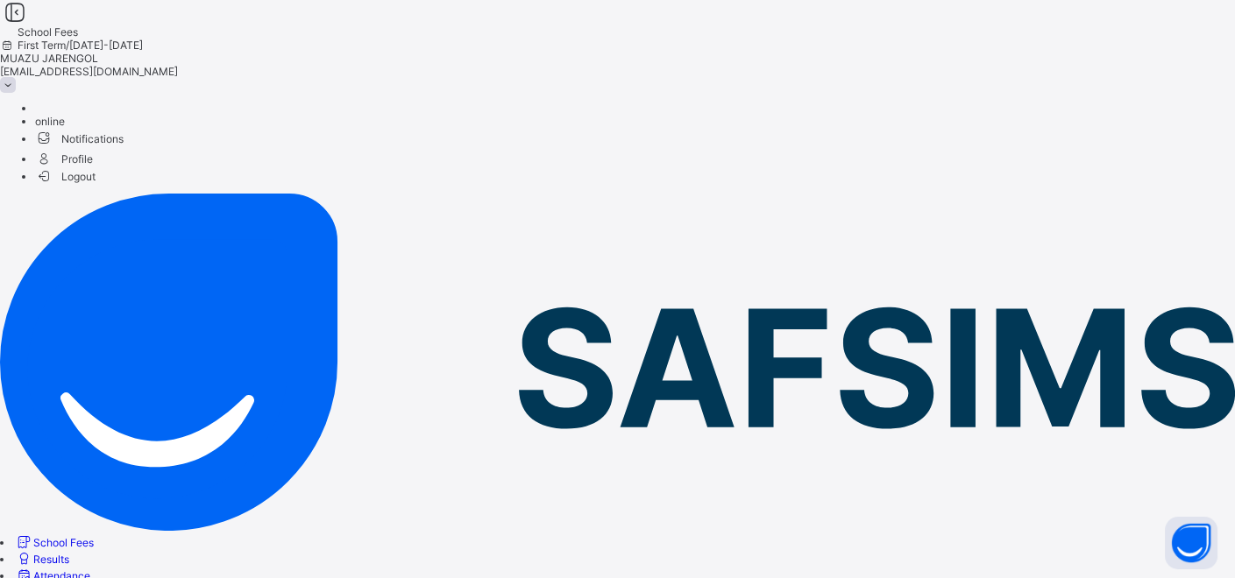
click at [96, 167] on span "Logout" at bounding box center [65, 176] width 60 height 18
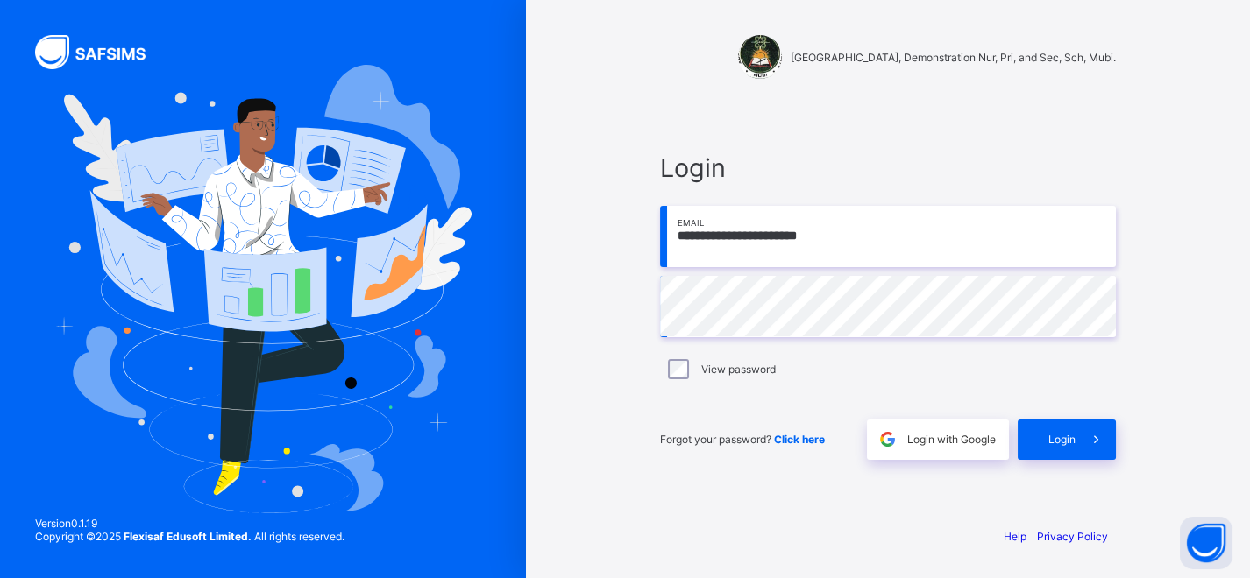
drag, startPoint x: 843, startPoint y: 238, endPoint x: 655, endPoint y: 254, distance: 189.1
click at [655, 254] on div "**********" at bounding box center [887, 306] width 491 height 414
type input "**********"
click at [1053, 440] on span "Login" at bounding box center [1061, 439] width 27 height 13
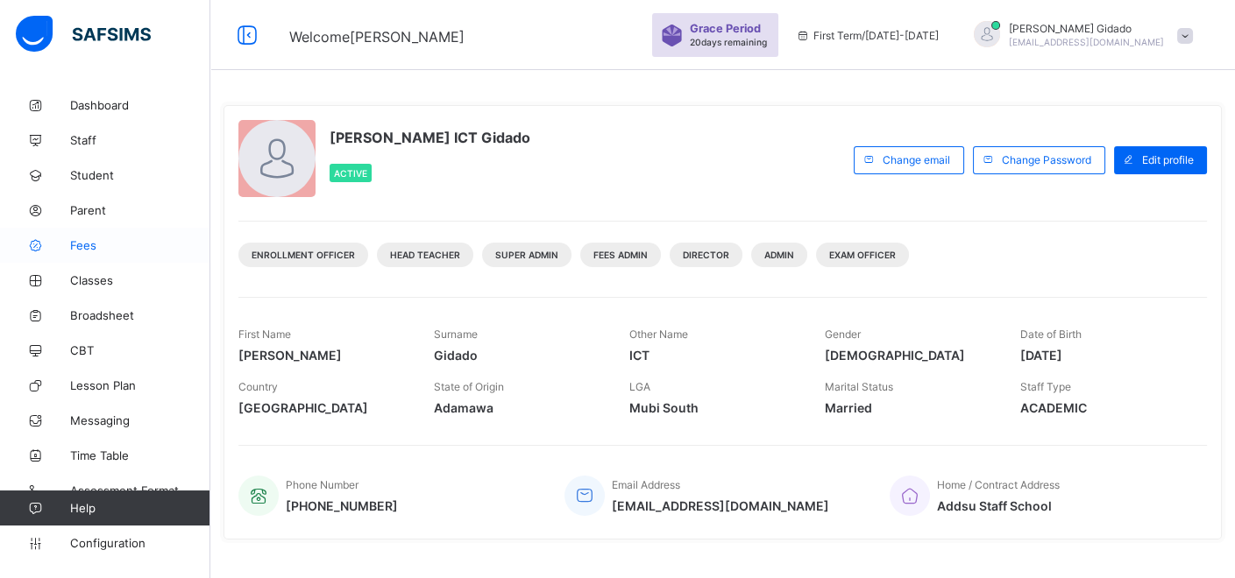
click at [93, 245] on span "Fees" at bounding box center [140, 245] width 140 height 14
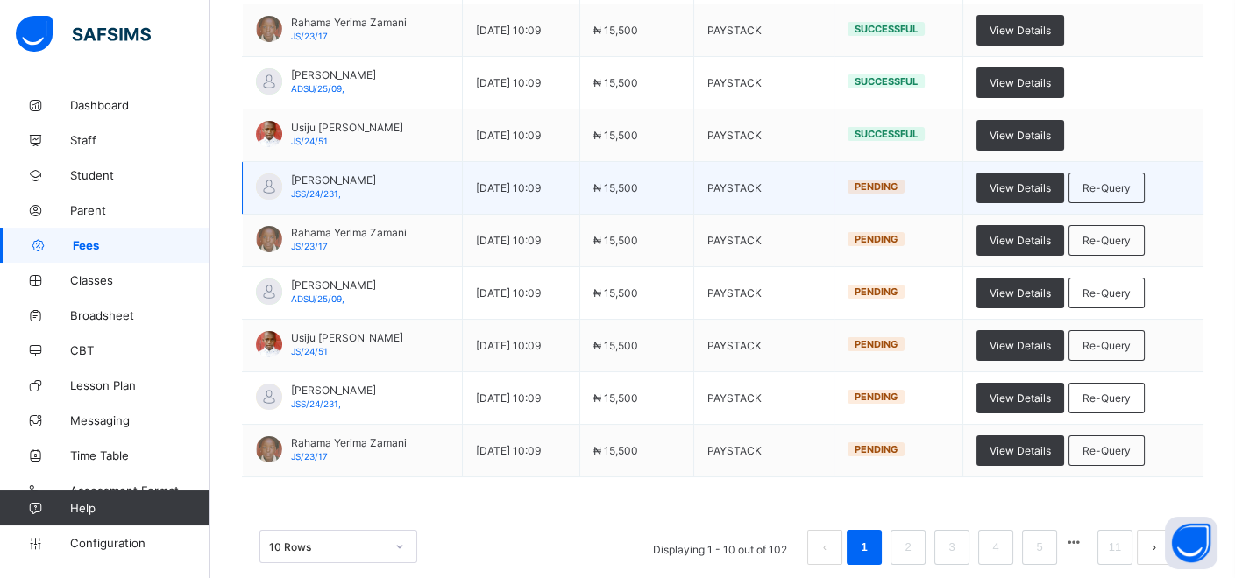
scroll to position [368, 0]
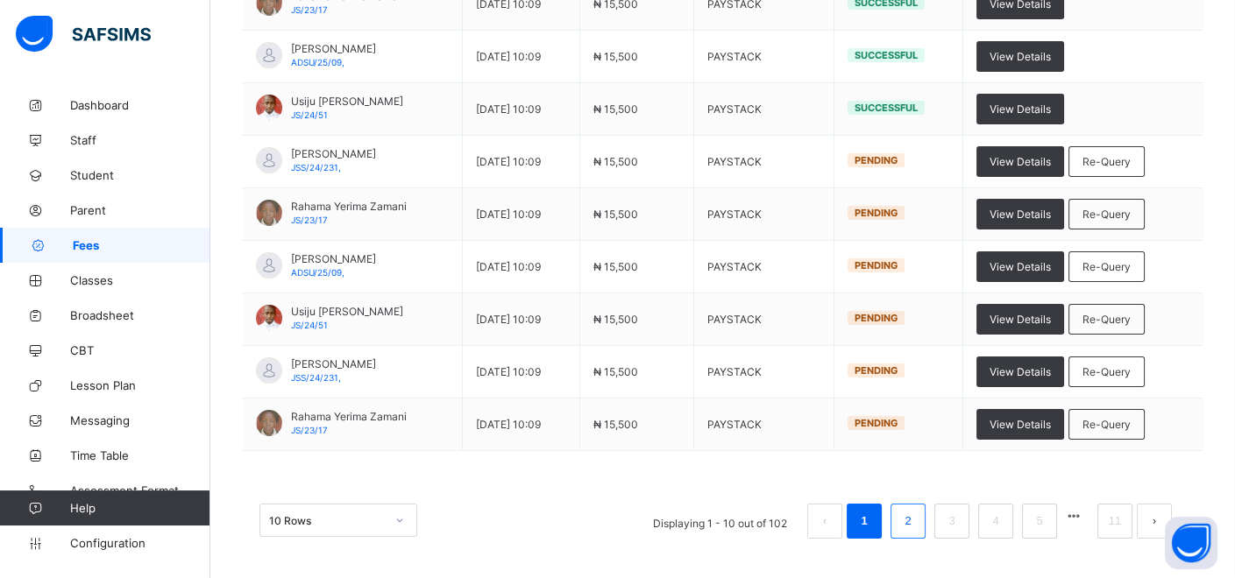
click at [916, 524] on link "2" at bounding box center [907, 521] width 17 height 23
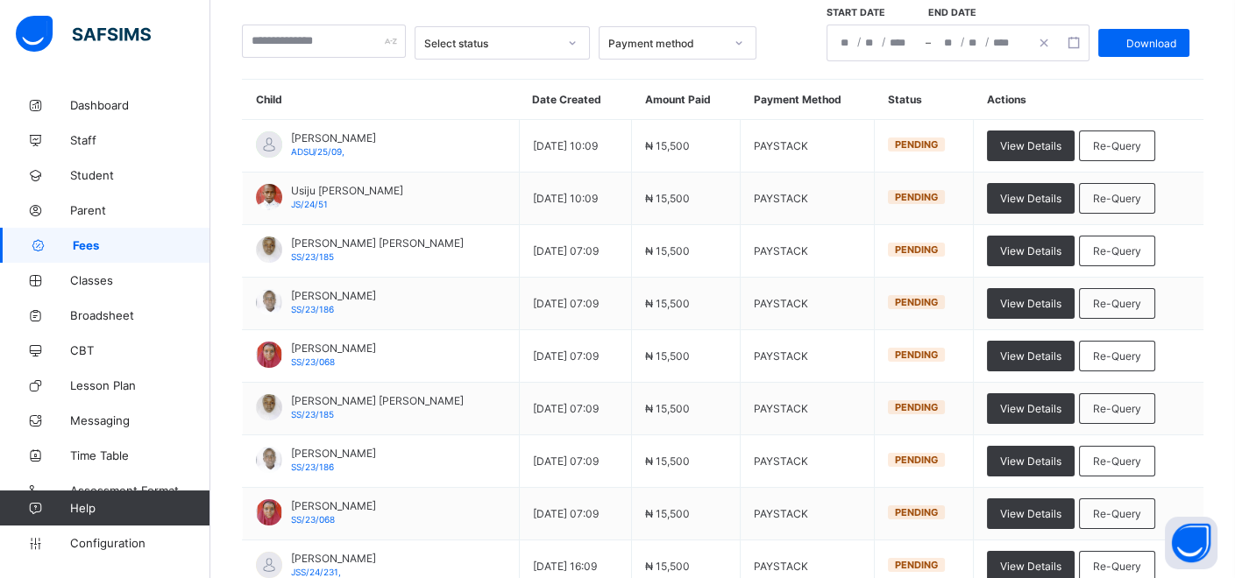
scroll to position [76, 0]
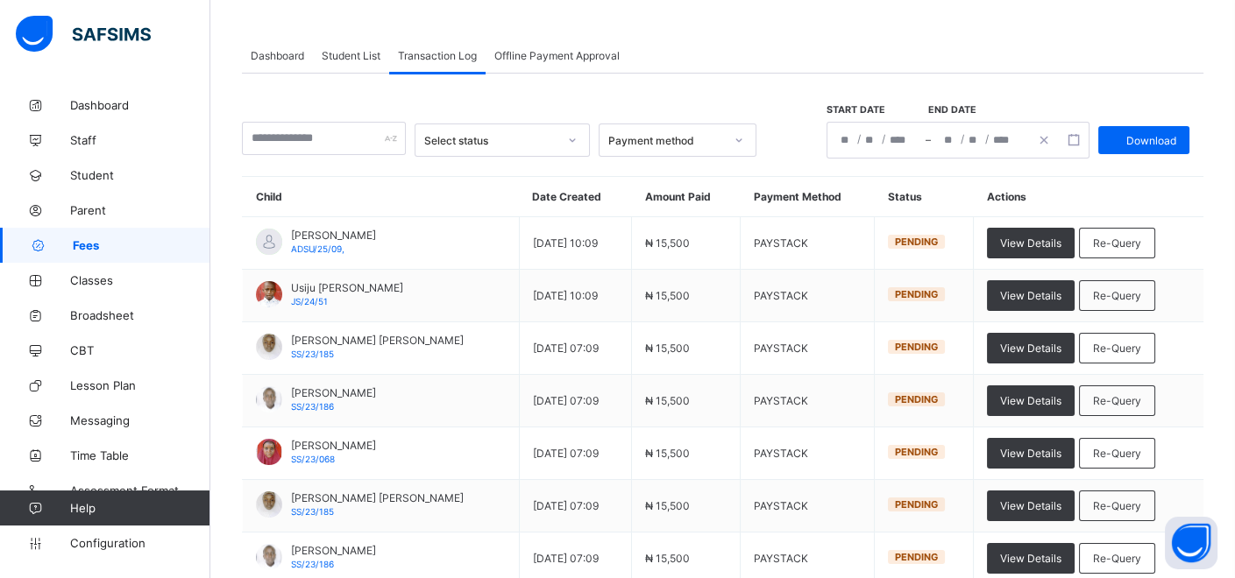
click at [535, 55] on span "Offline Payment Approval" at bounding box center [556, 55] width 125 height 13
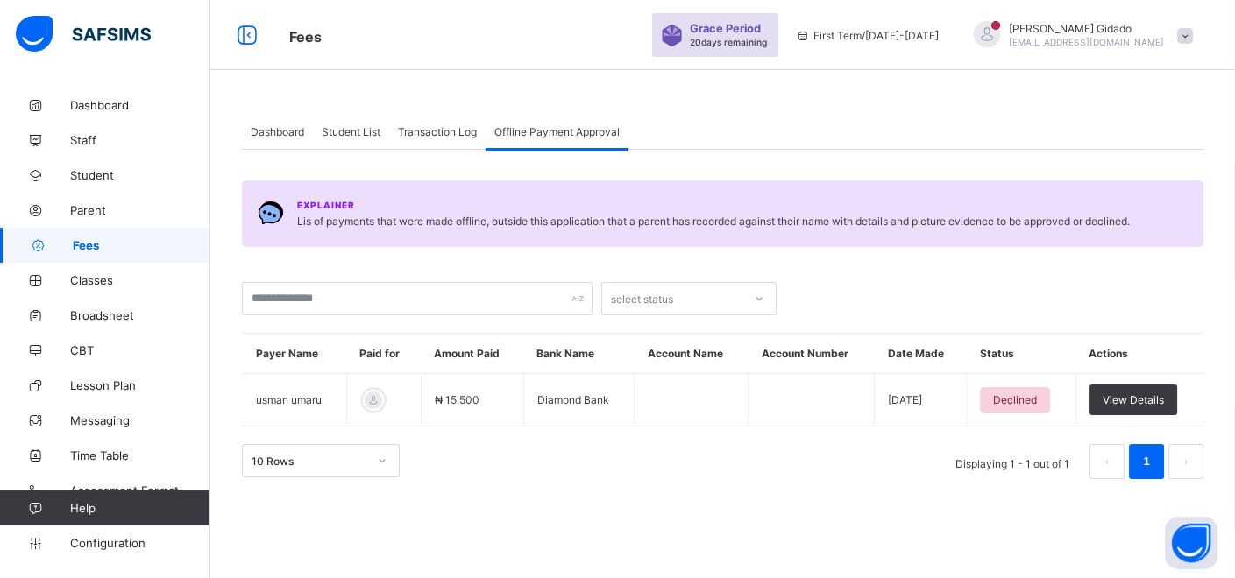
scroll to position [0, 0]
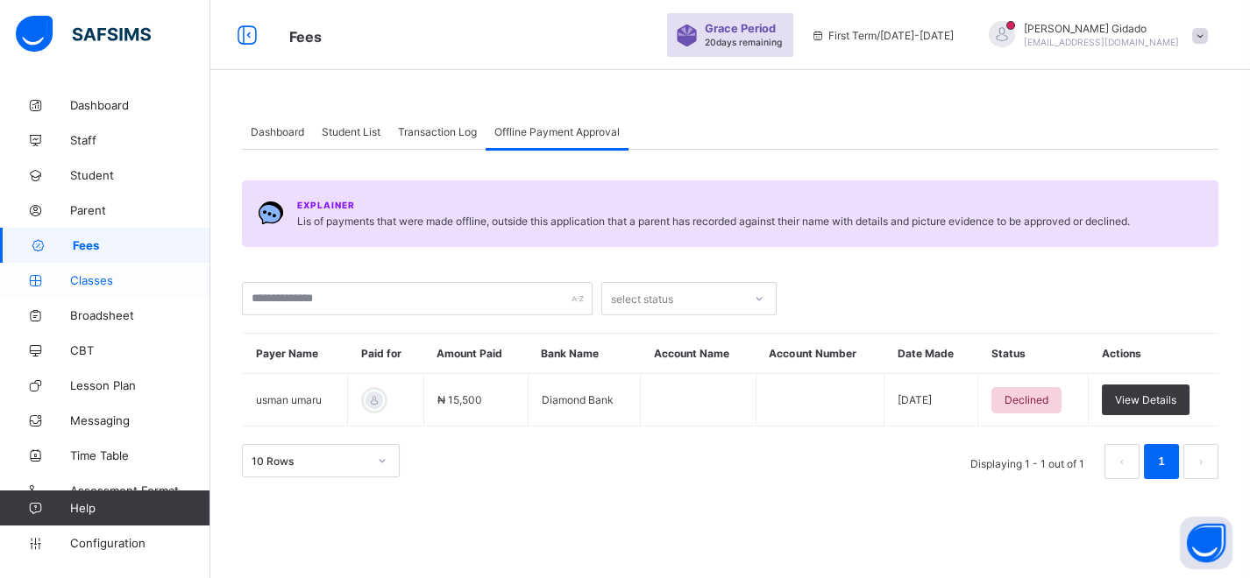
click at [103, 284] on span "Classes" at bounding box center [140, 280] width 140 height 14
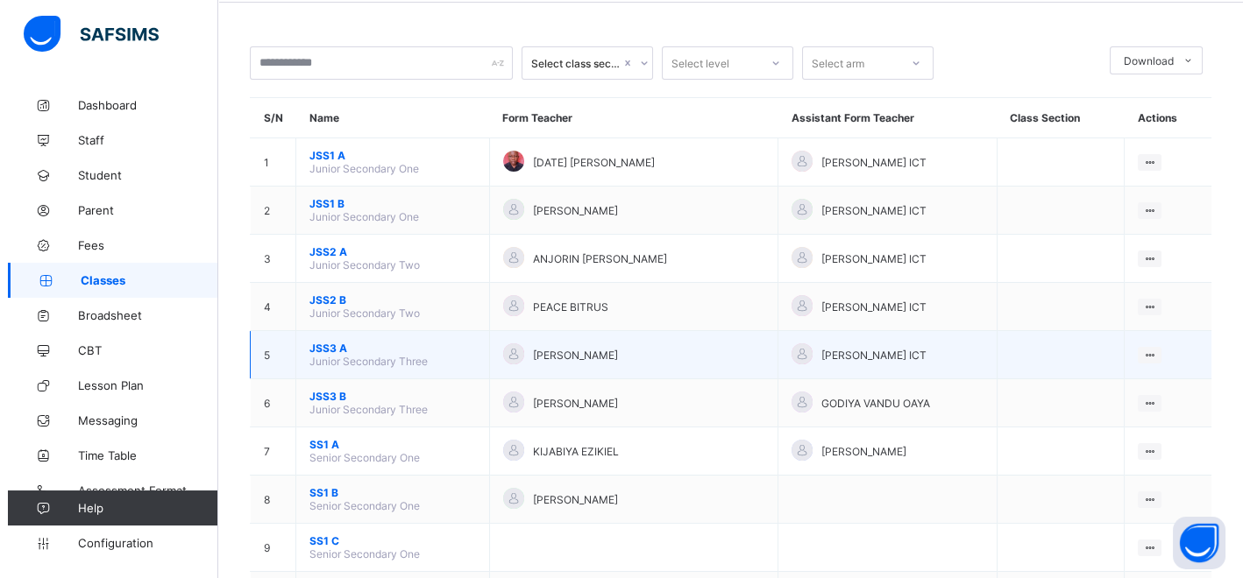
scroll to position [97, 0]
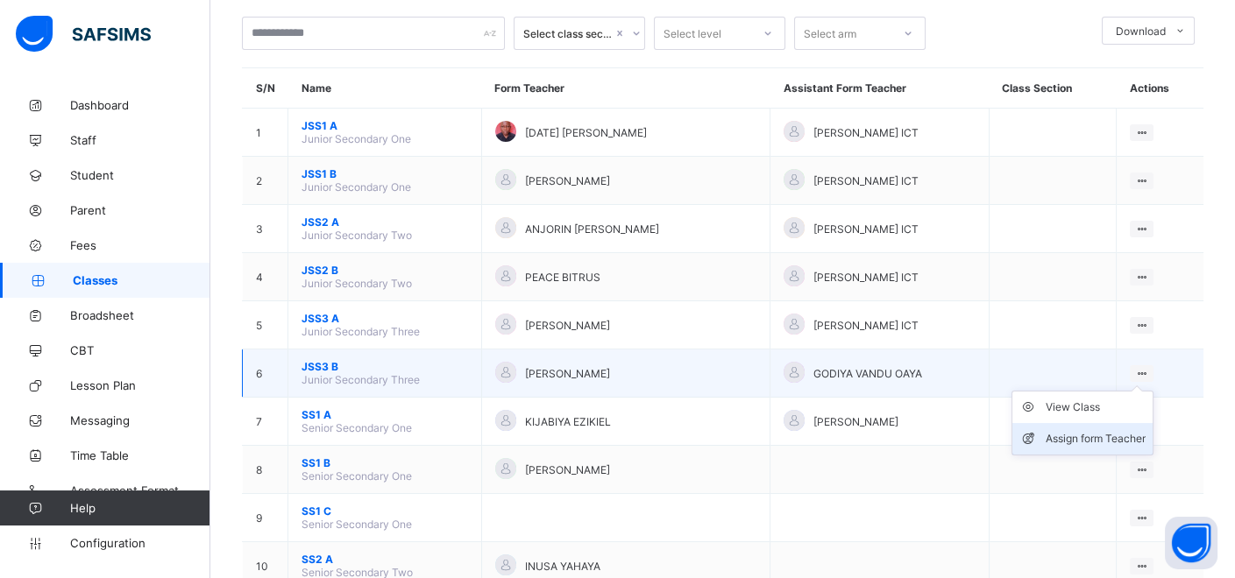
click at [1116, 437] on div "Assign form Teacher" at bounding box center [1096, 439] width 100 height 18
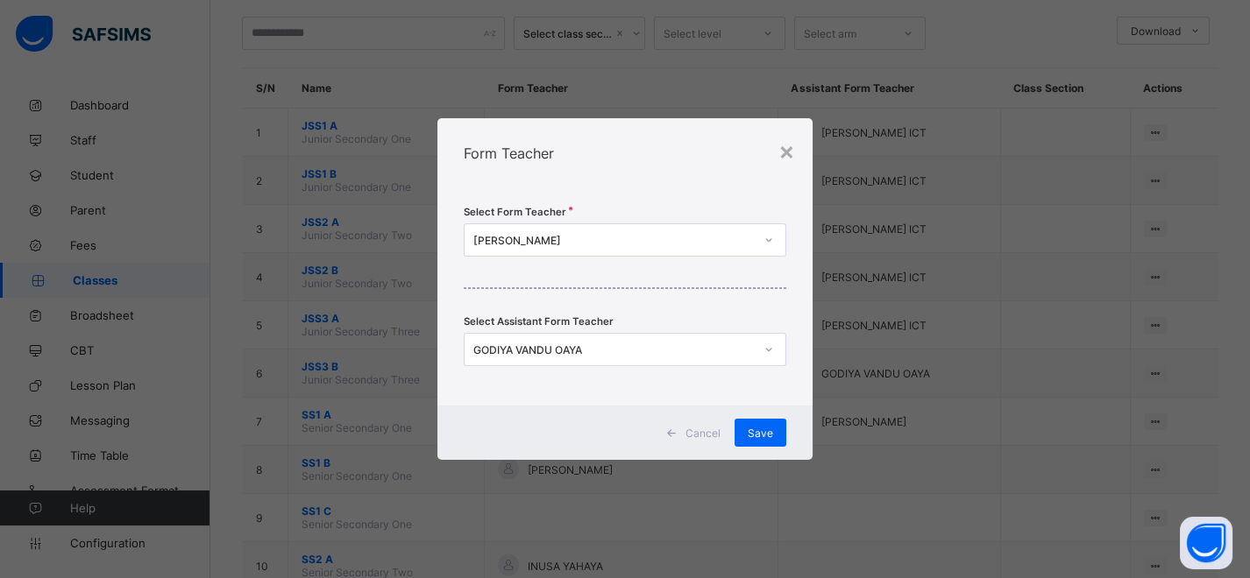
click at [767, 244] on icon at bounding box center [768, 240] width 11 height 18
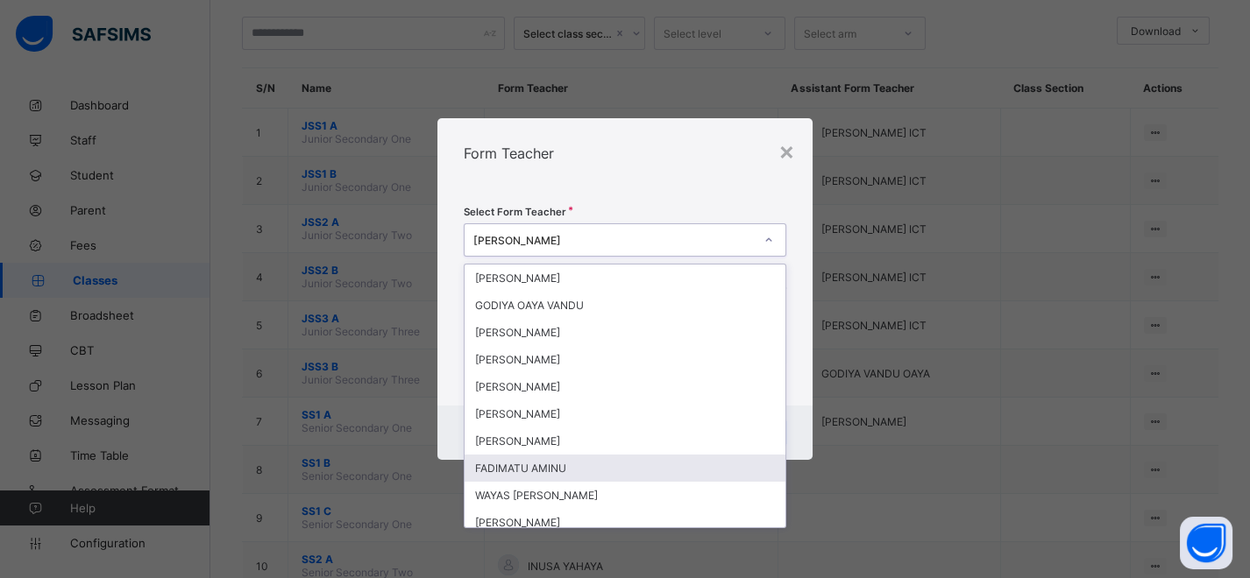
click at [543, 466] on div "FADIMATU AMINU" at bounding box center [625, 468] width 321 height 27
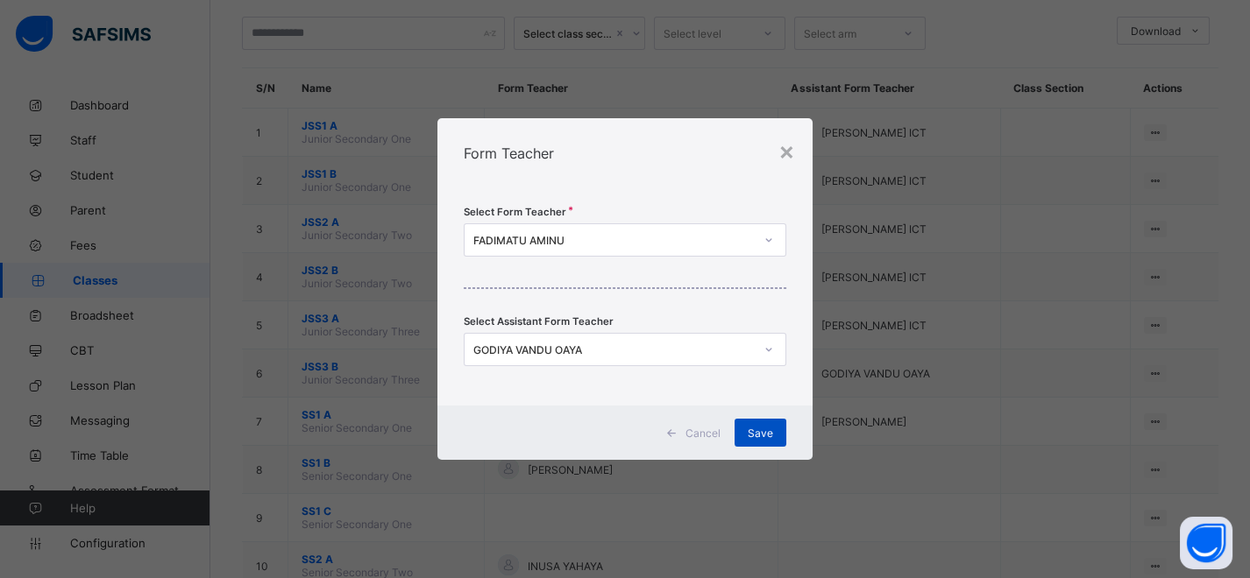
click at [749, 427] on span "Save" at bounding box center [760, 433] width 25 height 13
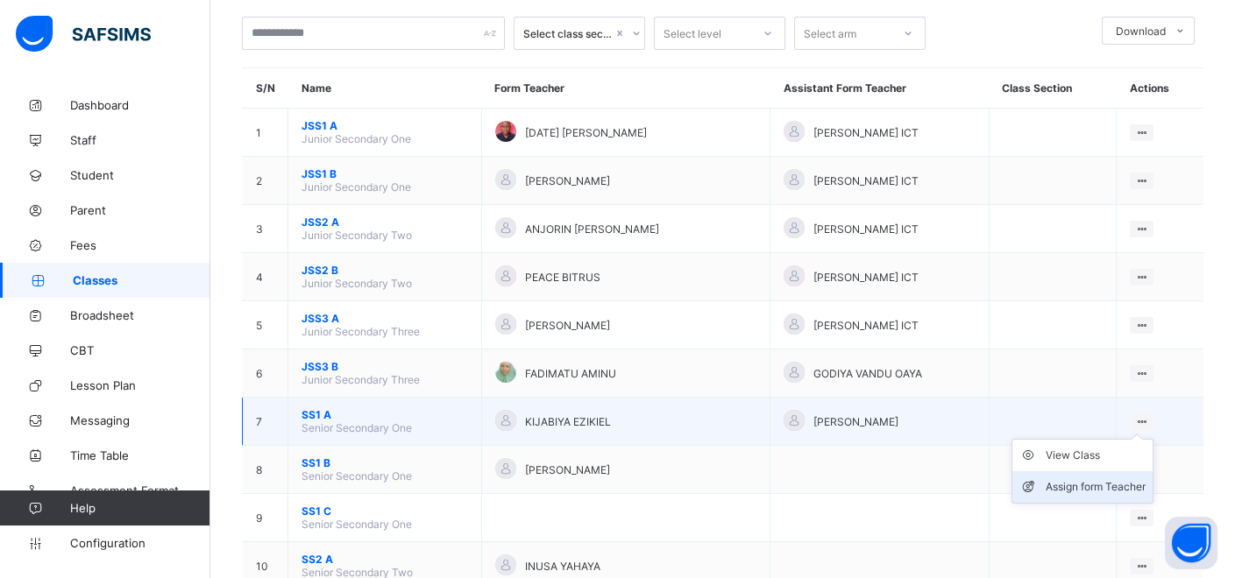
click at [1117, 481] on div "Assign form Teacher" at bounding box center [1096, 488] width 100 height 18
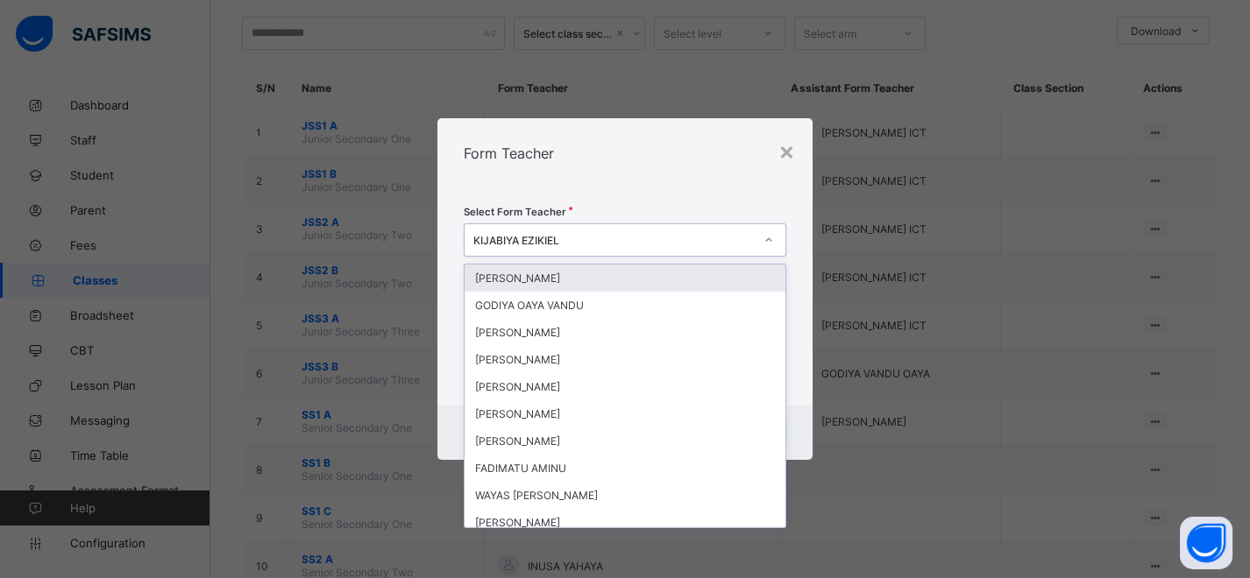
click at [767, 239] on icon at bounding box center [768, 240] width 6 height 4
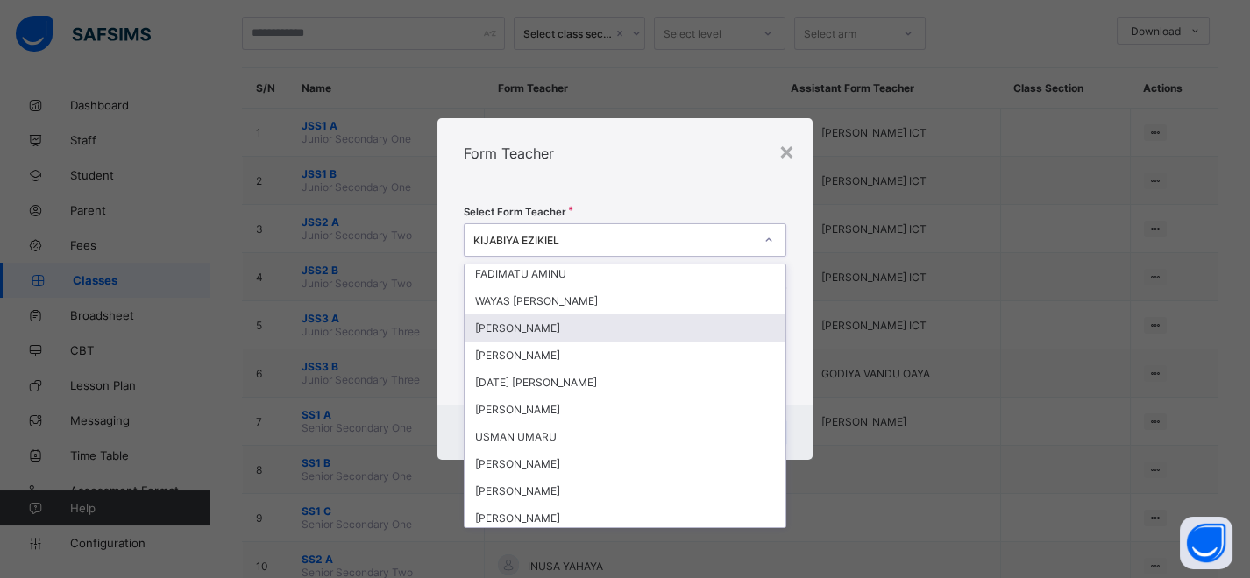
scroll to position [292, 0]
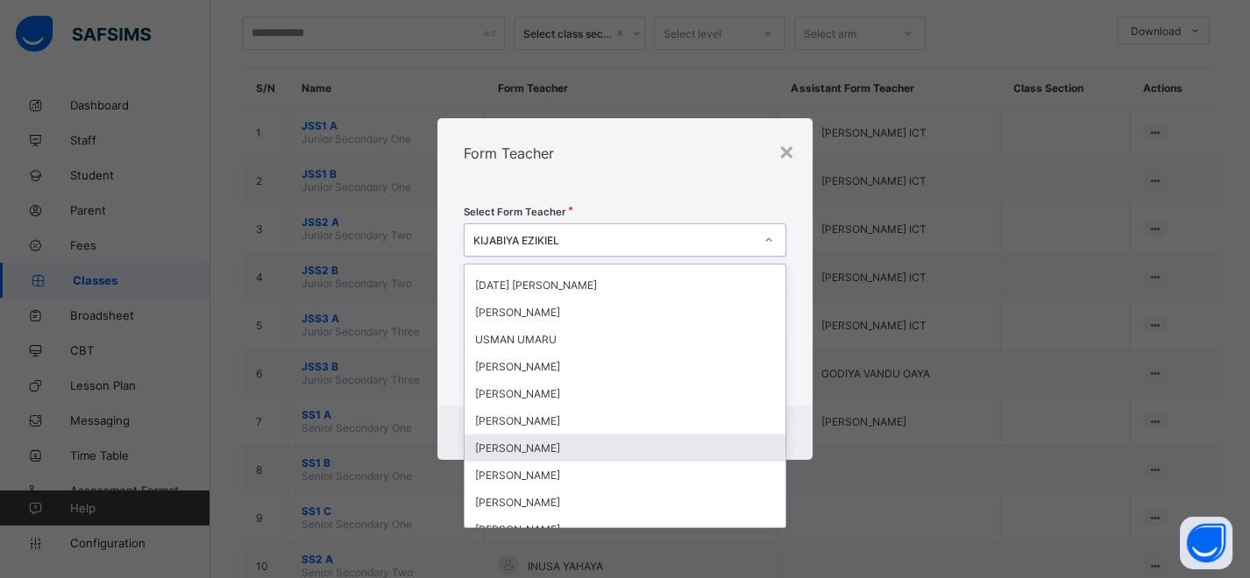
click at [568, 440] on div "IBRAHIM MUHAMMED" at bounding box center [625, 448] width 321 height 27
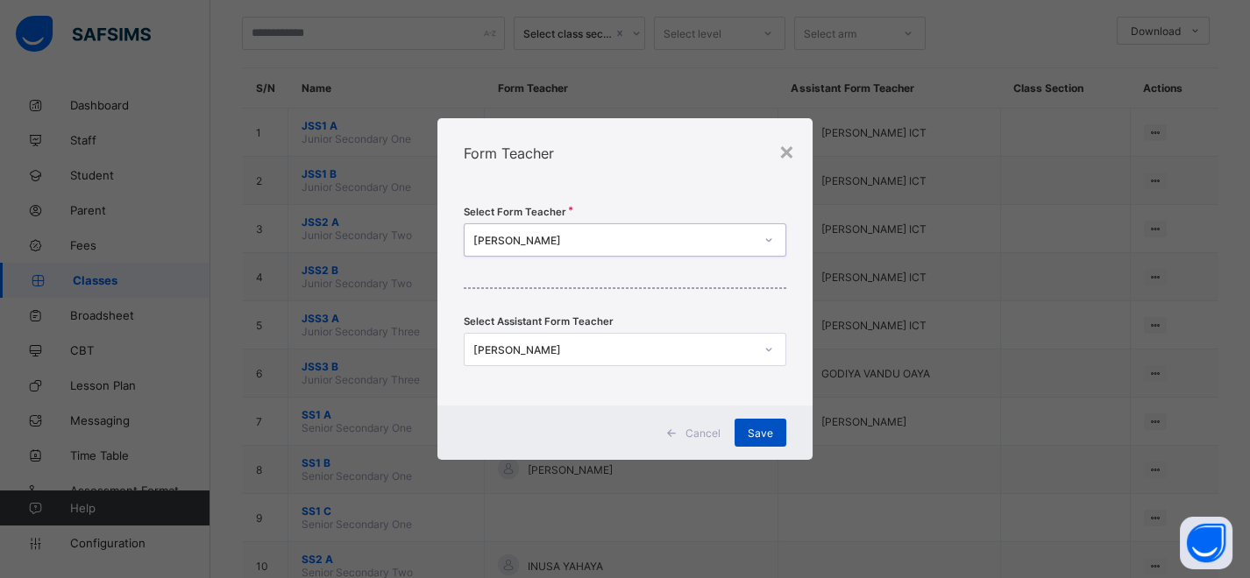
click at [758, 431] on span "Save" at bounding box center [760, 433] width 25 height 13
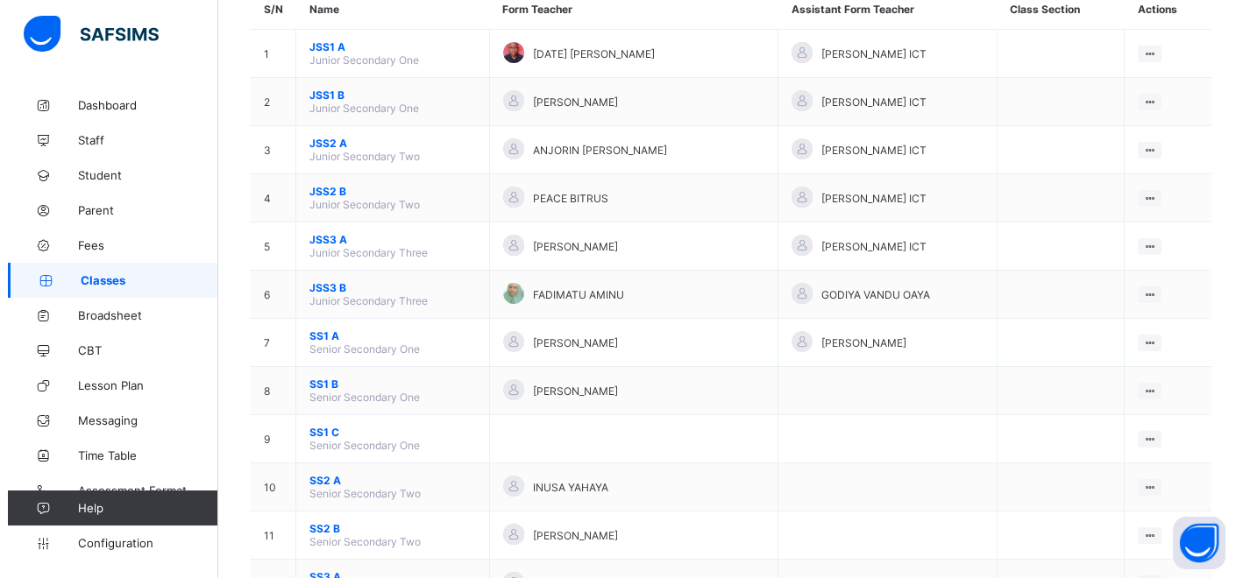
scroll to position [195, 0]
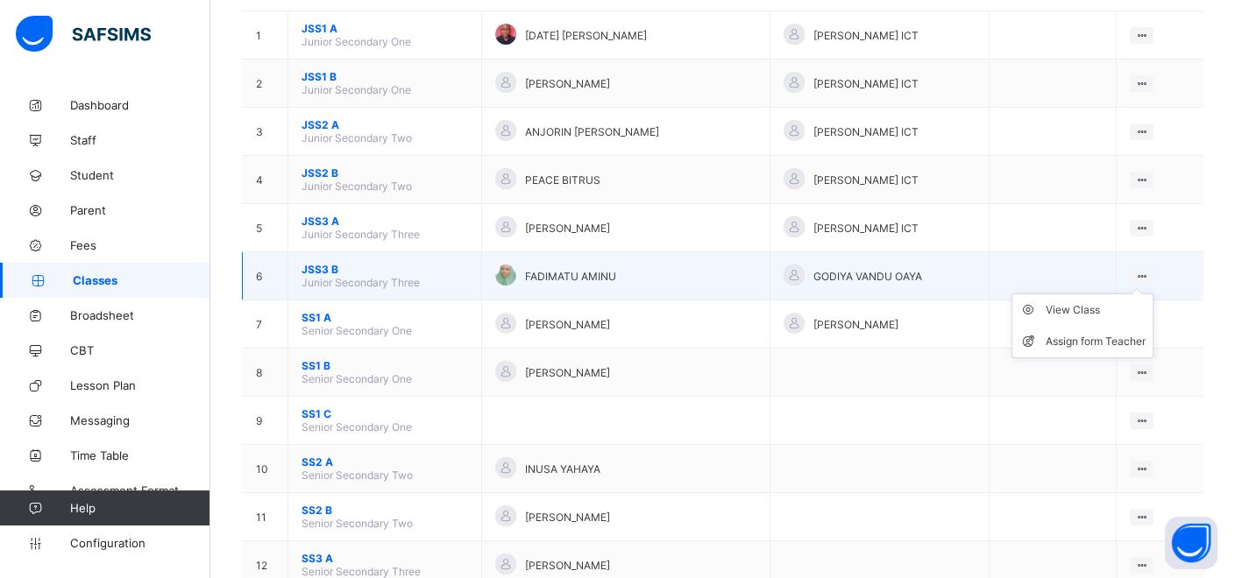
click at [1153, 294] on ul "View Class Assign form Teacher" at bounding box center [1082, 326] width 142 height 65
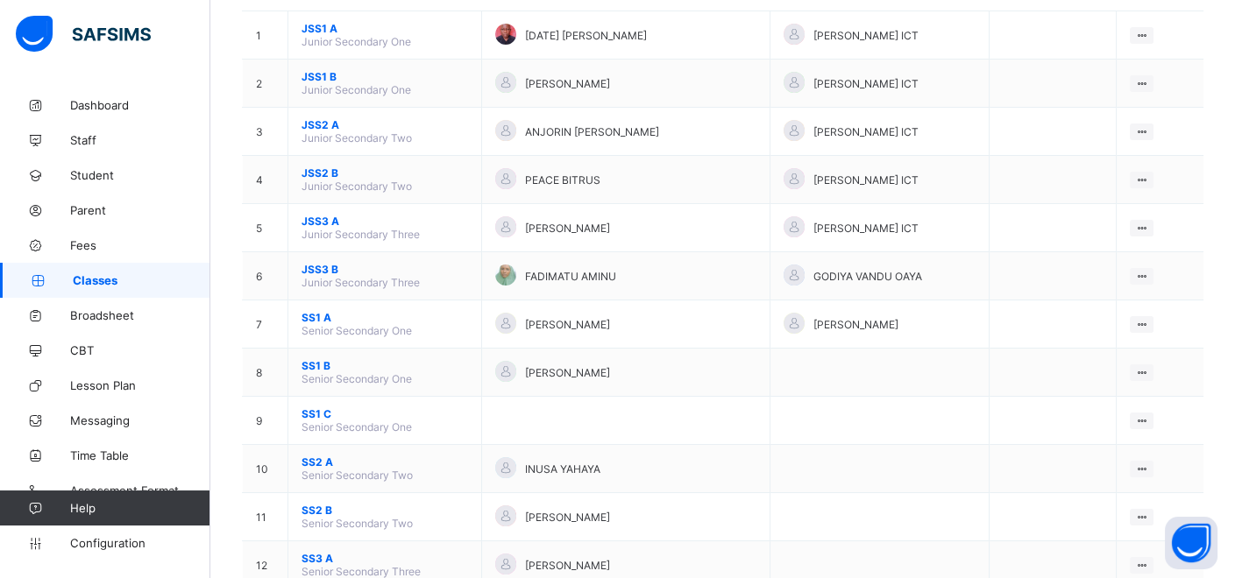
click at [0, 0] on div "Assign form Teacher" at bounding box center [0, 0] width 0 height 0
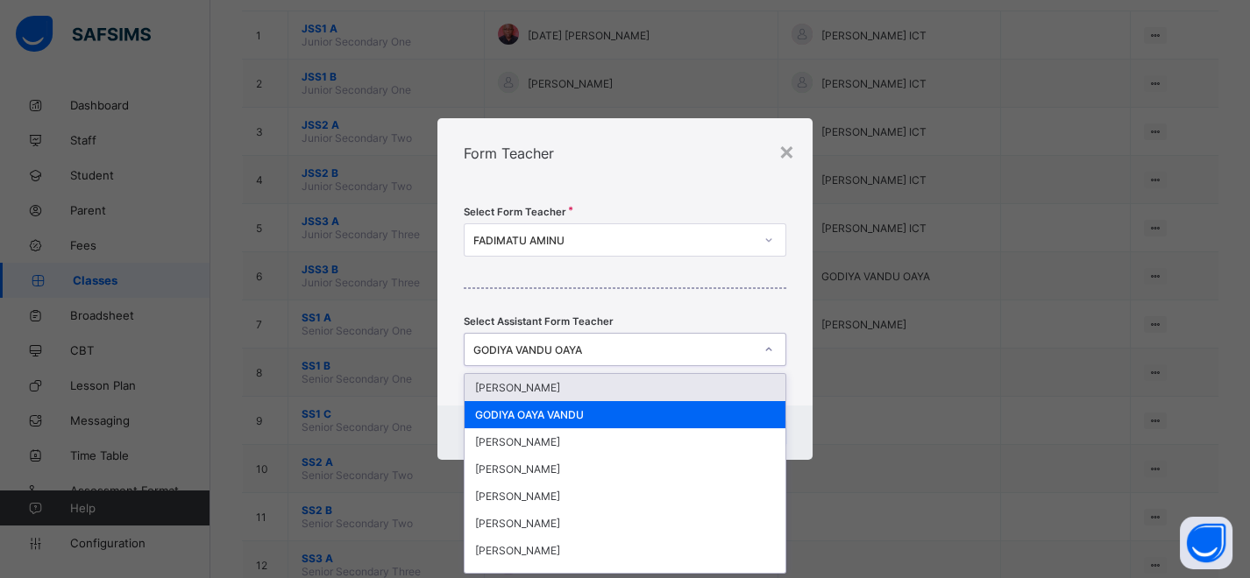
scroll to position [0, 0]
click at [768, 354] on icon at bounding box center [768, 350] width 11 height 18
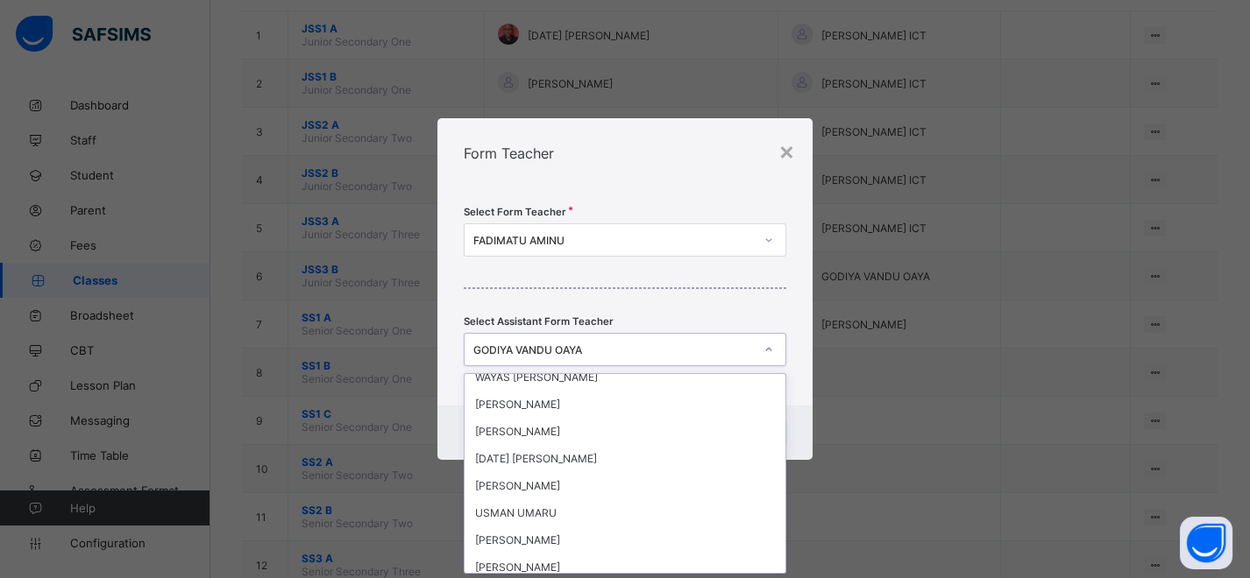
scroll to position [292, 0]
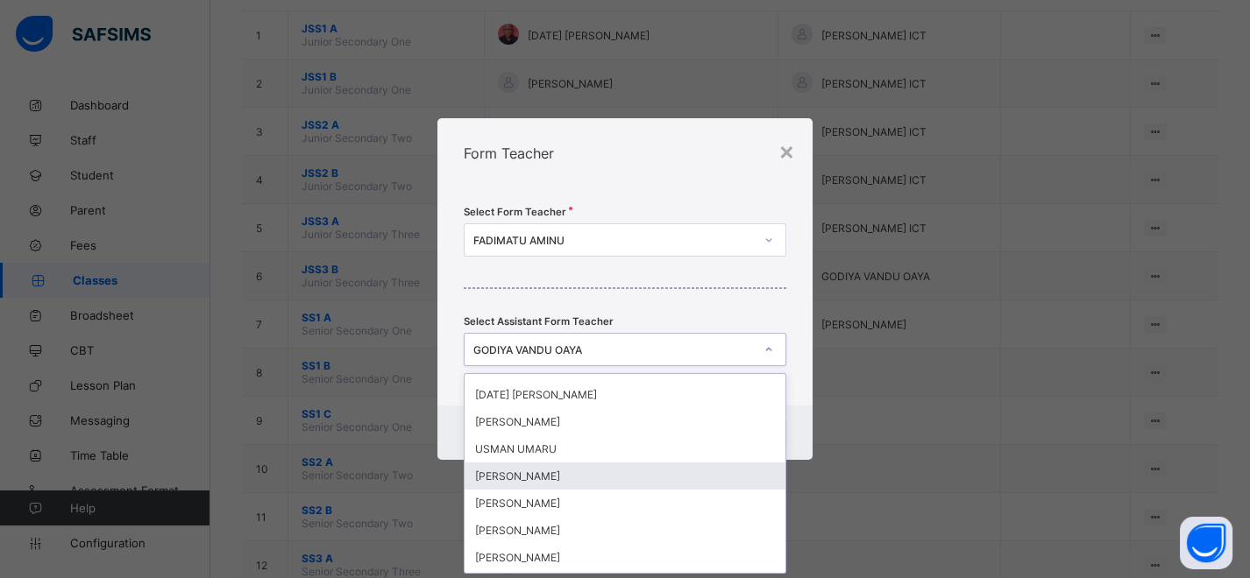
drag, startPoint x: 539, startPoint y: 477, endPoint x: 545, endPoint y: 467, distance: 11.4
click at [540, 477] on div "MUHAMMED GIDADO" at bounding box center [625, 476] width 321 height 27
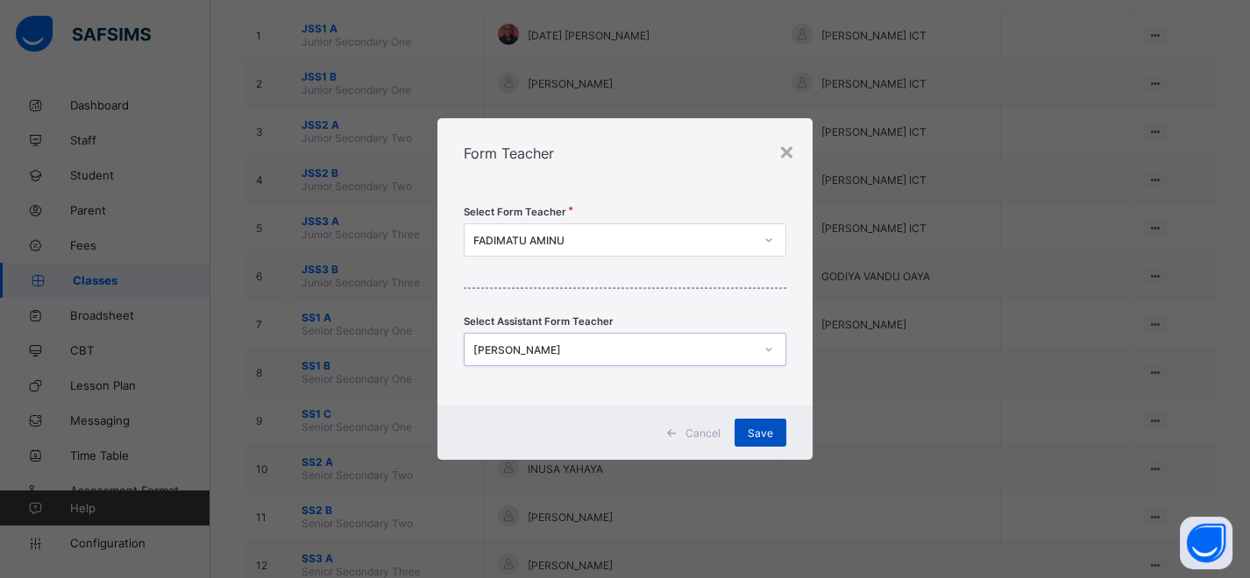
click at [763, 429] on span "Save" at bounding box center [760, 433] width 25 height 13
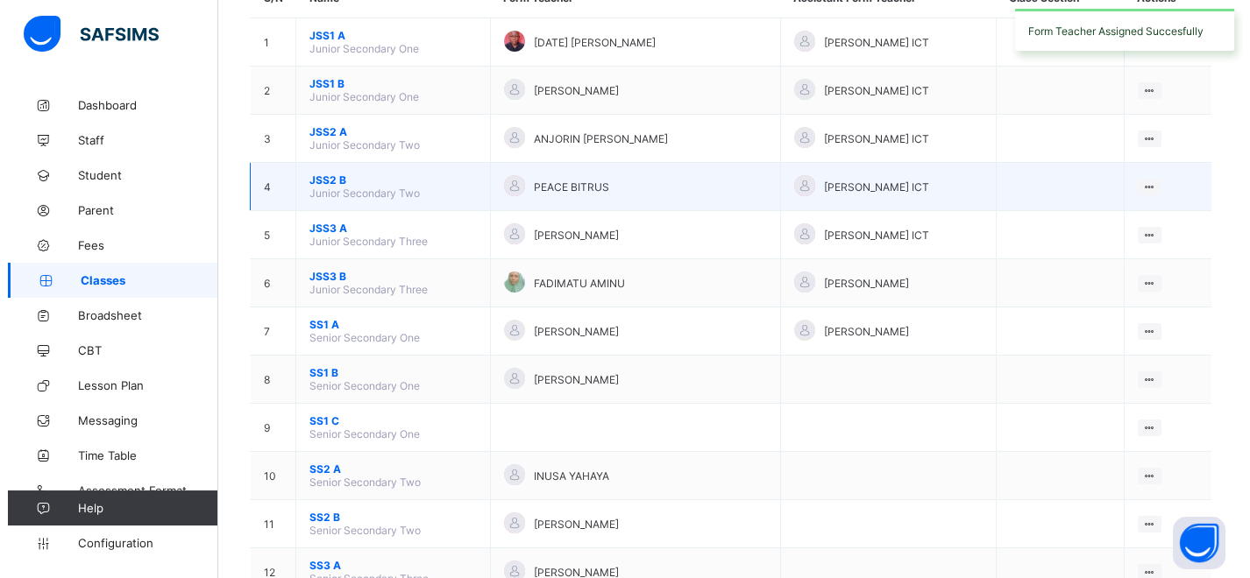
scroll to position [195, 0]
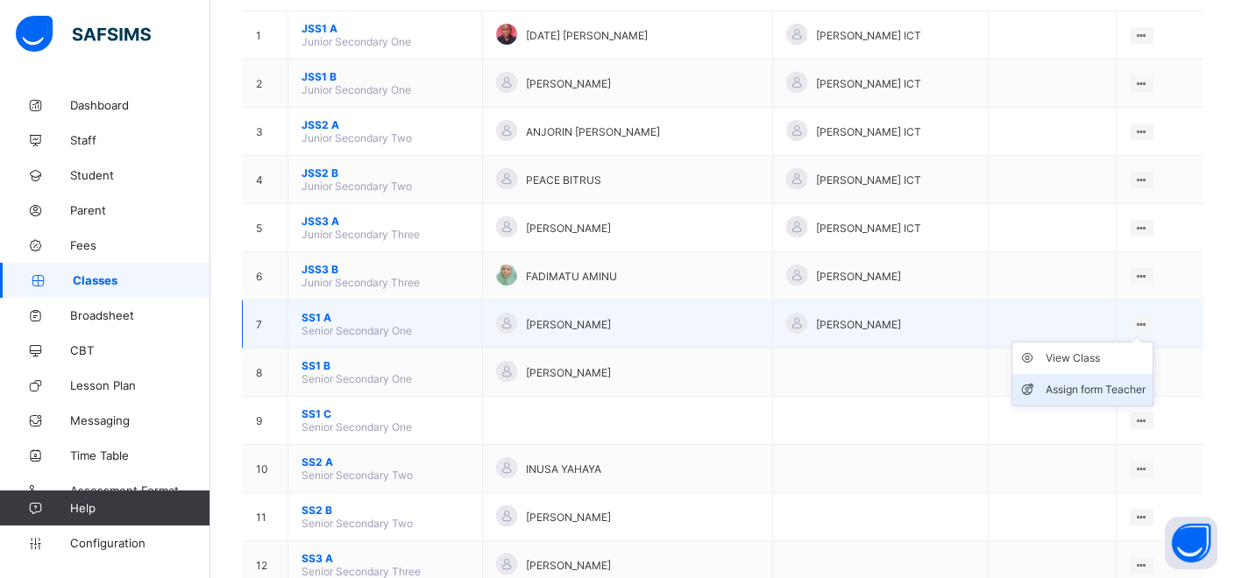
click at [1121, 387] on div "Assign form Teacher" at bounding box center [1096, 390] width 100 height 18
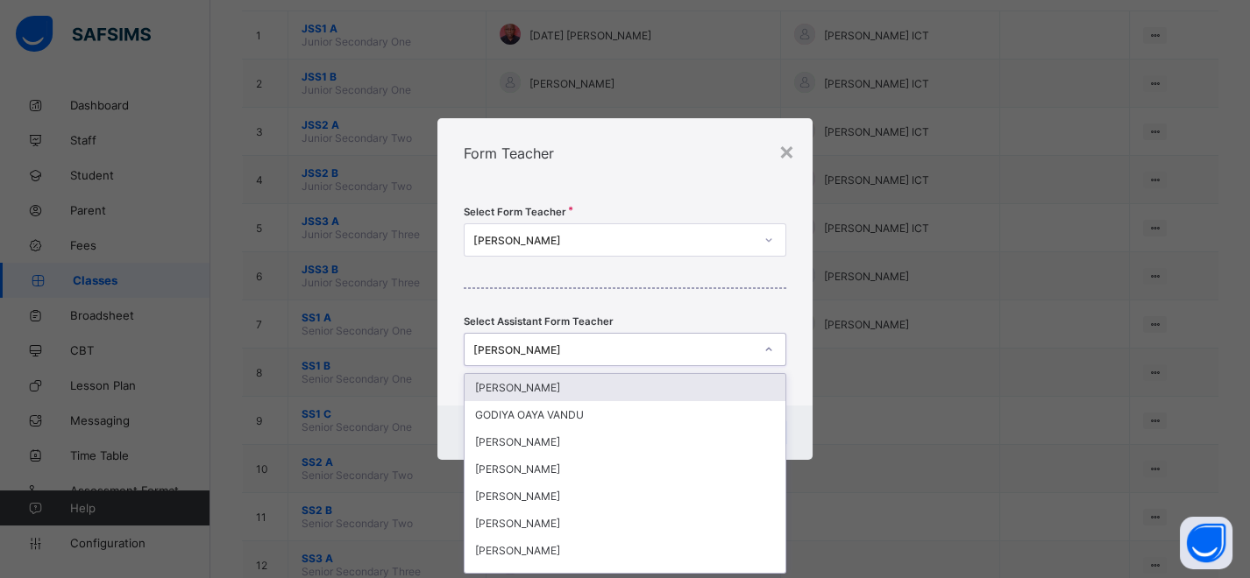
scroll to position [0, 0]
click at [775, 351] on div at bounding box center [769, 350] width 30 height 28
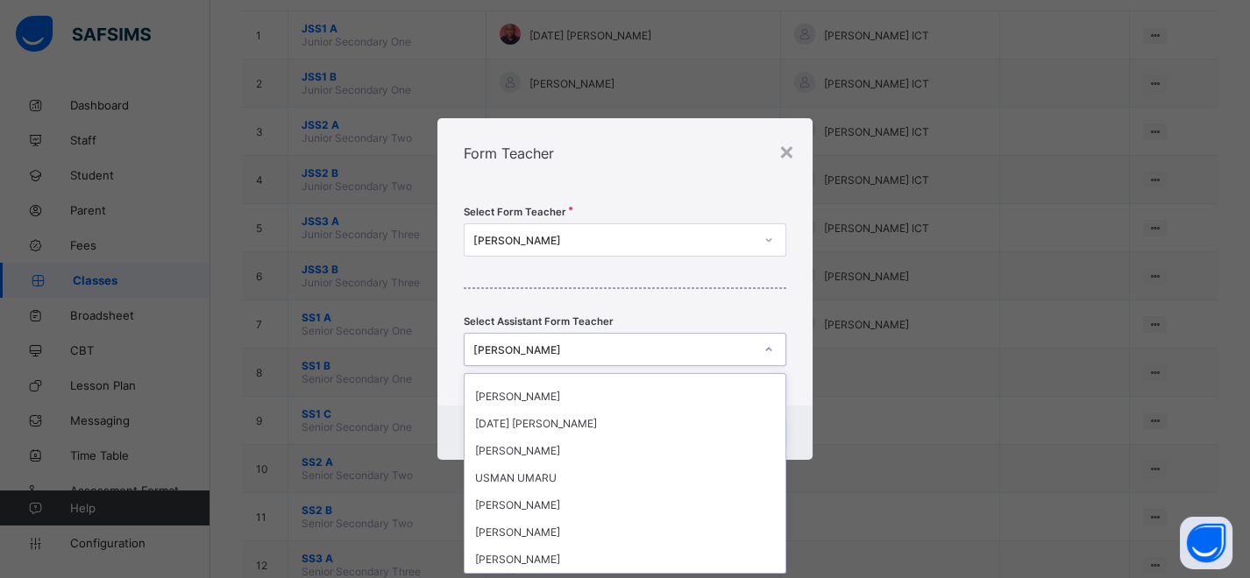
scroll to position [292, 0]
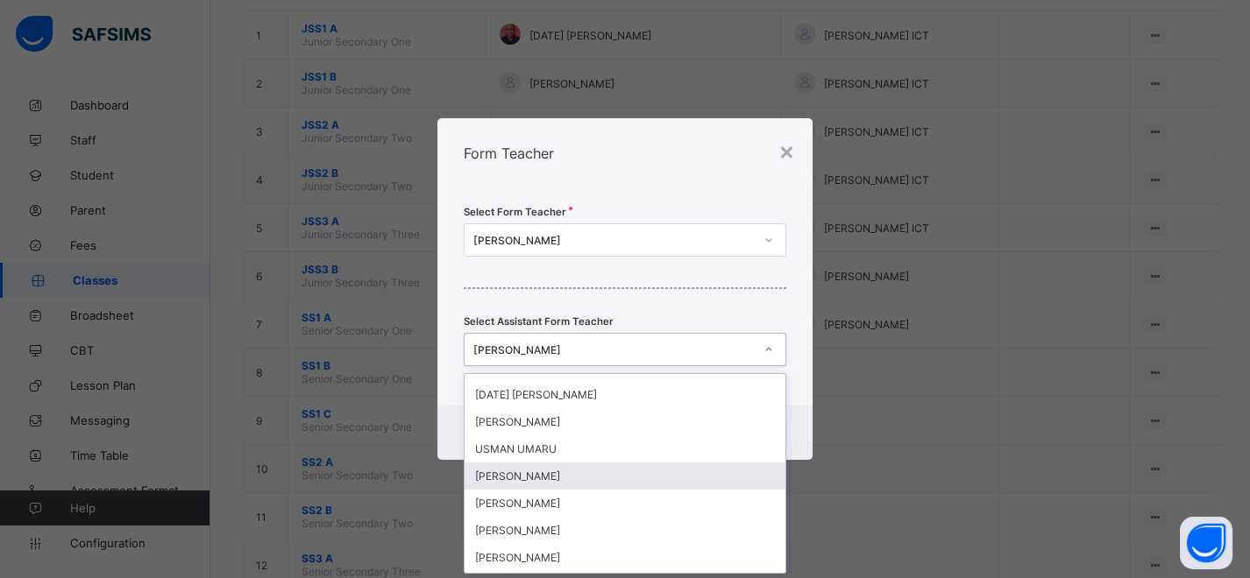
click at [538, 467] on div "MUHAMMED GIDADO" at bounding box center [625, 476] width 321 height 27
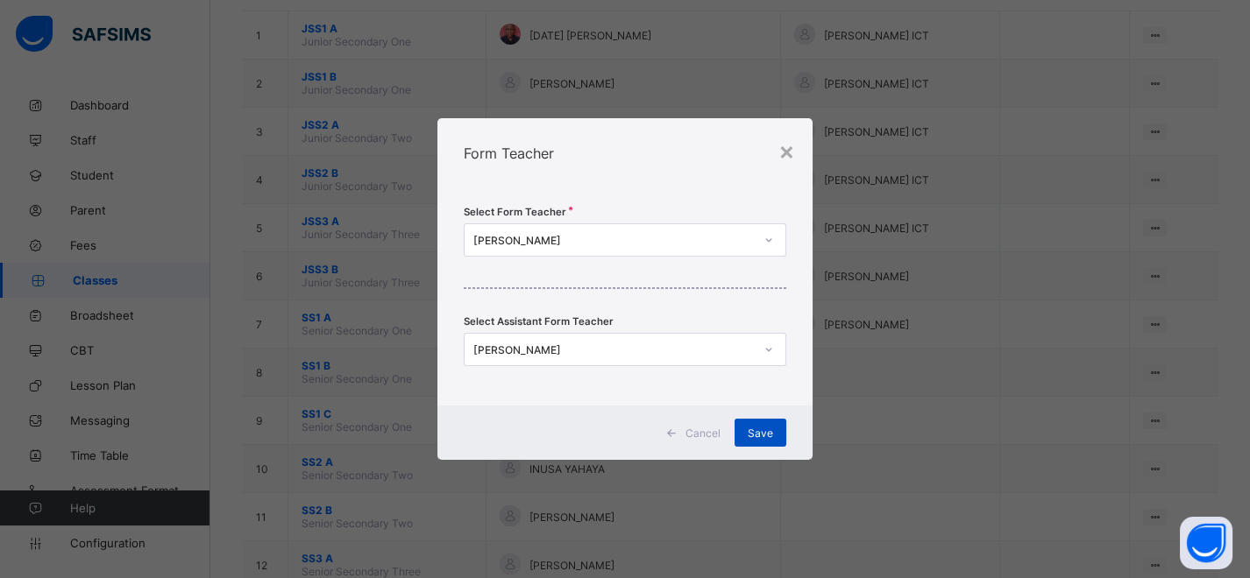
click at [762, 434] on span "Save" at bounding box center [760, 433] width 25 height 13
click at [777, 438] on div "Save" at bounding box center [760, 433] width 52 height 28
click at [765, 429] on div "Save" at bounding box center [760, 433] width 52 height 28
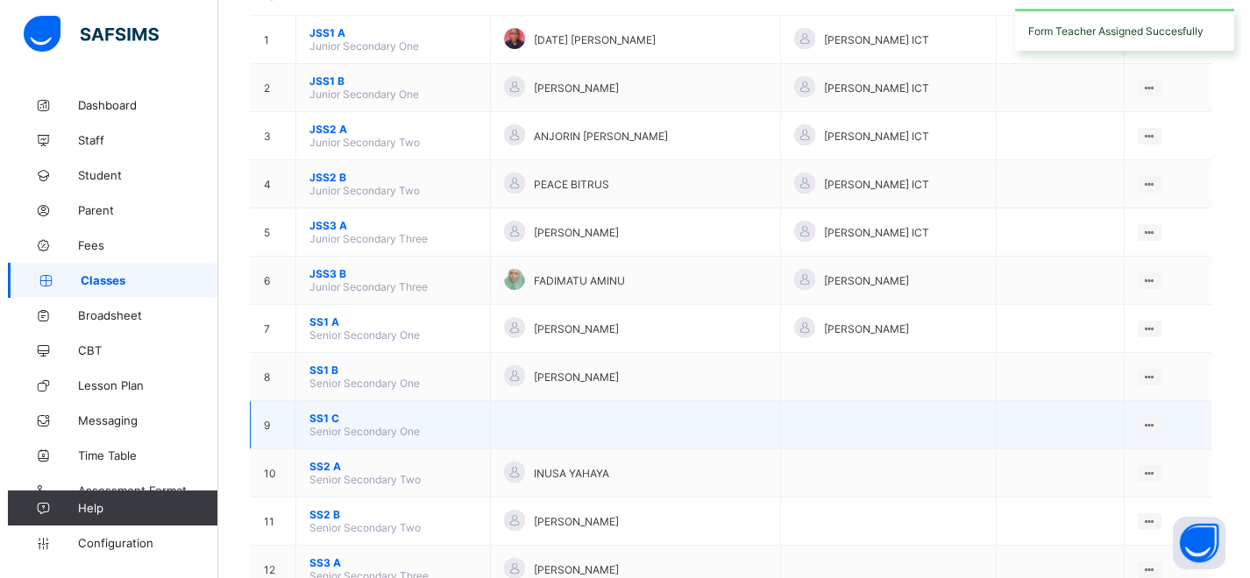
scroll to position [195, 0]
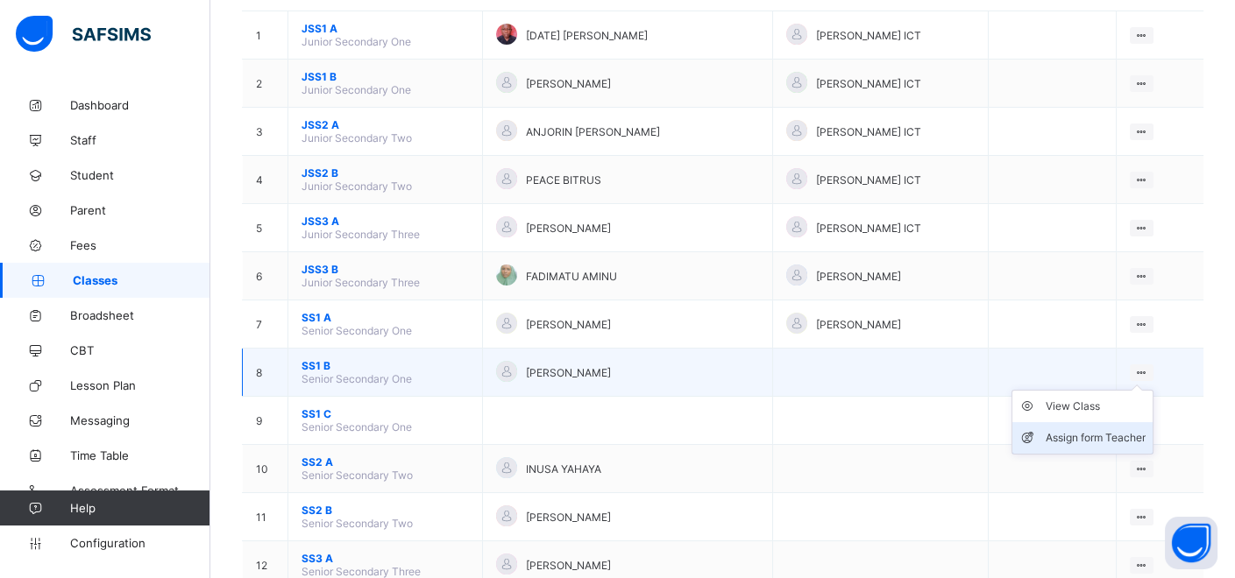
click at [1126, 429] on div "Assign form Teacher" at bounding box center [1096, 438] width 100 height 18
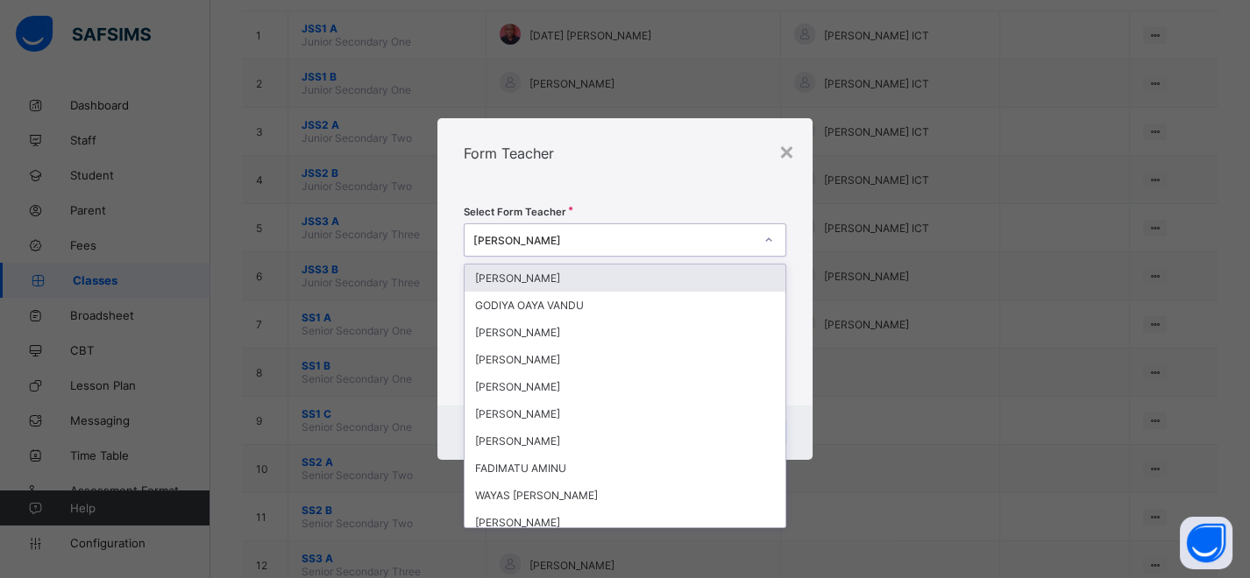
click at [769, 239] on icon at bounding box center [768, 240] width 11 height 18
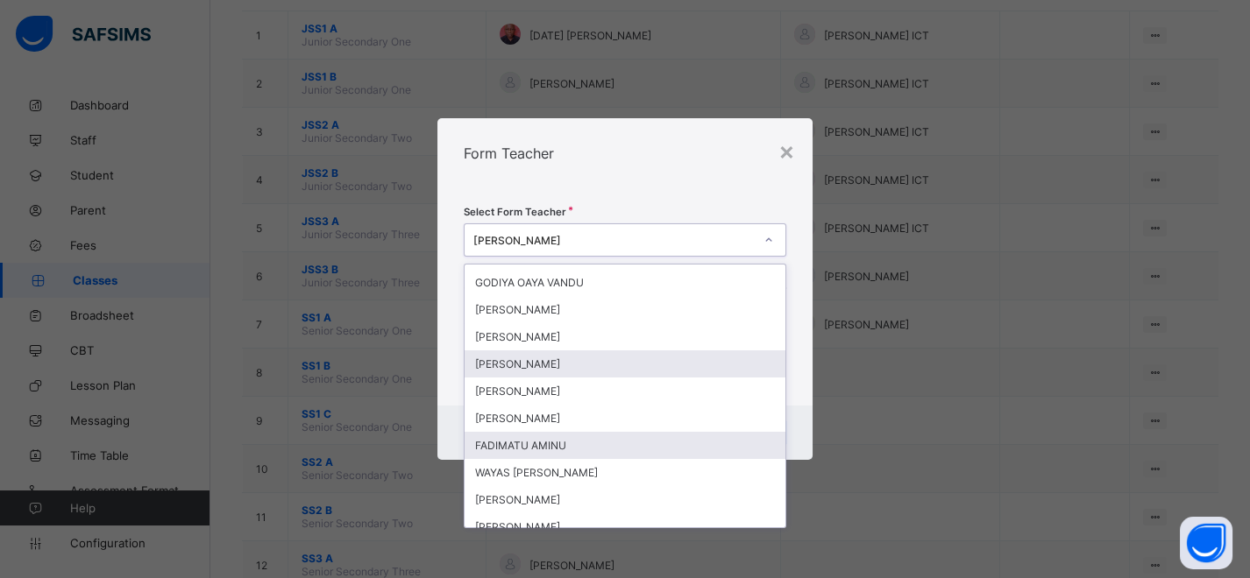
scroll to position [0, 0]
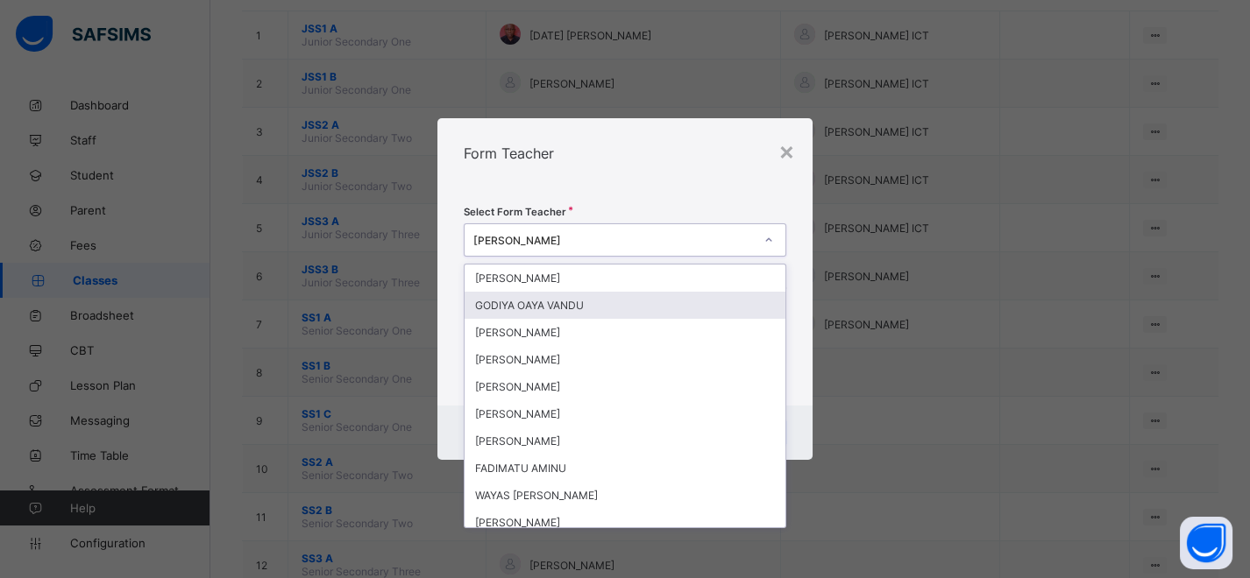
click at [514, 302] on div "GODIYA OAYA VANDU" at bounding box center [625, 305] width 321 height 27
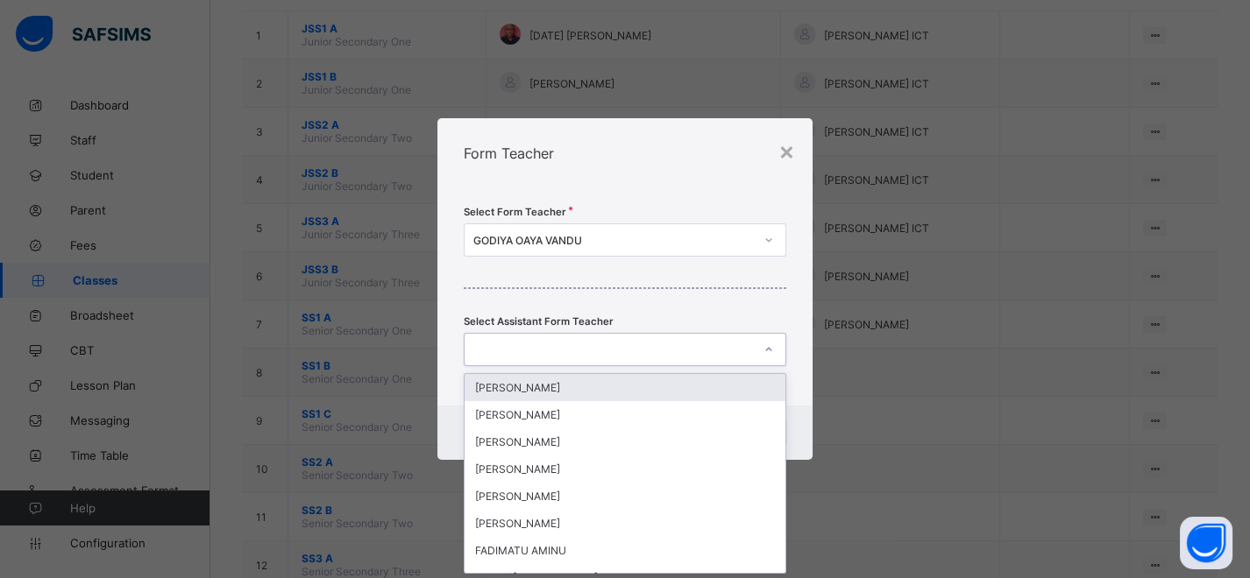
click at [770, 347] on icon at bounding box center [768, 350] width 11 height 18
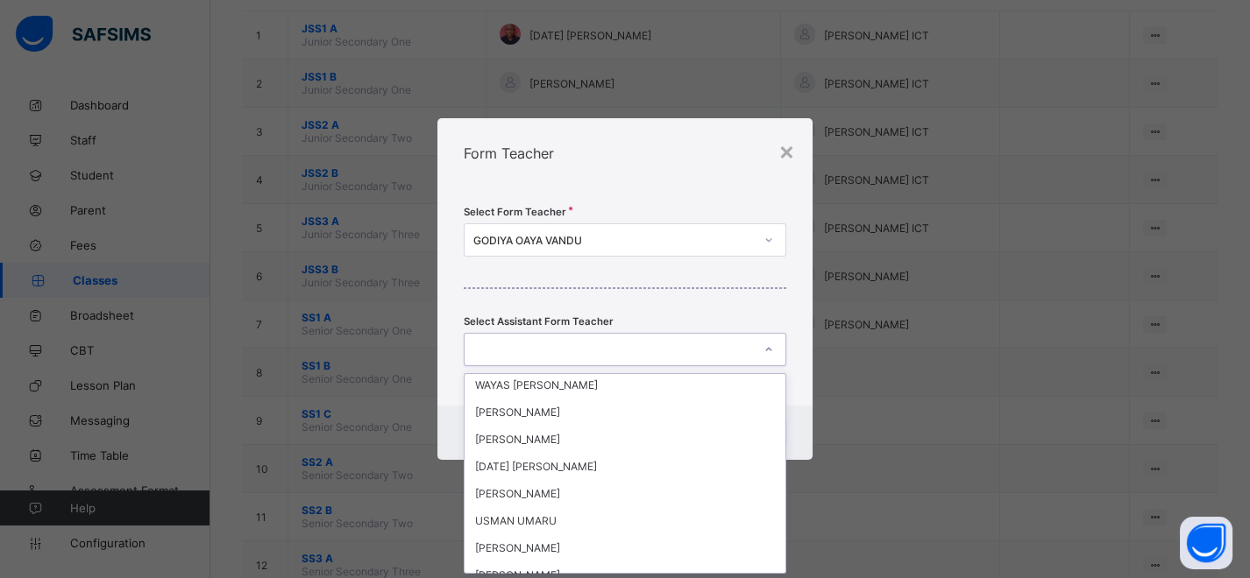
scroll to position [195, 0]
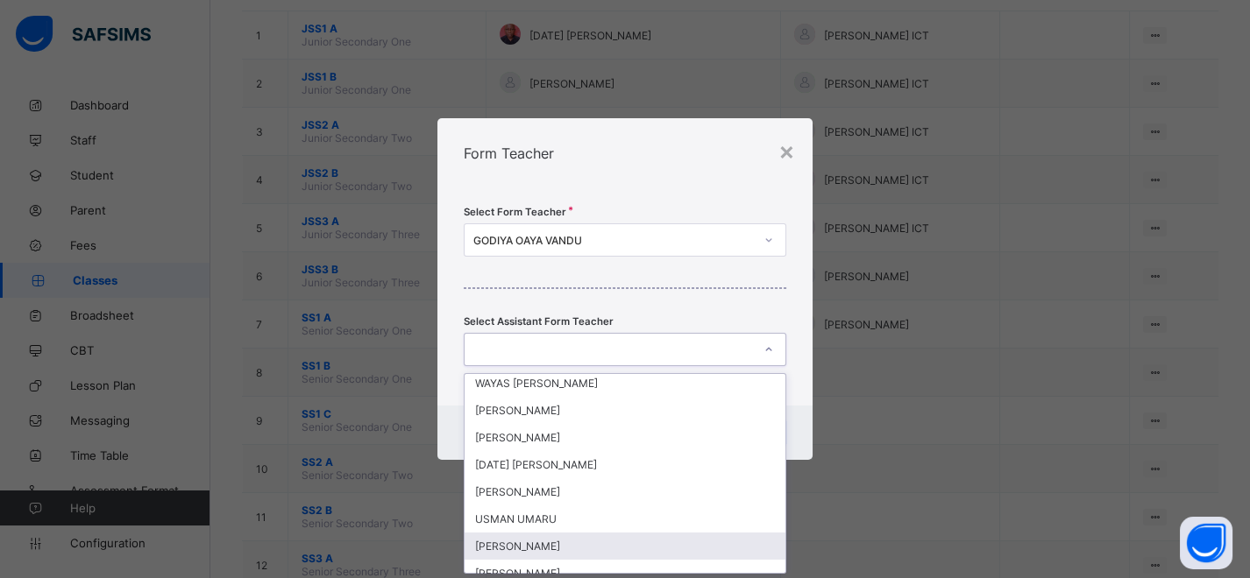
click at [543, 542] on div "MUHAMMED GIDADO" at bounding box center [625, 546] width 321 height 27
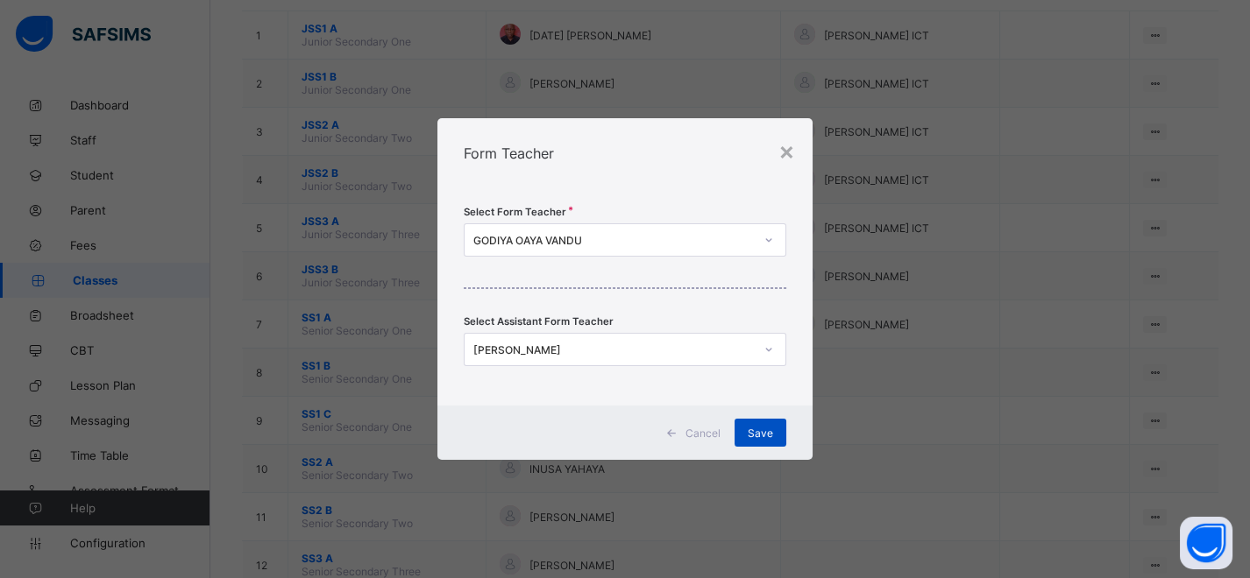
click at [747, 431] on div "Save" at bounding box center [760, 433] width 52 height 28
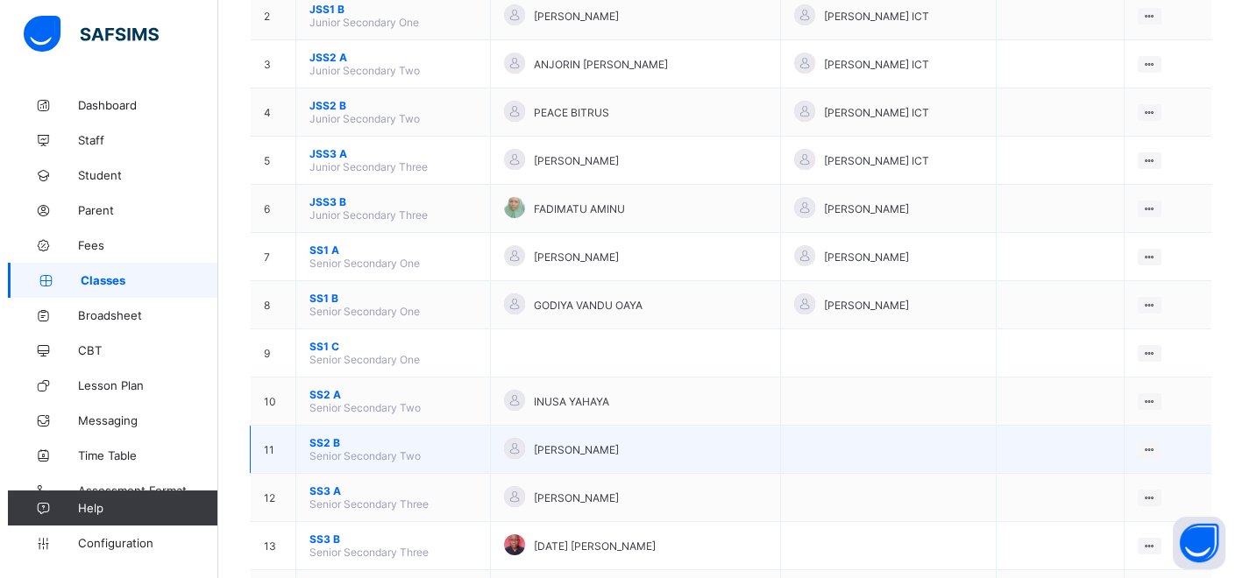
scroll to position [292, 0]
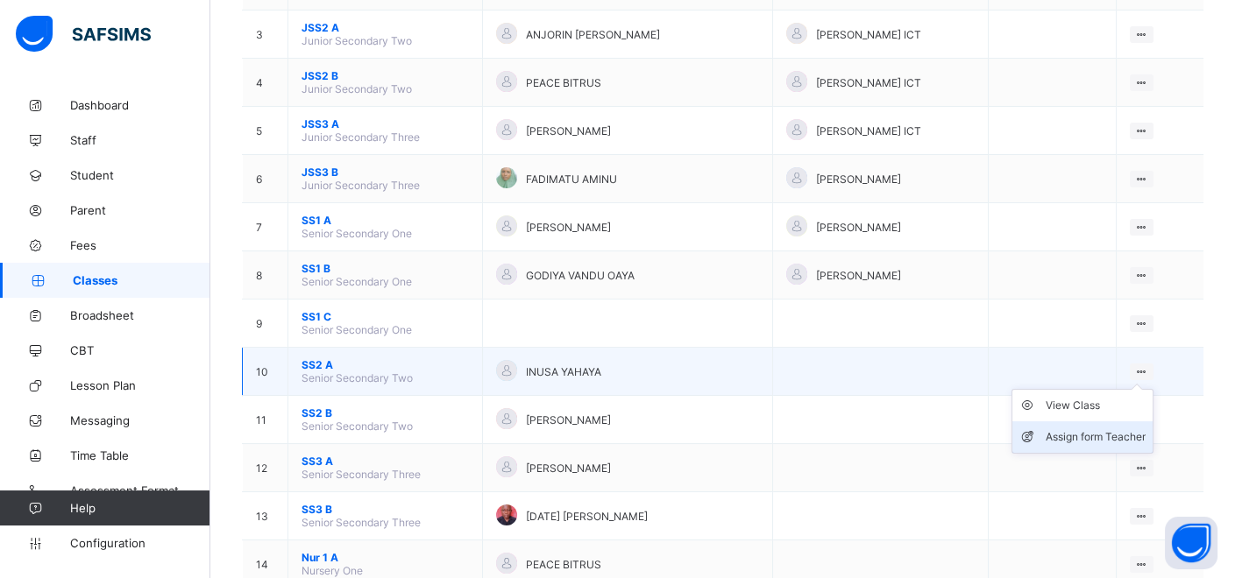
click at [1122, 429] on div "Assign form Teacher" at bounding box center [1096, 438] width 100 height 18
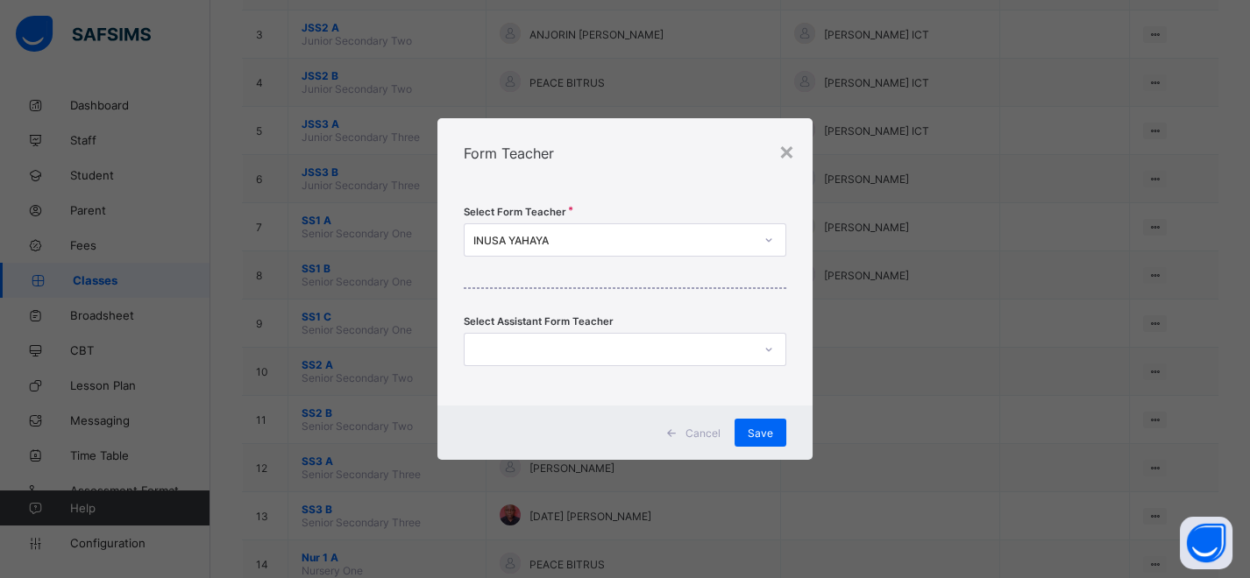
click at [773, 245] on icon at bounding box center [768, 240] width 11 height 18
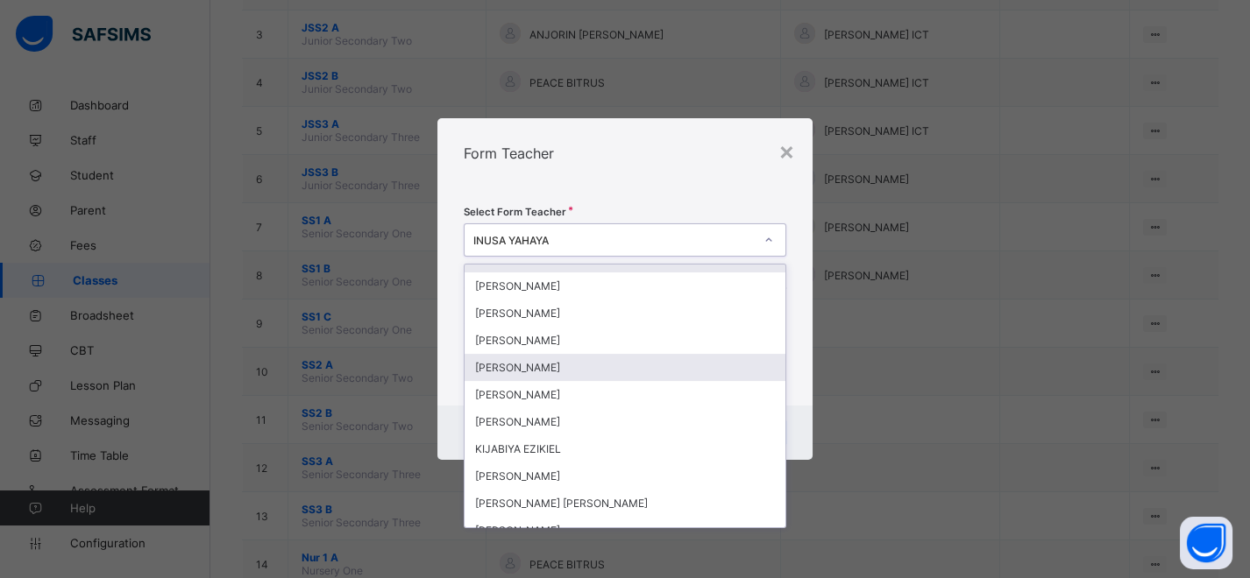
scroll to position [1266, 0]
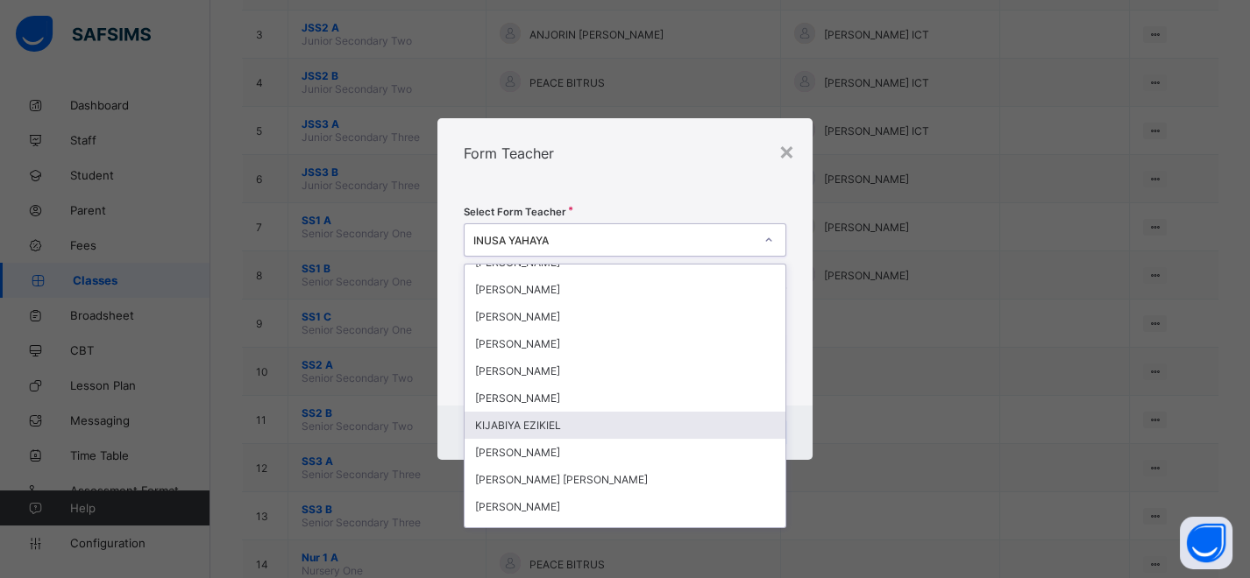
click at [558, 412] on div "KIJABIYA EZIKIEL" at bounding box center [625, 425] width 321 height 27
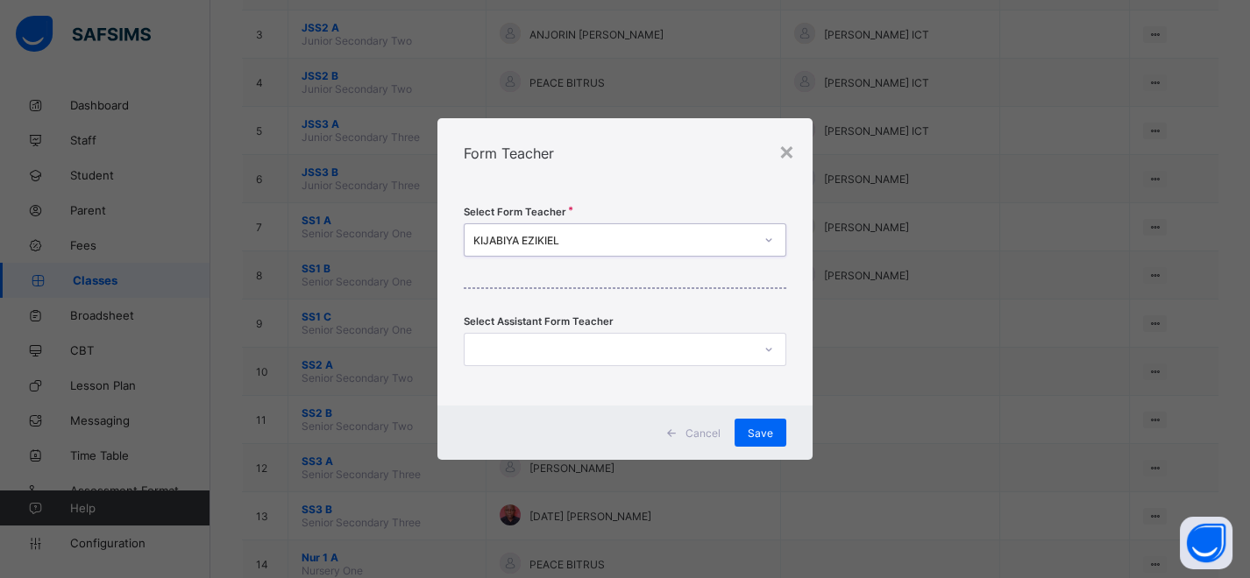
scroll to position [0, 0]
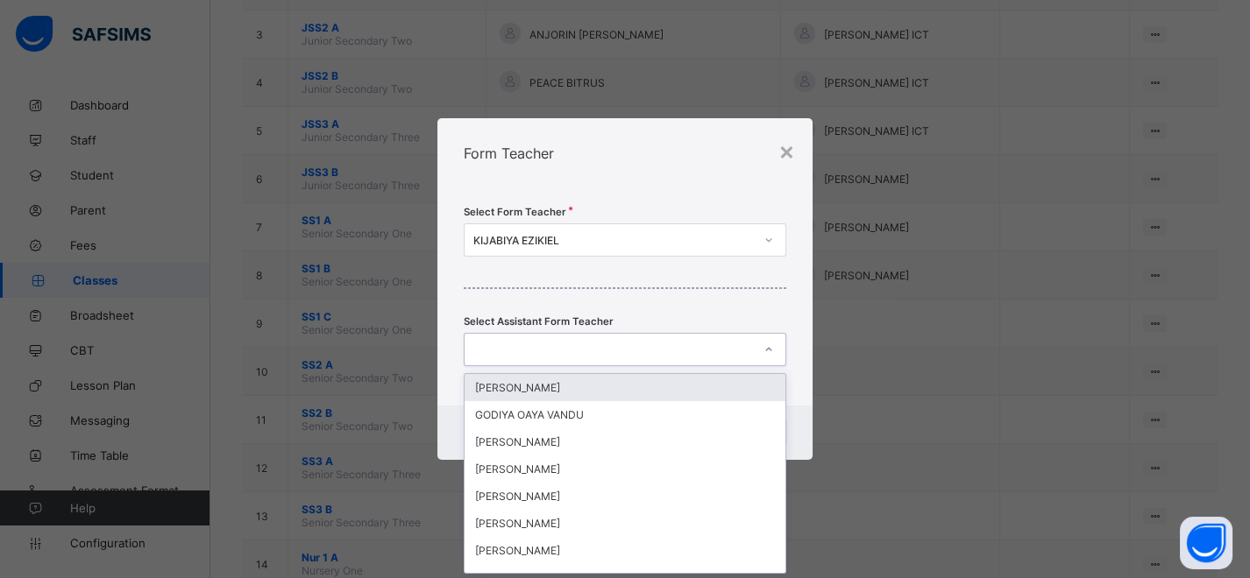
click at [772, 351] on icon at bounding box center [768, 350] width 11 height 18
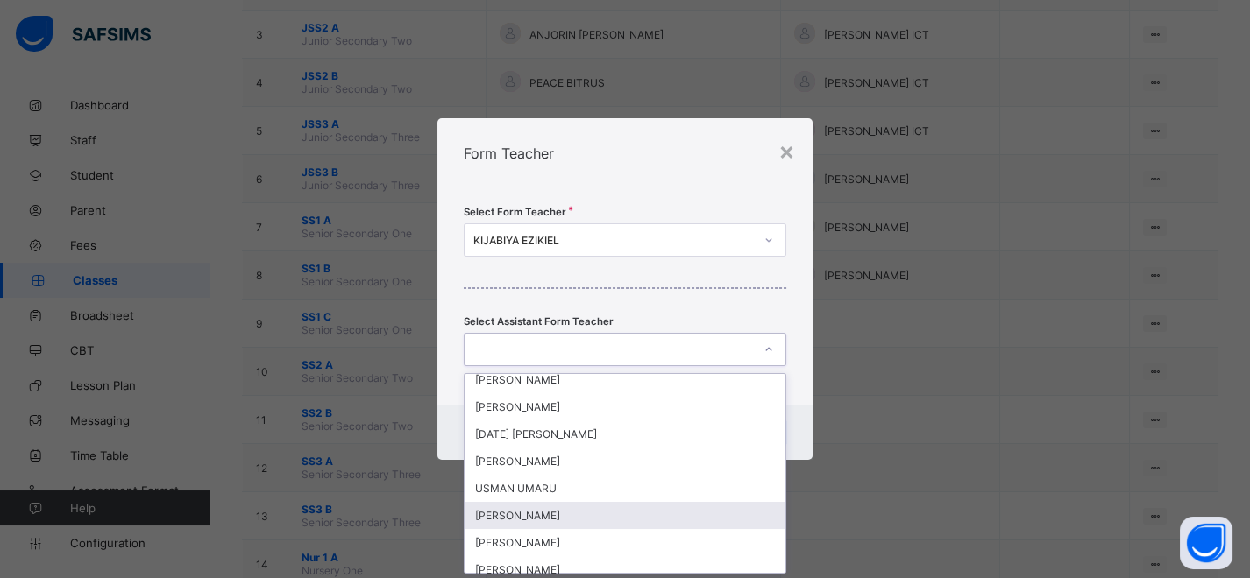
scroll to position [292, 0]
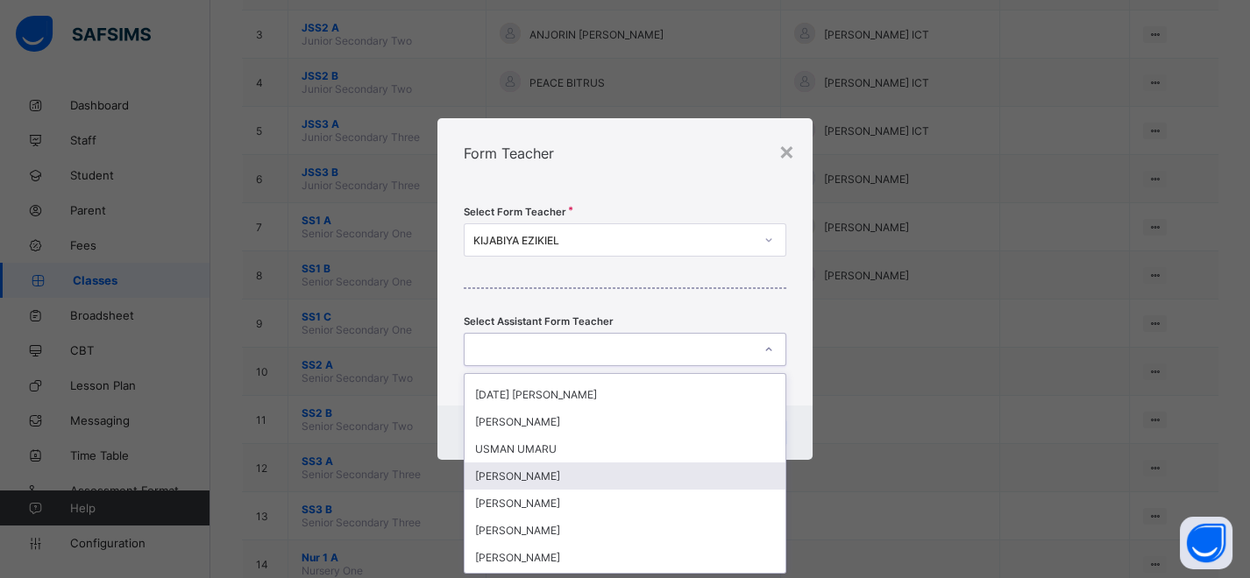
click at [571, 479] on div "MUHAMMED GIDADO" at bounding box center [625, 476] width 321 height 27
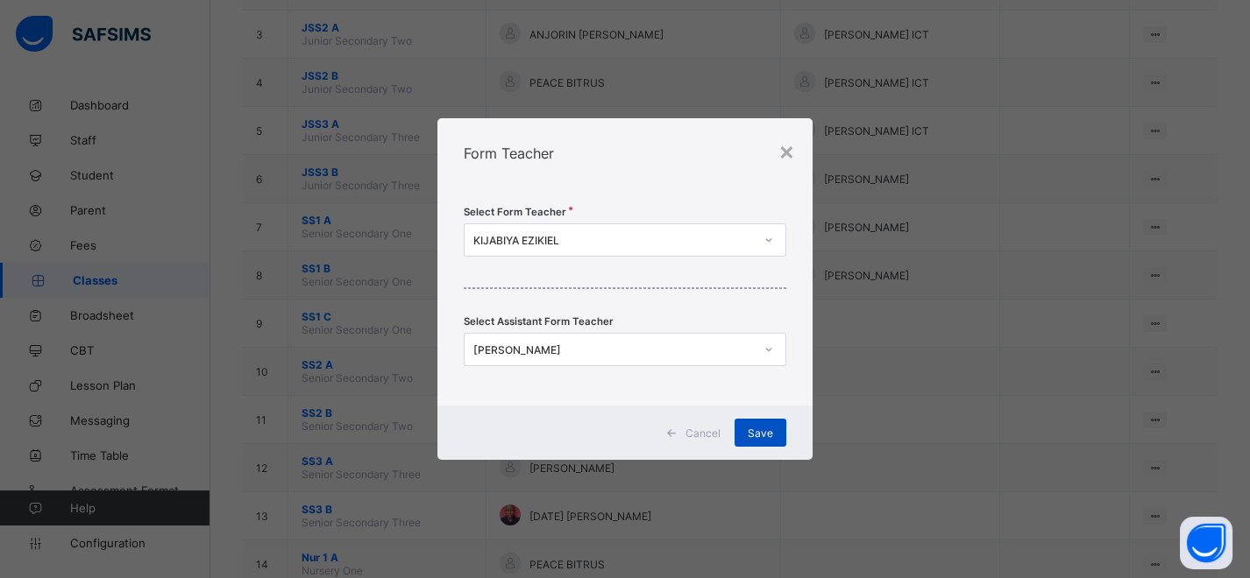
click at [754, 440] on div "Save" at bounding box center [760, 433] width 52 height 28
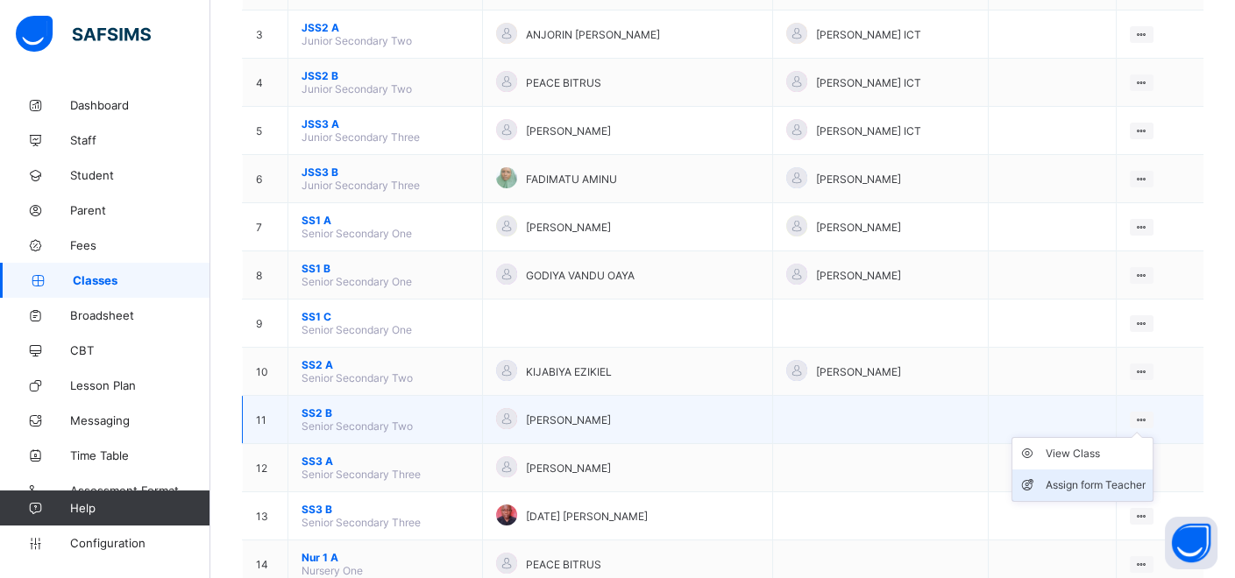
click at [1131, 477] on div "Assign form Teacher" at bounding box center [1096, 486] width 100 height 18
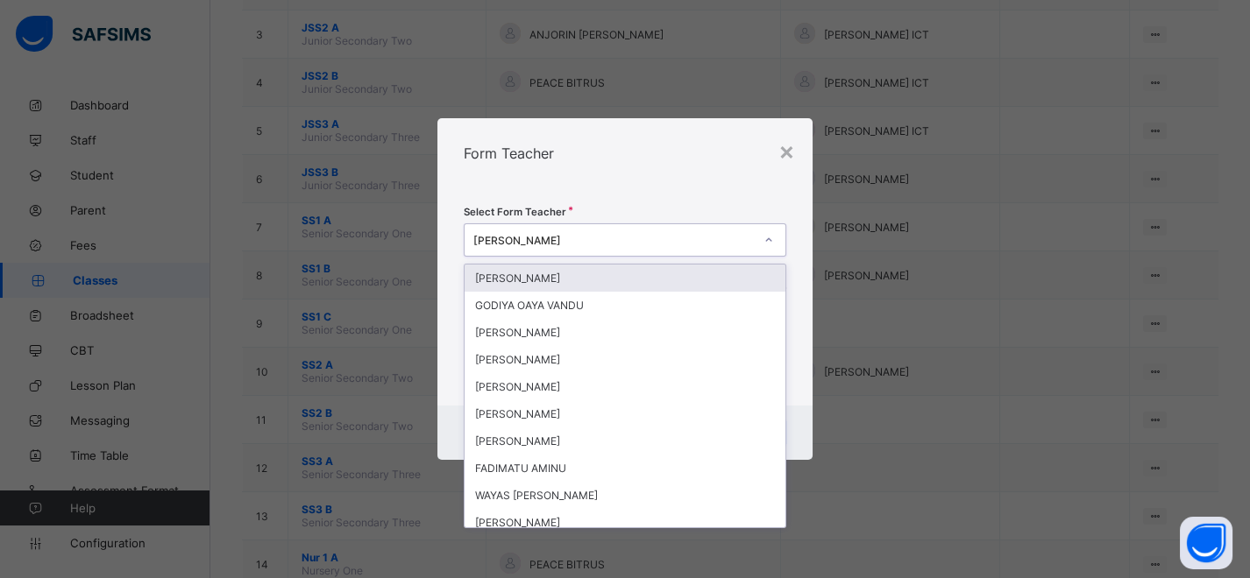
click at [766, 245] on icon at bounding box center [768, 240] width 11 height 18
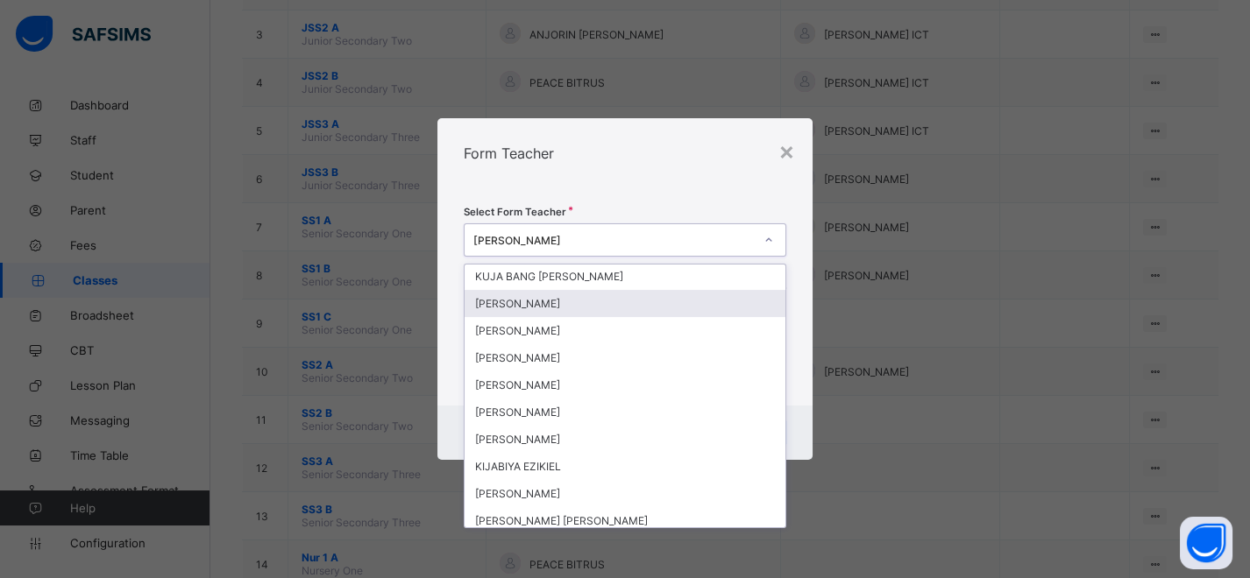
scroll to position [1266, 0]
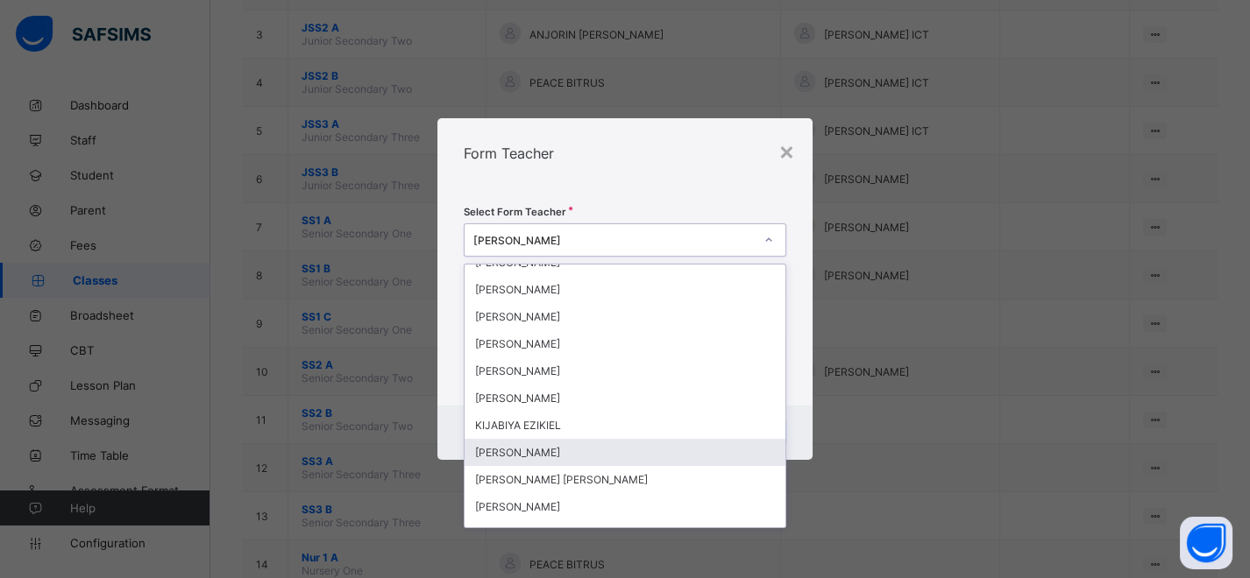
click at [544, 444] on div "HAUWA YUSUF" at bounding box center [625, 452] width 321 height 27
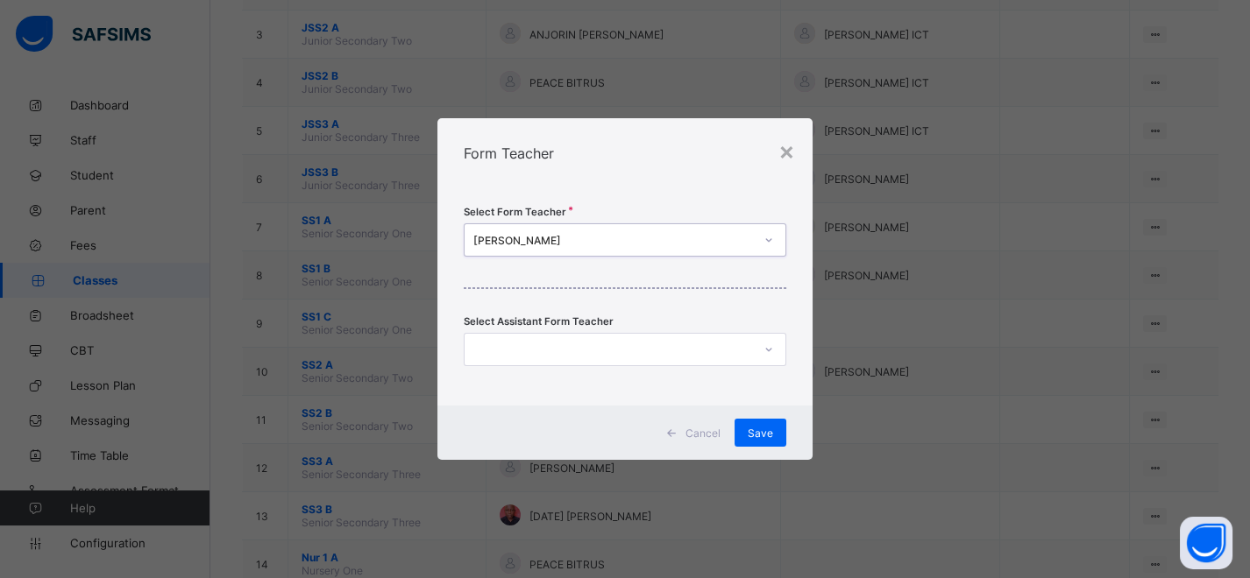
scroll to position [0, 0]
click at [771, 351] on icon at bounding box center [768, 350] width 11 height 18
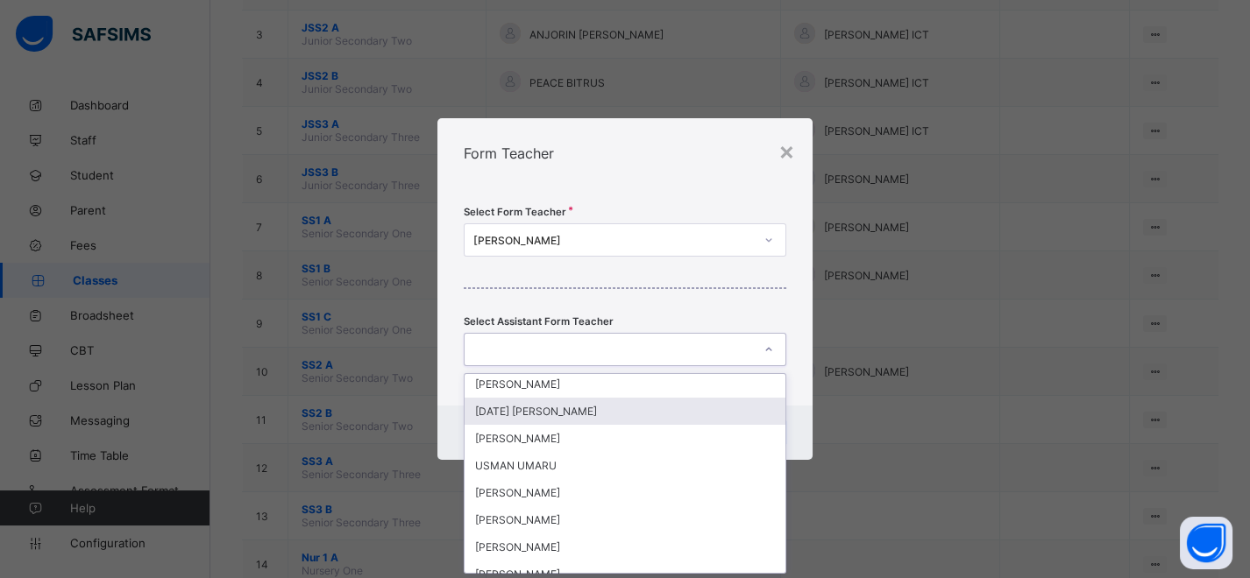
scroll to position [292, 0]
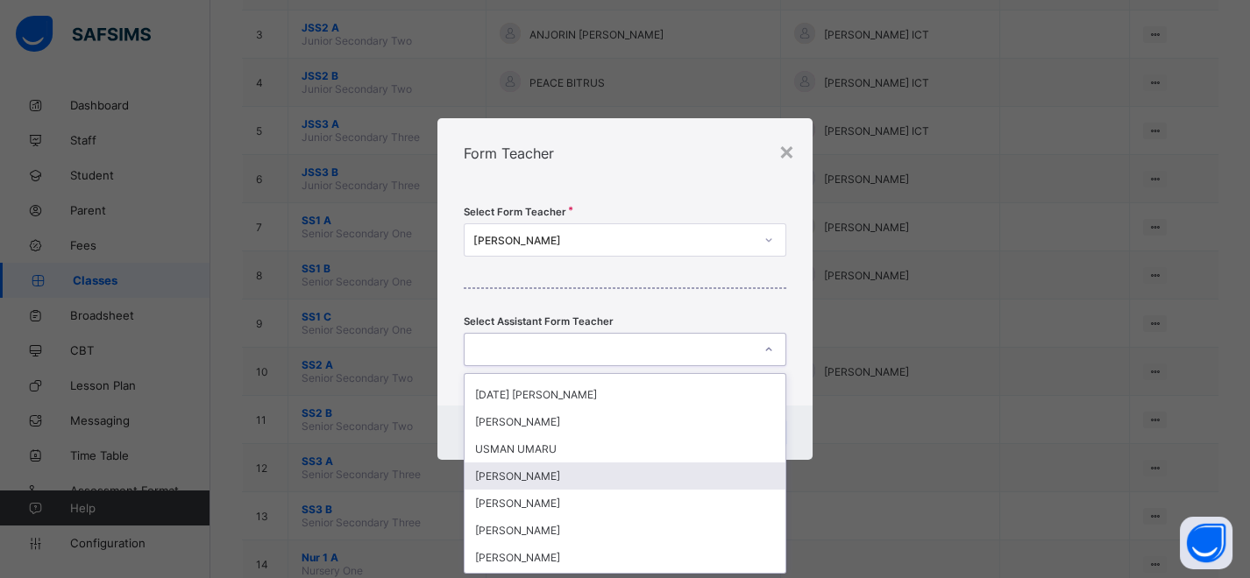
click at [550, 469] on div "MUHAMMED GIDADO" at bounding box center [625, 476] width 321 height 27
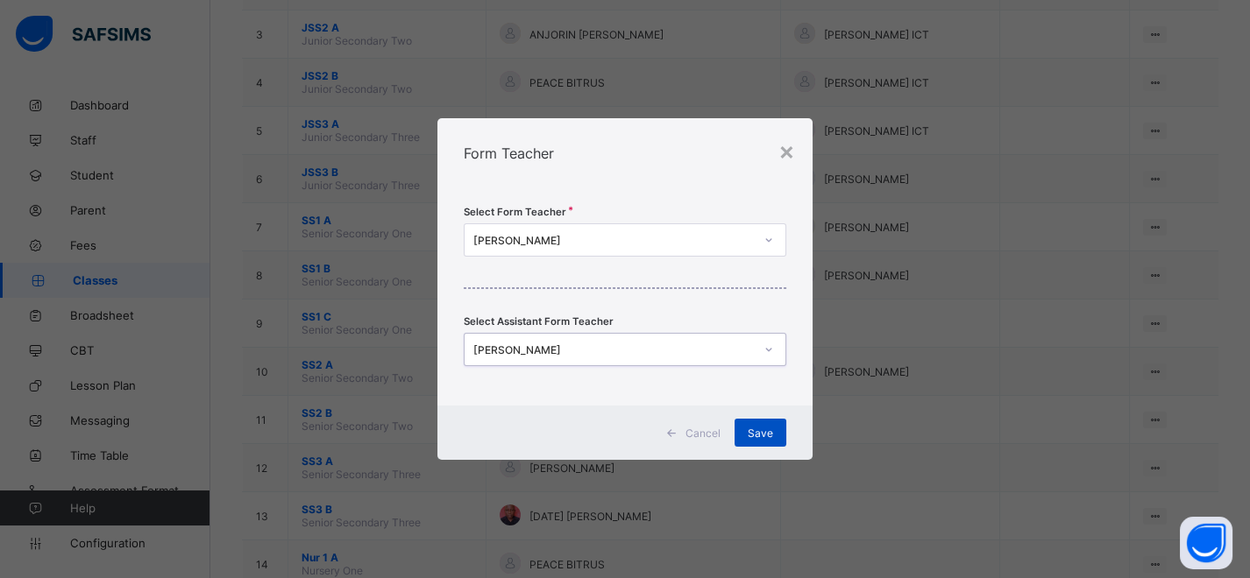
click at [748, 426] on div "Save" at bounding box center [760, 433] width 52 height 28
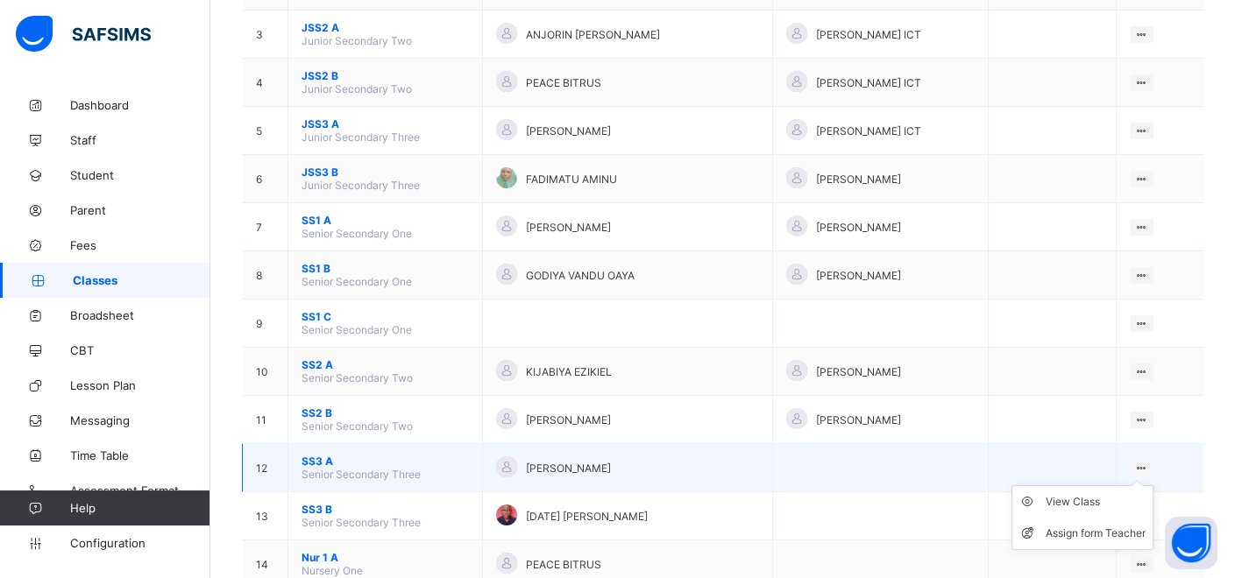
click at [1140, 460] on div at bounding box center [1142, 468] width 24 height 17
click at [1132, 525] on div "Assign form Teacher" at bounding box center [1096, 534] width 100 height 18
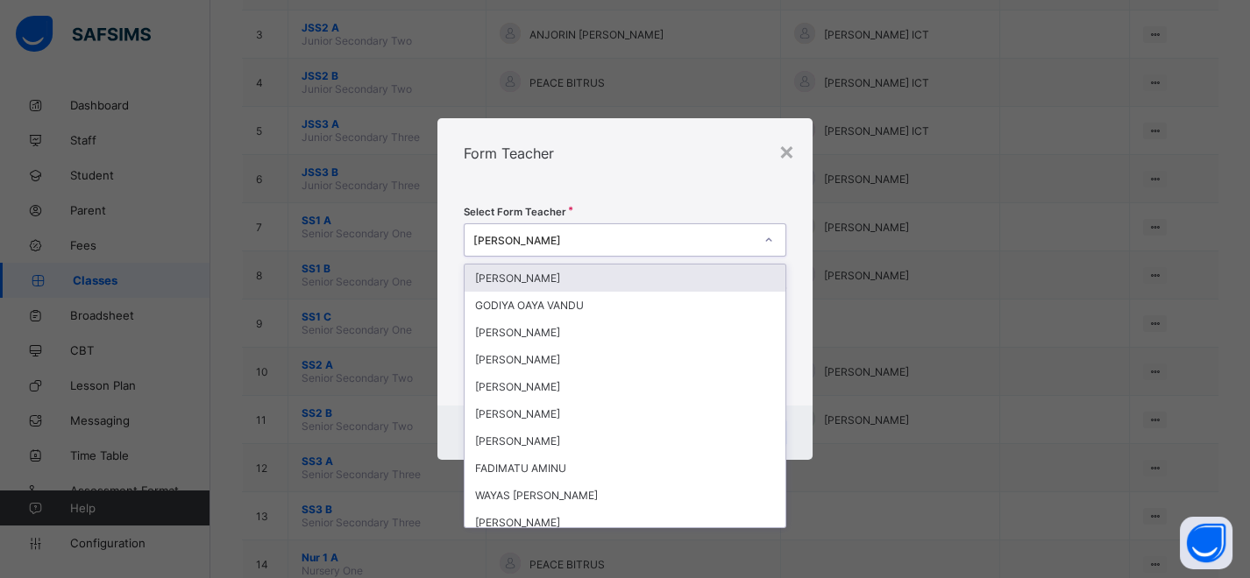
click at [763, 250] on div at bounding box center [769, 240] width 30 height 28
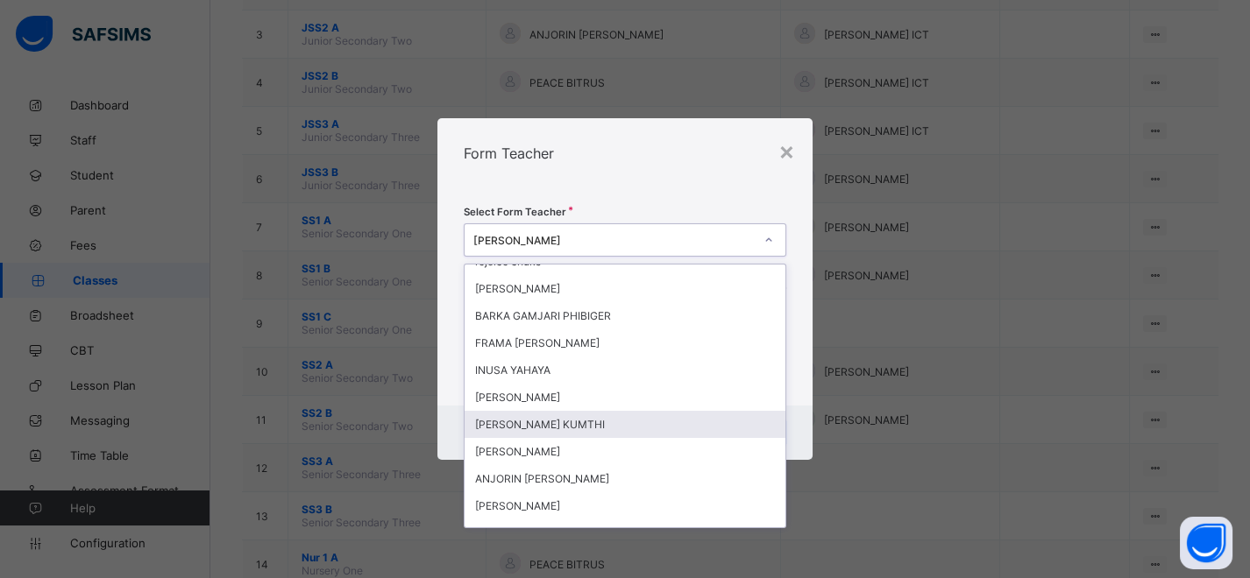
scroll to position [843, 0]
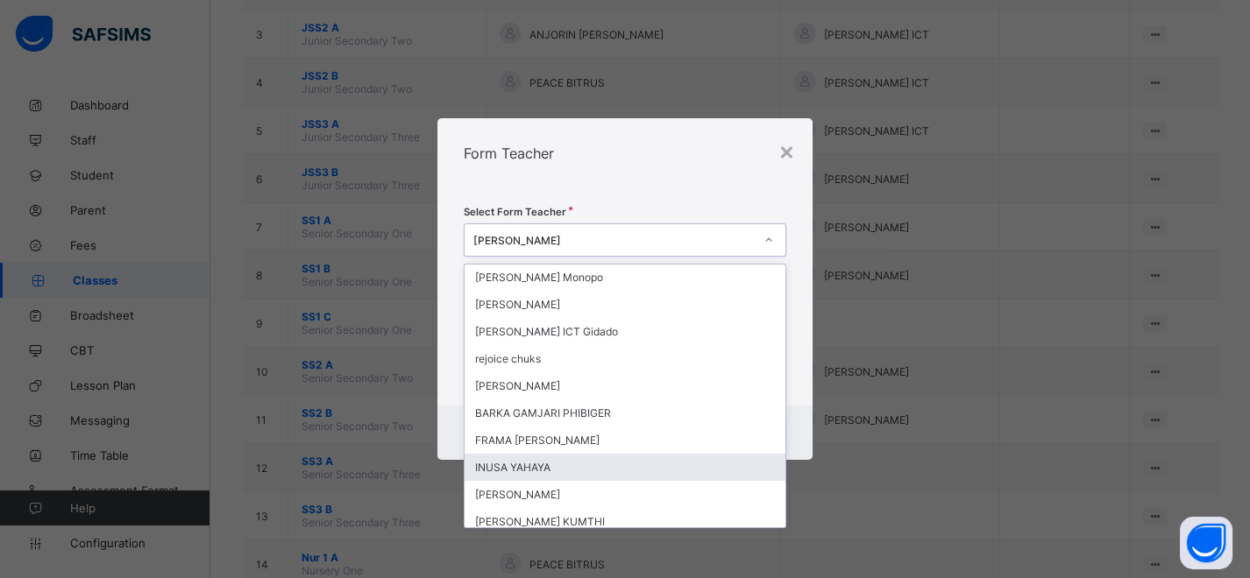
click at [526, 459] on div "INUSA YAHAYA" at bounding box center [625, 467] width 321 height 27
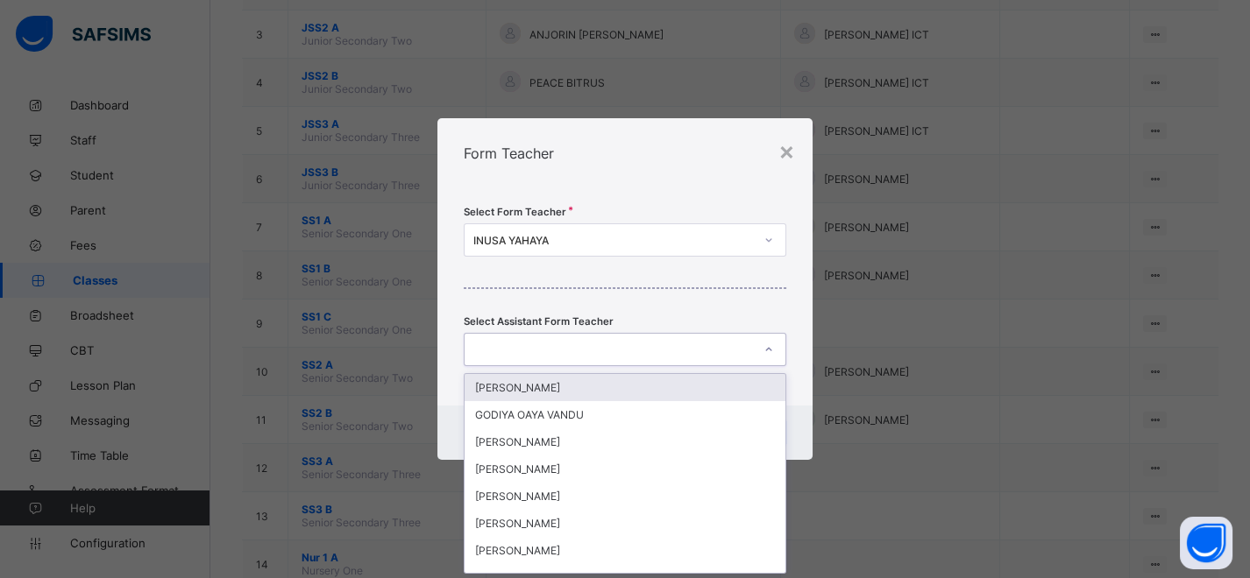
scroll to position [0, 0]
click at [769, 351] on icon at bounding box center [768, 350] width 11 height 18
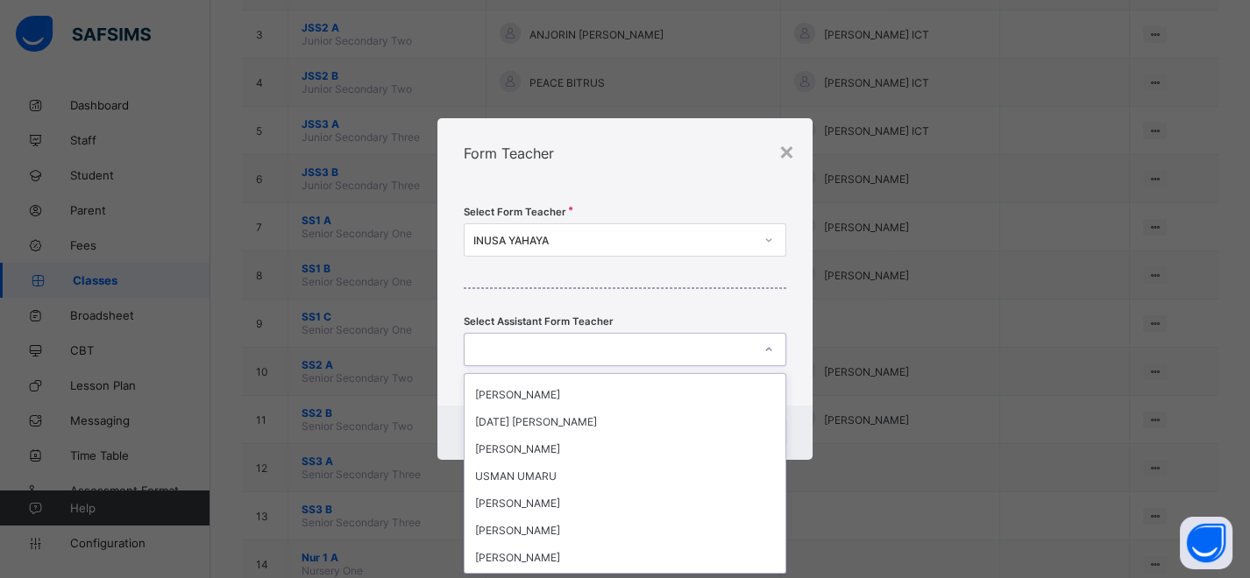
scroll to position [292, 0]
drag, startPoint x: 558, startPoint y: 472, endPoint x: 571, endPoint y: 472, distance: 13.1
click at [558, 472] on div "MUHAMMED GIDADO" at bounding box center [625, 476] width 321 height 27
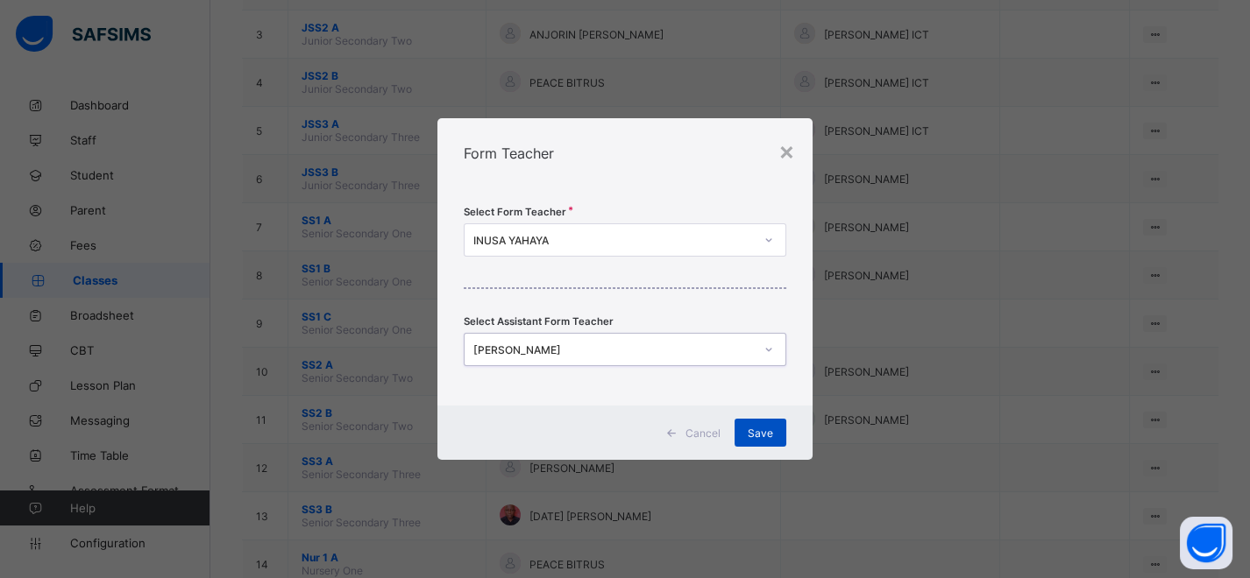
click at [749, 434] on span "Save" at bounding box center [760, 433] width 25 height 13
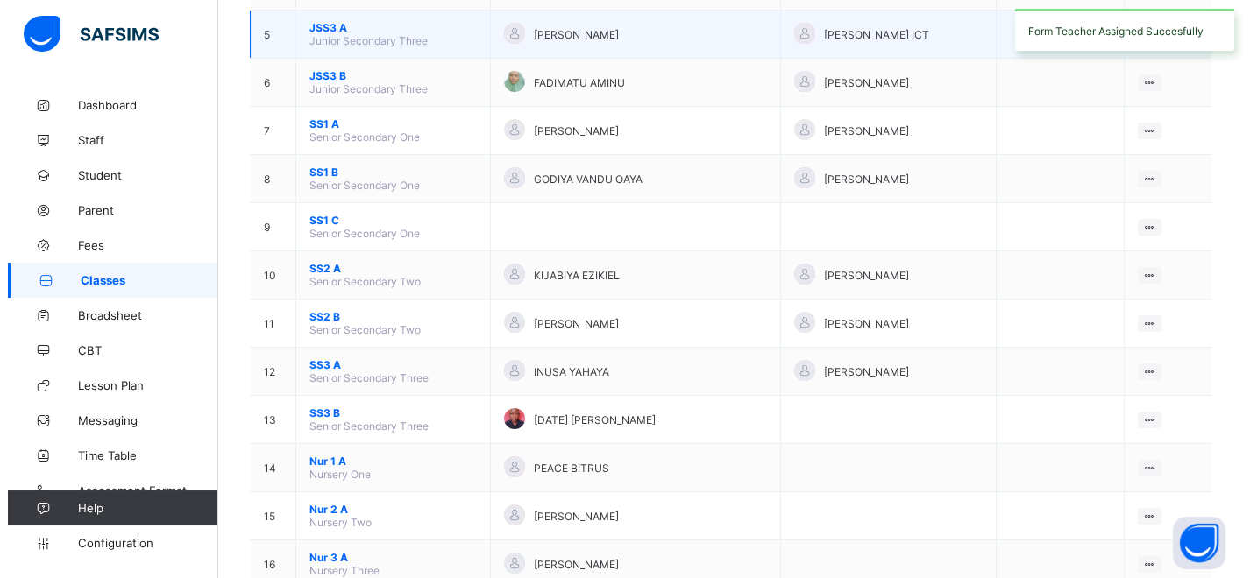
scroll to position [389, 0]
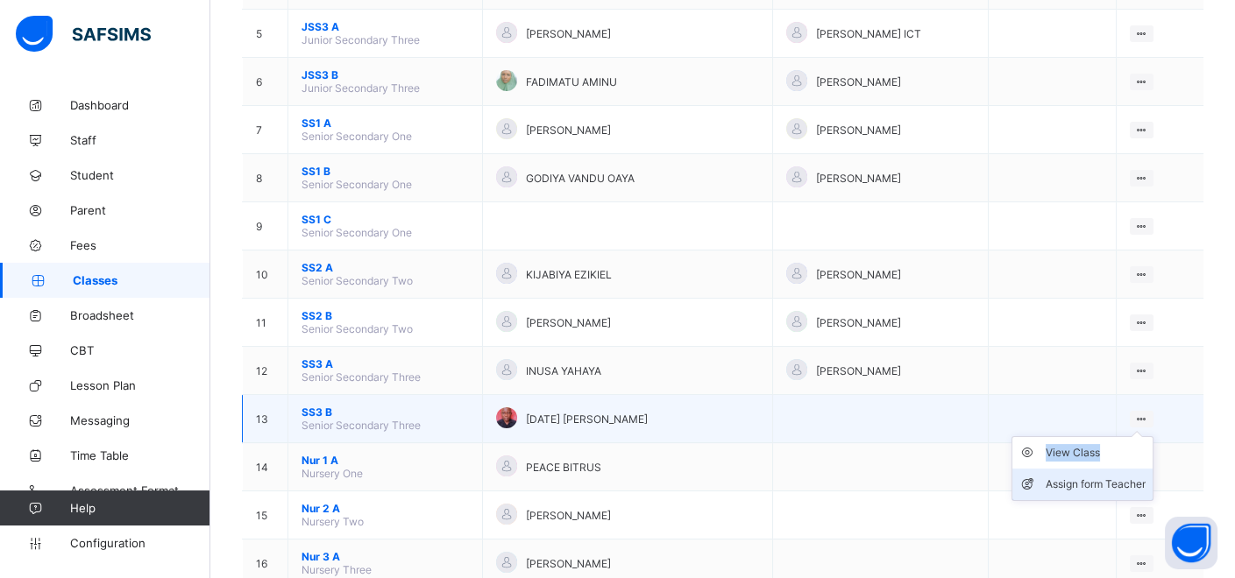
drag, startPoint x: 1146, startPoint y: 409, endPoint x: 1127, endPoint y: 460, distance: 54.4
click at [1130, 428] on div "View Class Assign form Teacher" at bounding box center [1142, 419] width 24 height 17
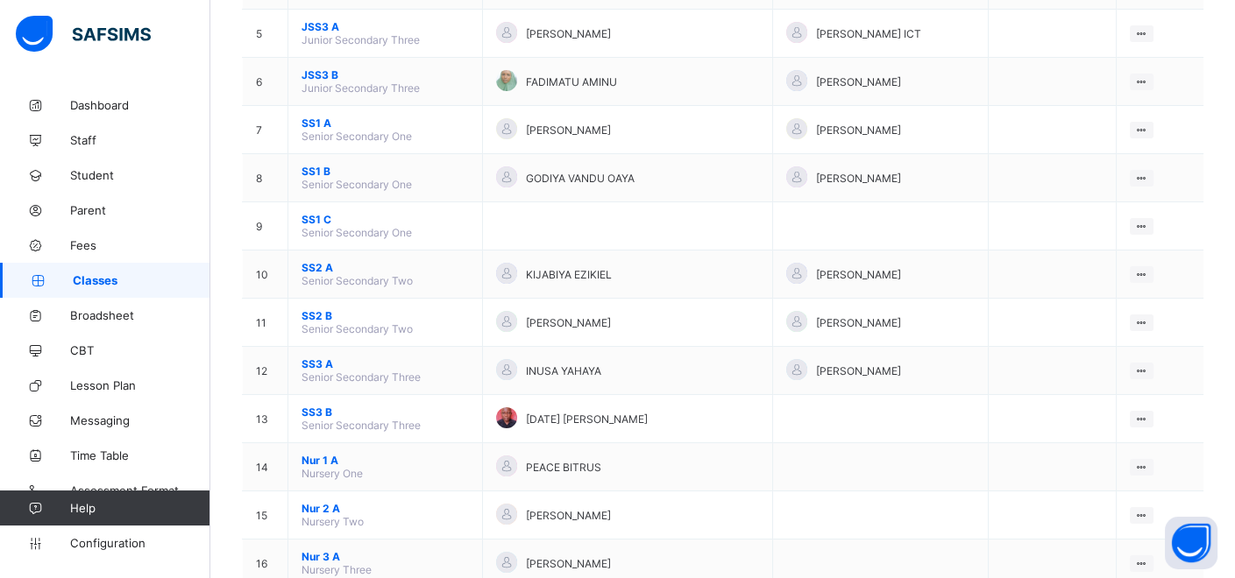
click at [0, 0] on div "Assign form Teacher" at bounding box center [0, 0] width 0 height 0
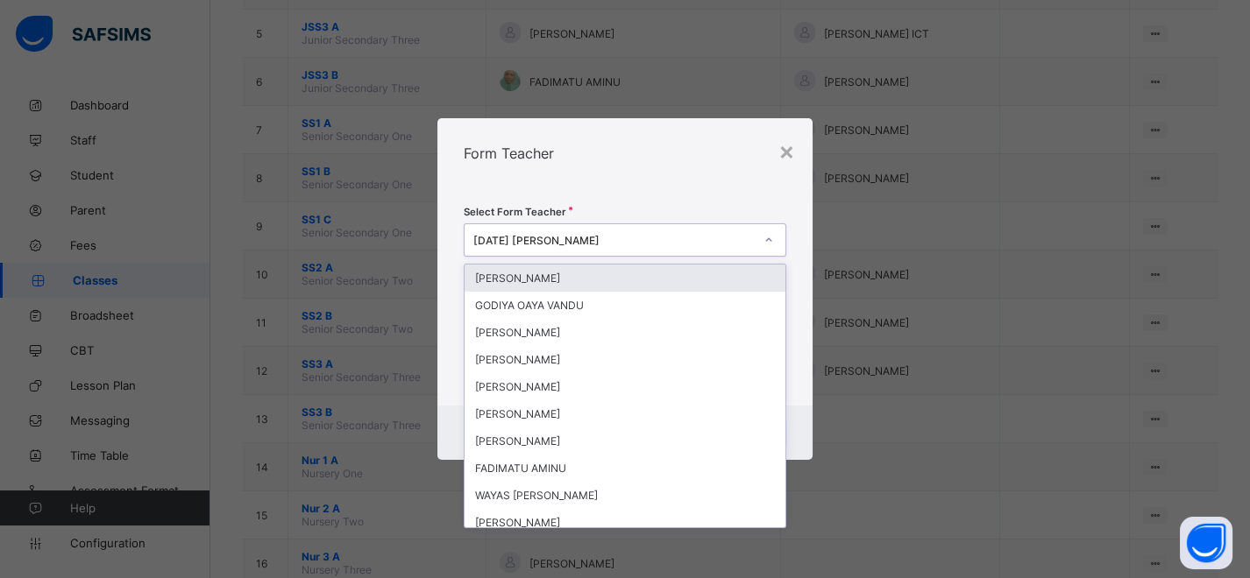
click at [765, 244] on icon at bounding box center [768, 240] width 11 height 18
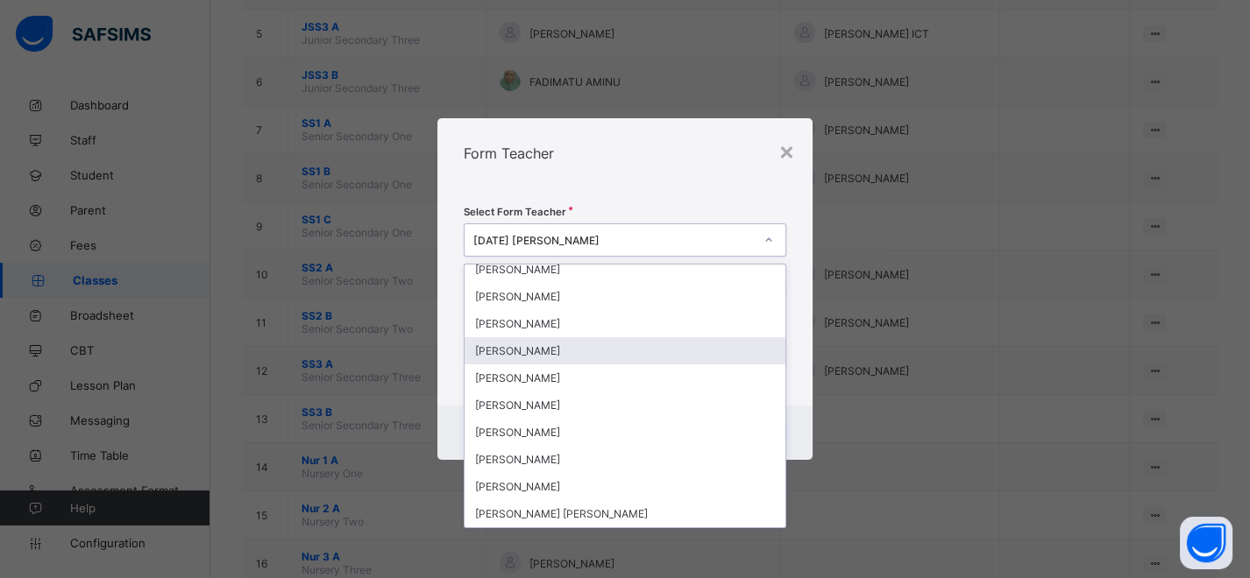
click at [550, 351] on div "HARUNA DAUDA" at bounding box center [625, 350] width 321 height 27
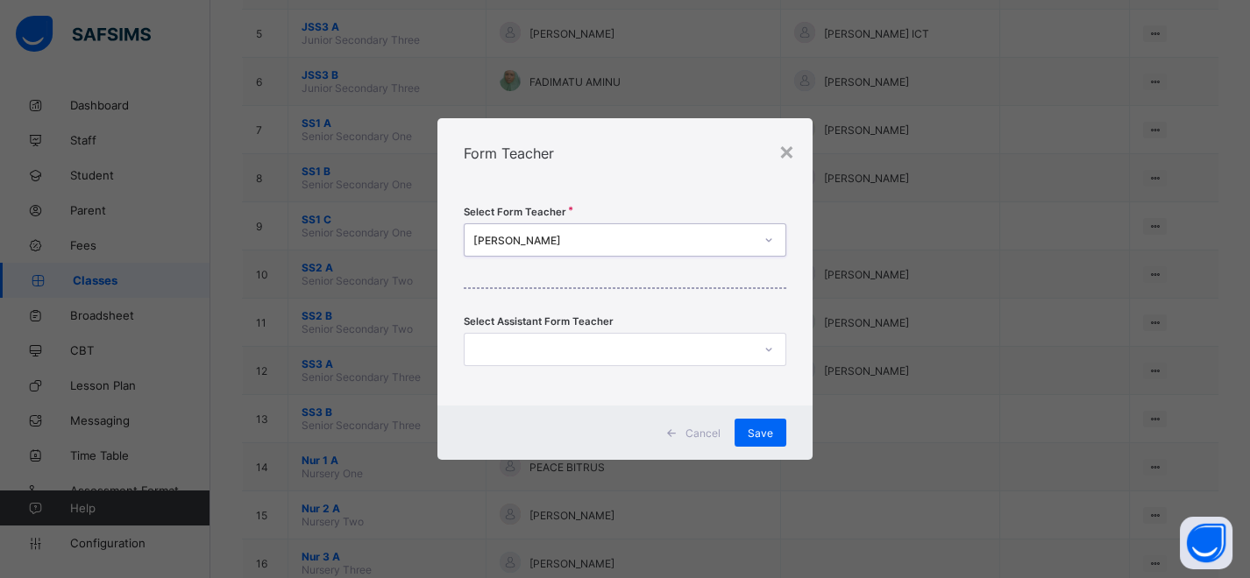
scroll to position [0, 0]
click at [723, 351] on div at bounding box center [608, 349] width 287 height 25
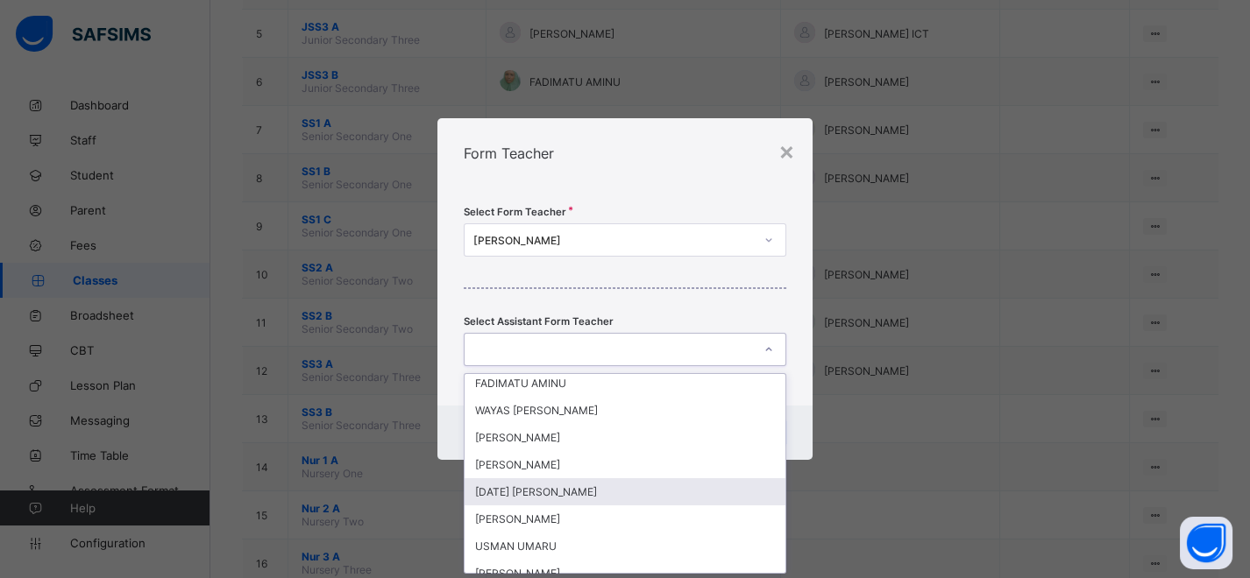
scroll to position [292, 0]
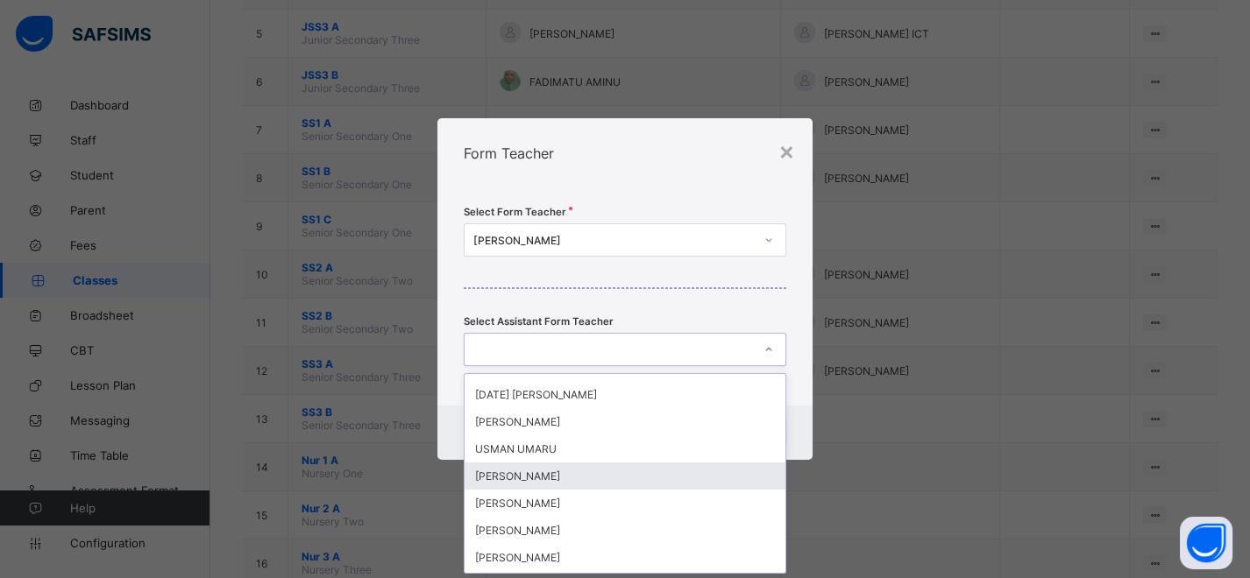
click at [558, 476] on div "MUHAMMED GIDADO" at bounding box center [625, 476] width 321 height 27
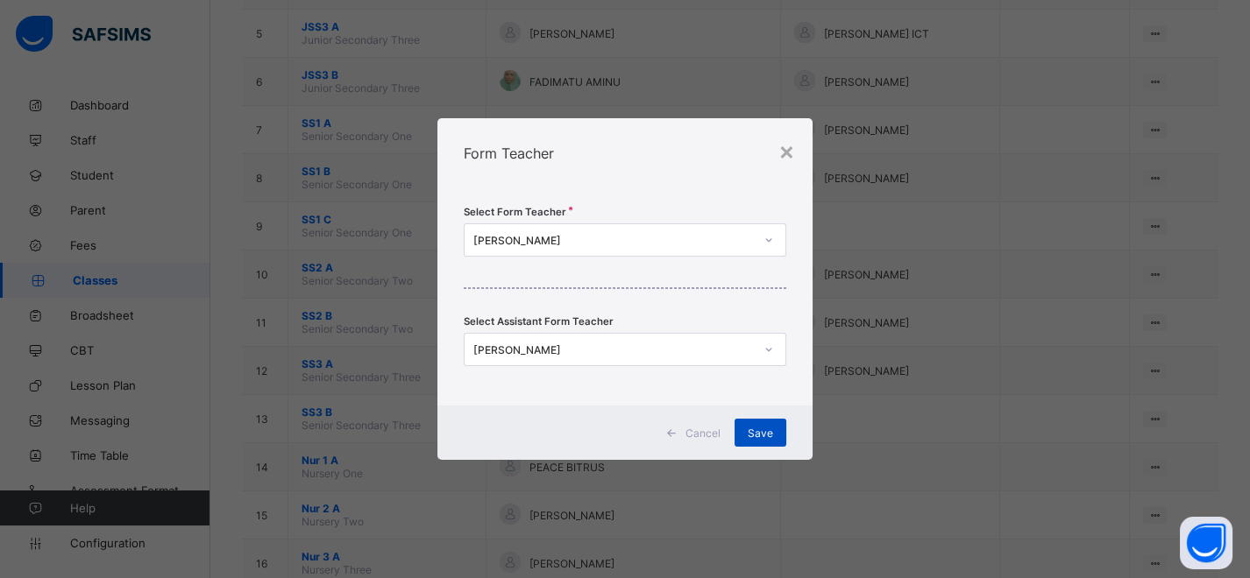
click at [758, 424] on div "Save" at bounding box center [760, 433] width 52 height 28
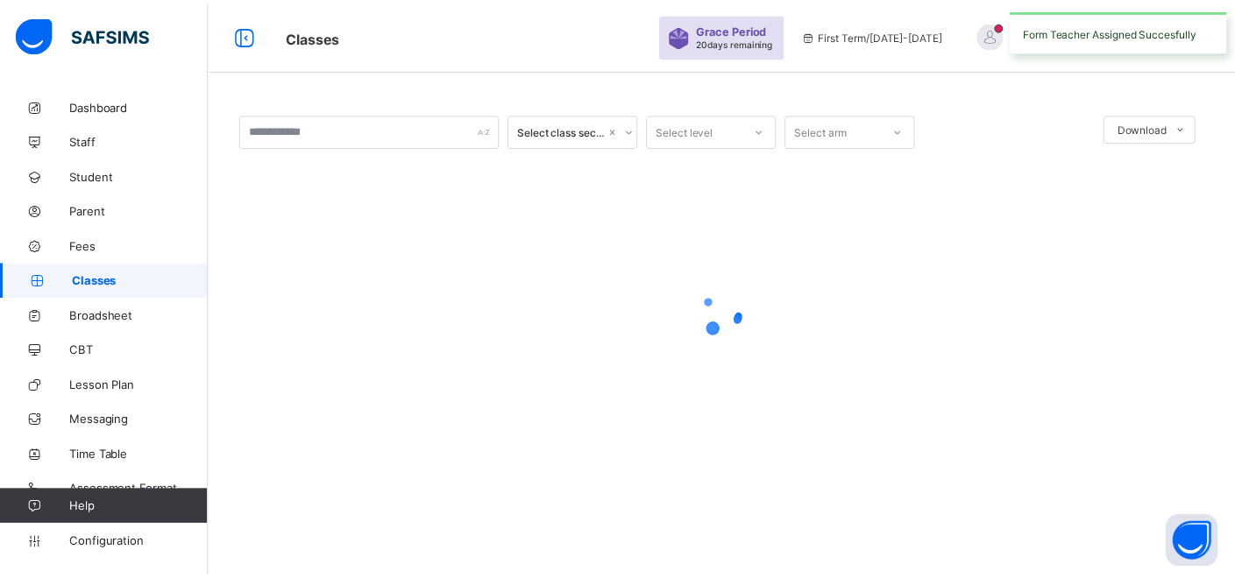
scroll to position [0, 0]
